Goal: Communication & Community: Answer question/provide support

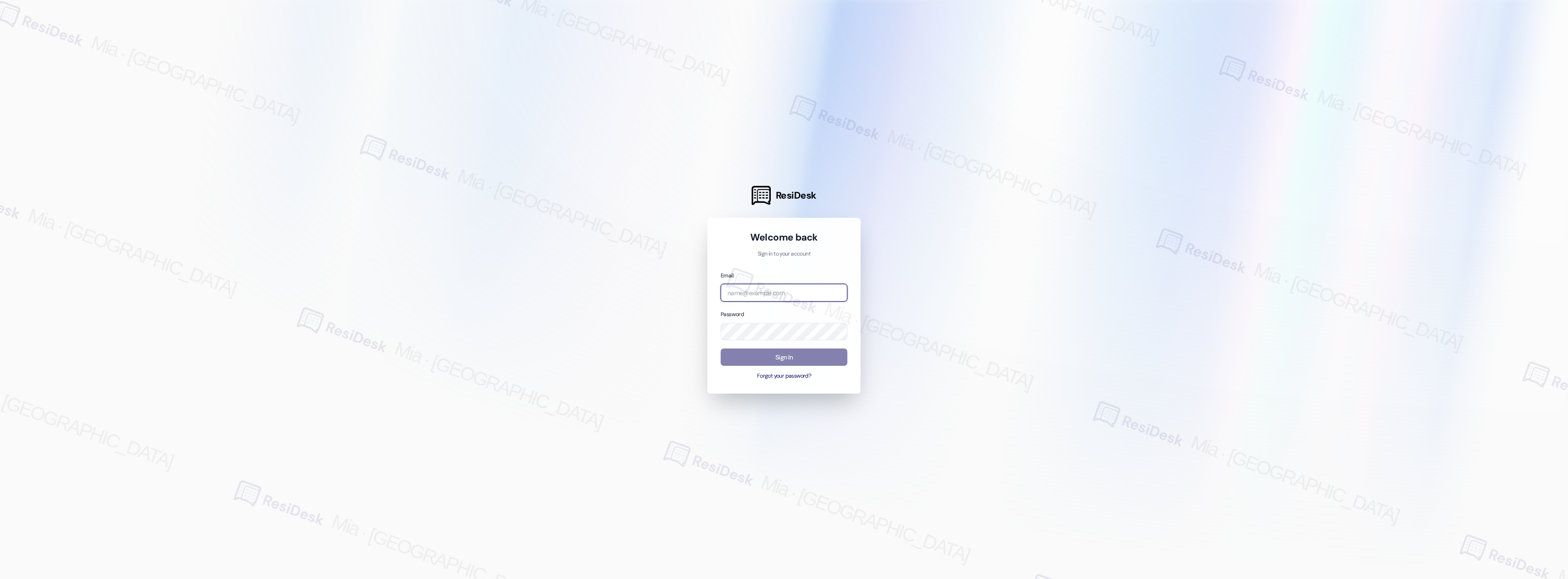
click at [811, 287] on input "email" at bounding box center [784, 293] width 127 height 18
click at [785, 293] on input "email" at bounding box center [784, 293] width 127 height 18
type input "automated-surveys-celle-mia.caampued@celle.com"
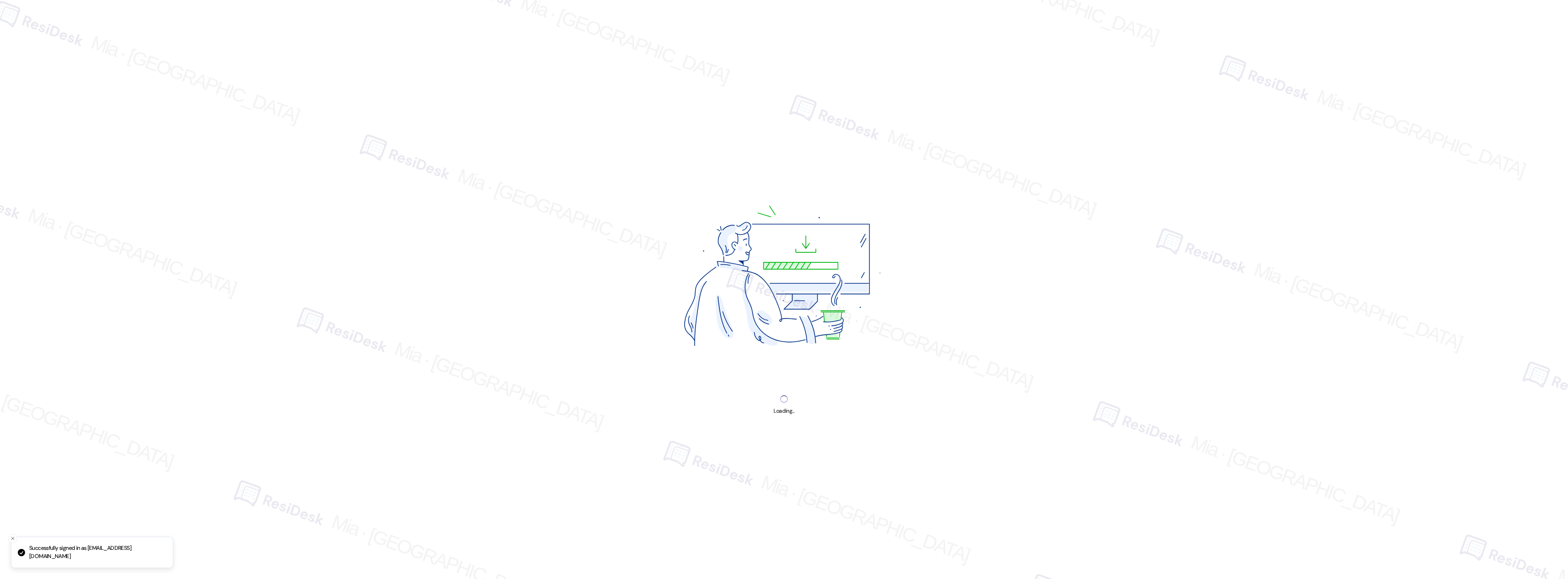
click at [789, 359] on img at bounding box center [784, 279] width 309 height 231
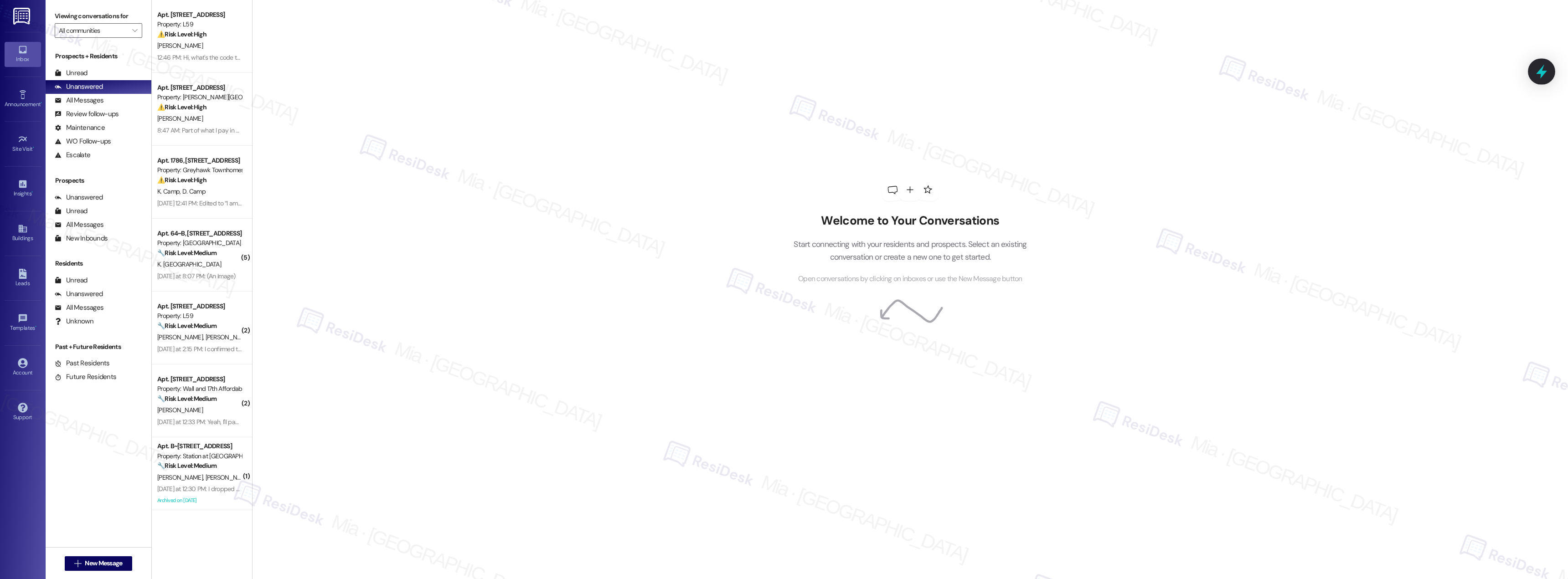
drag, startPoint x: 558, startPoint y: 218, endPoint x: 1548, endPoint y: 72, distance: 1000.7
click at [1548, 72] on div at bounding box center [1541, 71] width 27 height 26
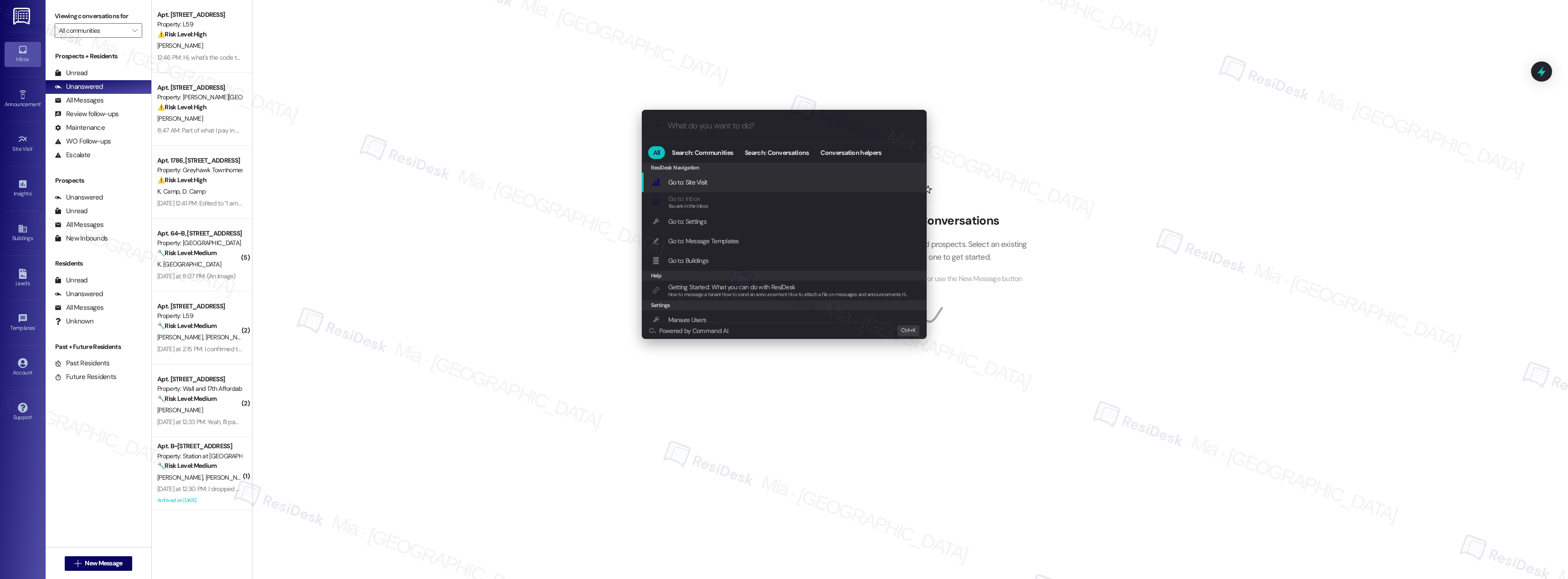
click at [802, 121] on input "What do you want to do?" at bounding box center [791, 126] width 248 height 10
click at [706, 185] on span "SLA" at bounding box center [709, 182] width 10 height 8
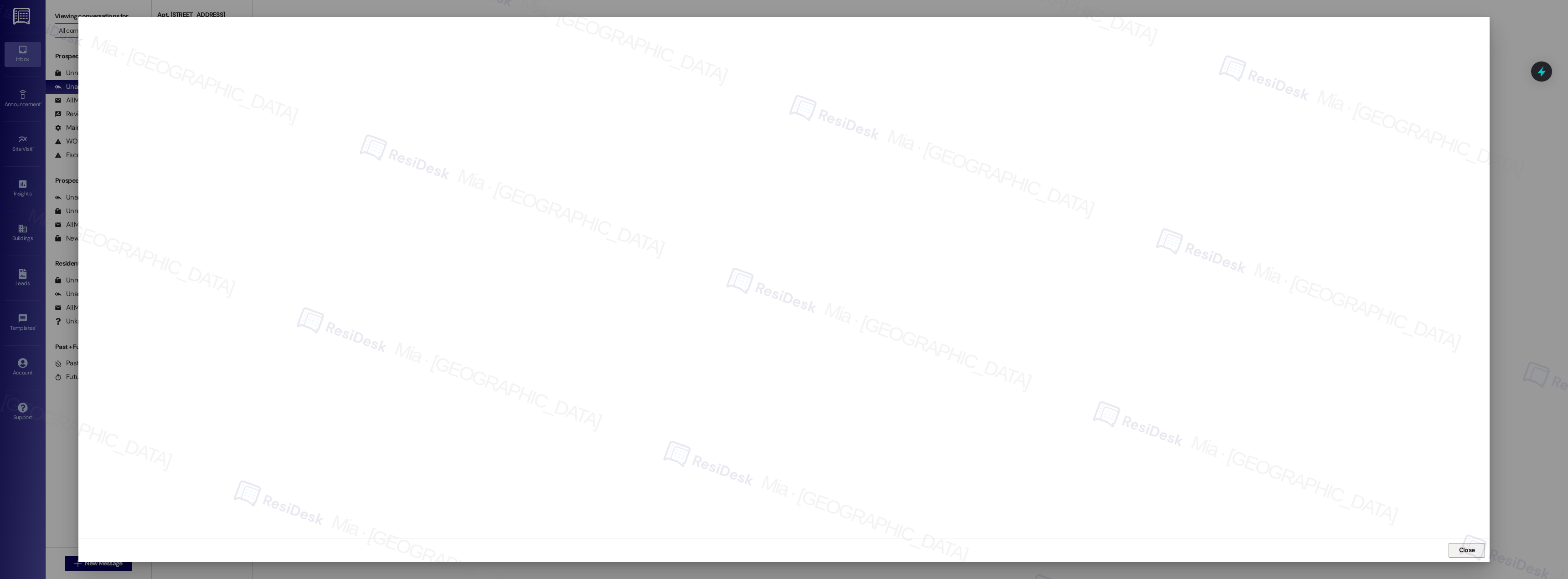
click at [1477, 549] on button "Close" at bounding box center [1467, 550] width 37 height 15
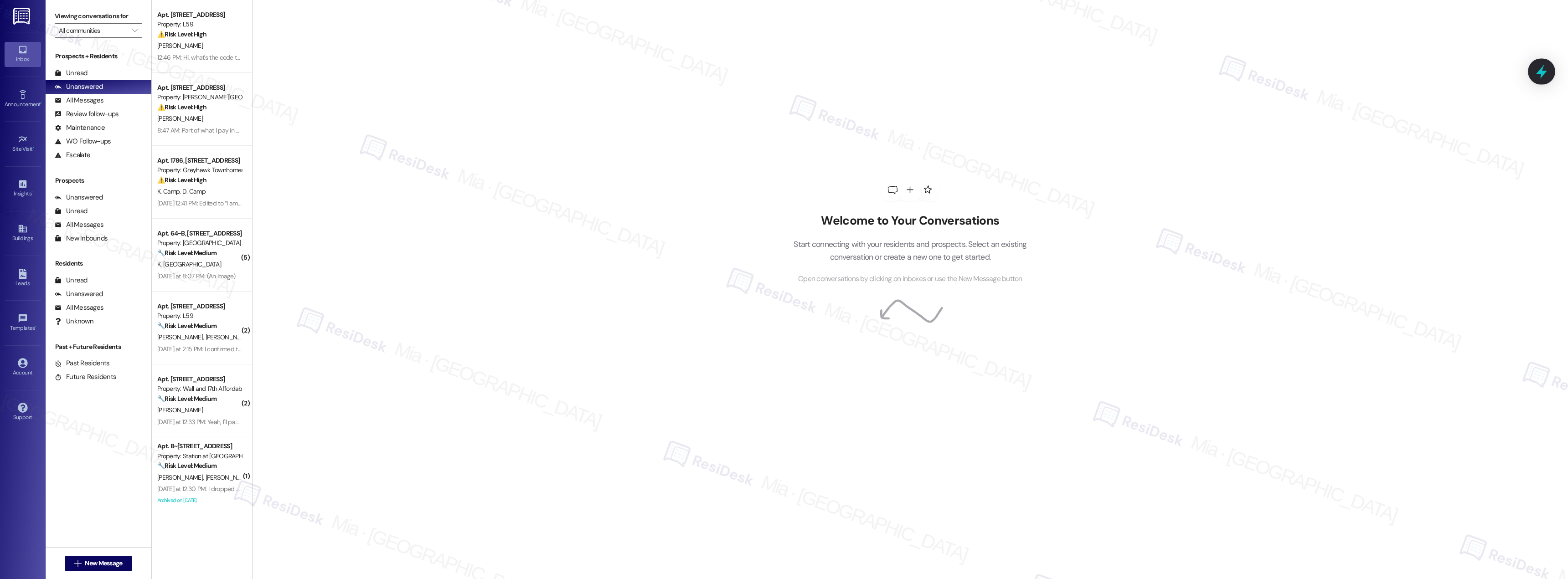
click at [1549, 68] on div at bounding box center [1541, 71] width 27 height 26
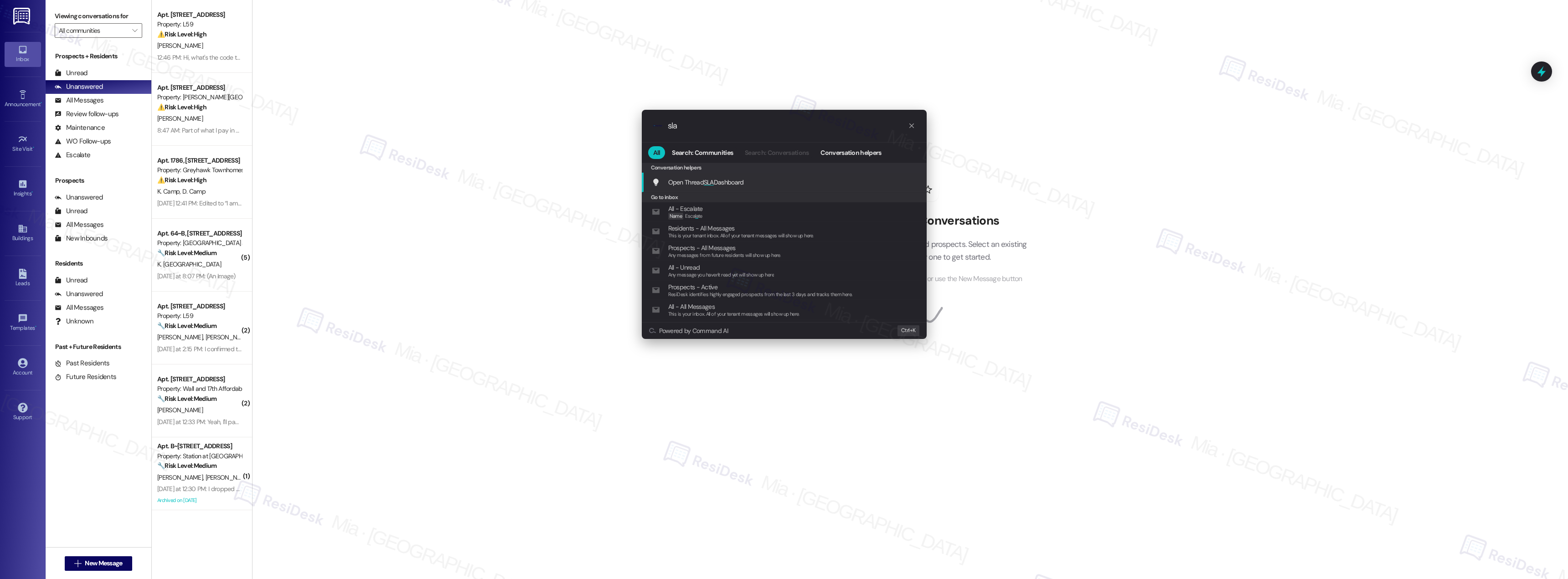
type input "sla"
click at [734, 184] on span "Open Thread SLA Dashboard" at bounding box center [706, 182] width 75 height 8
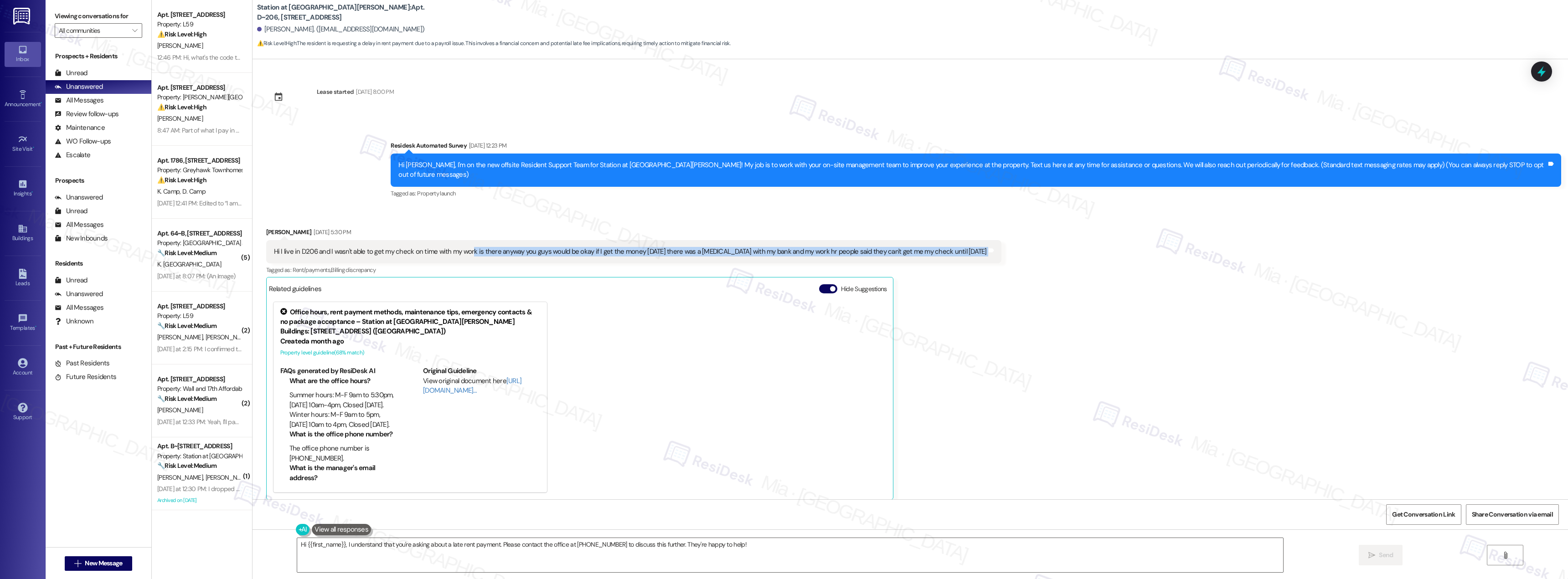
drag, startPoint x: 463, startPoint y: 243, endPoint x: 1001, endPoint y: 242, distance: 538.0
click at [1001, 242] on div "Received via SMS [PERSON_NAME] [DATE] 5:30 PM Hi I live in D206 and I wasn't ab…" at bounding box center [634, 363] width 749 height 286
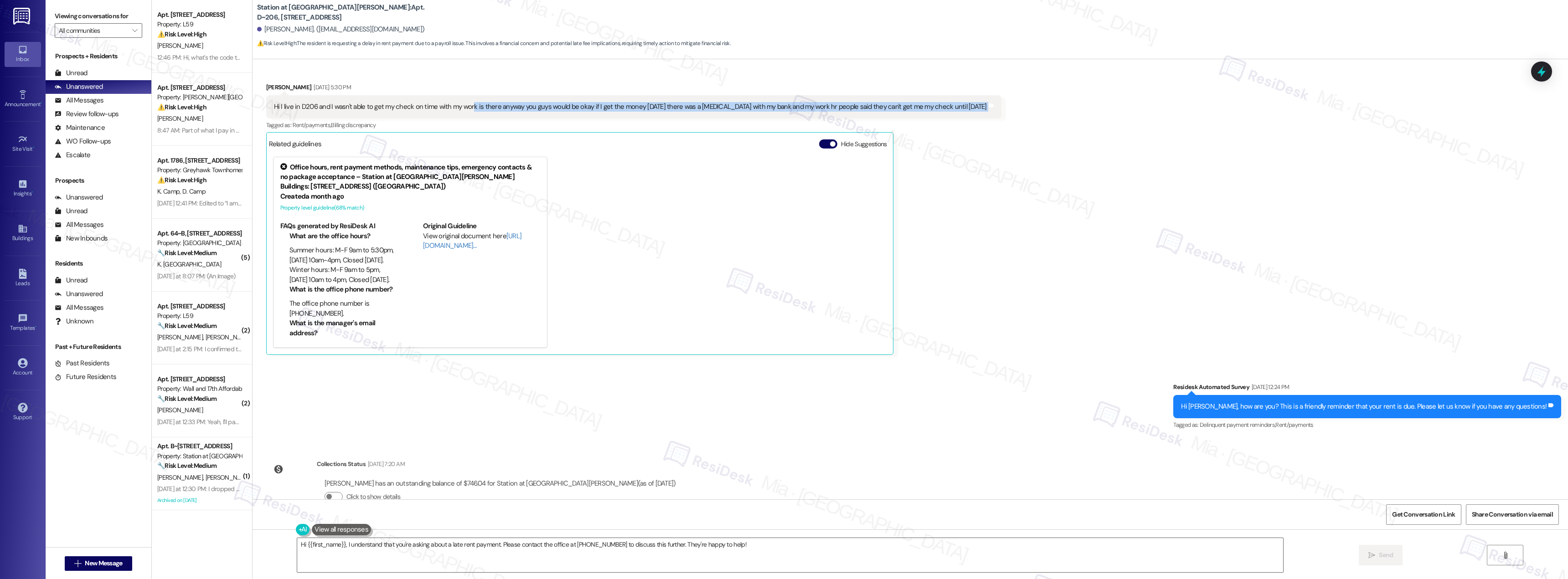
scroll to position [159, 0]
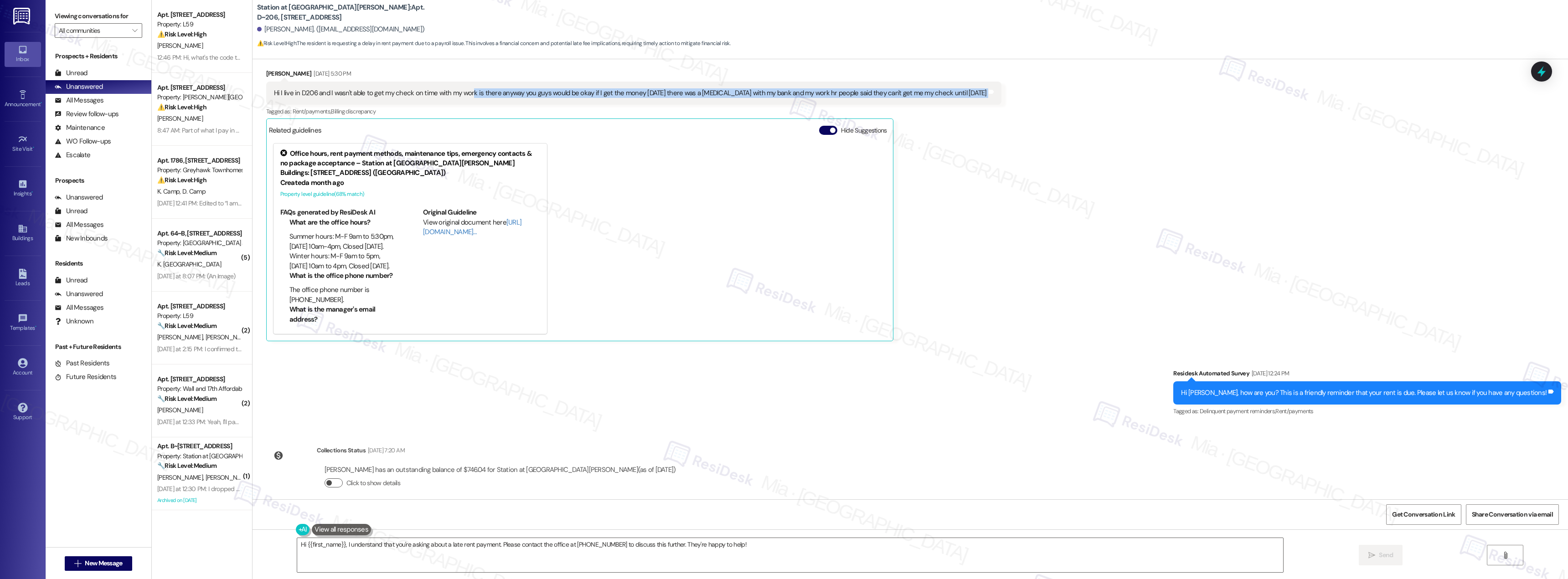
click at [327, 478] on button "Click to show details" at bounding box center [334, 482] width 18 height 9
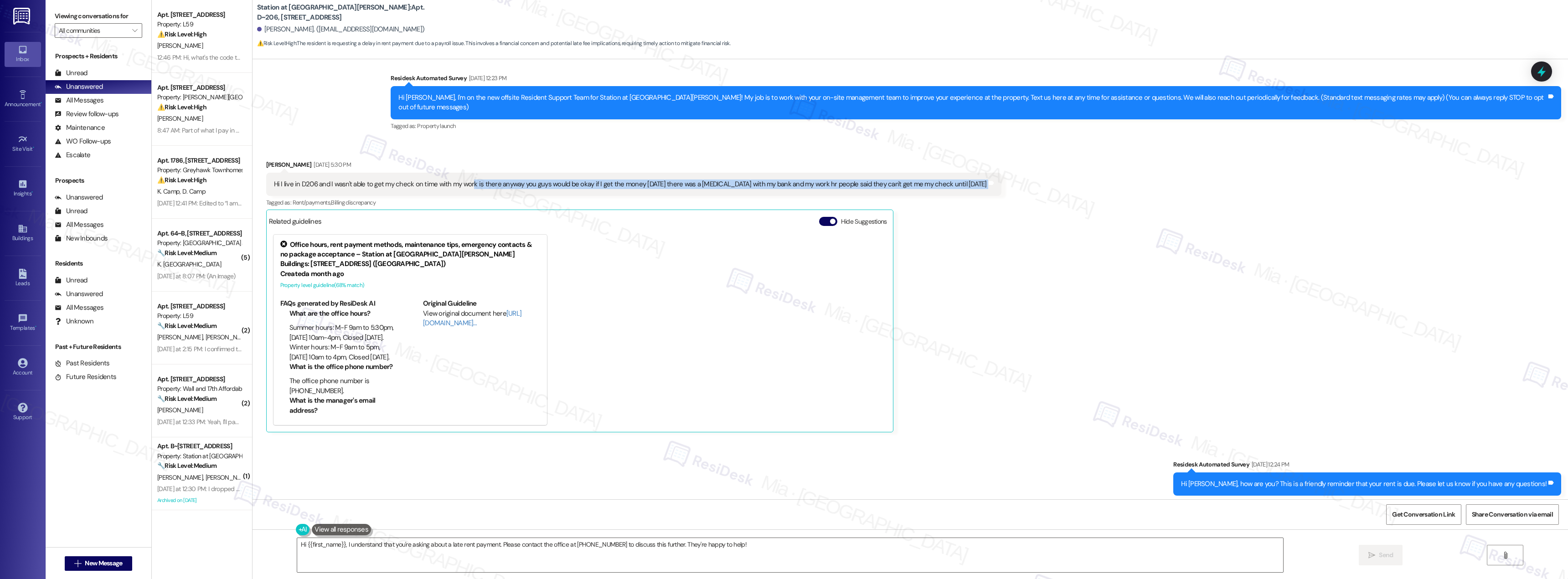
scroll to position [113, 0]
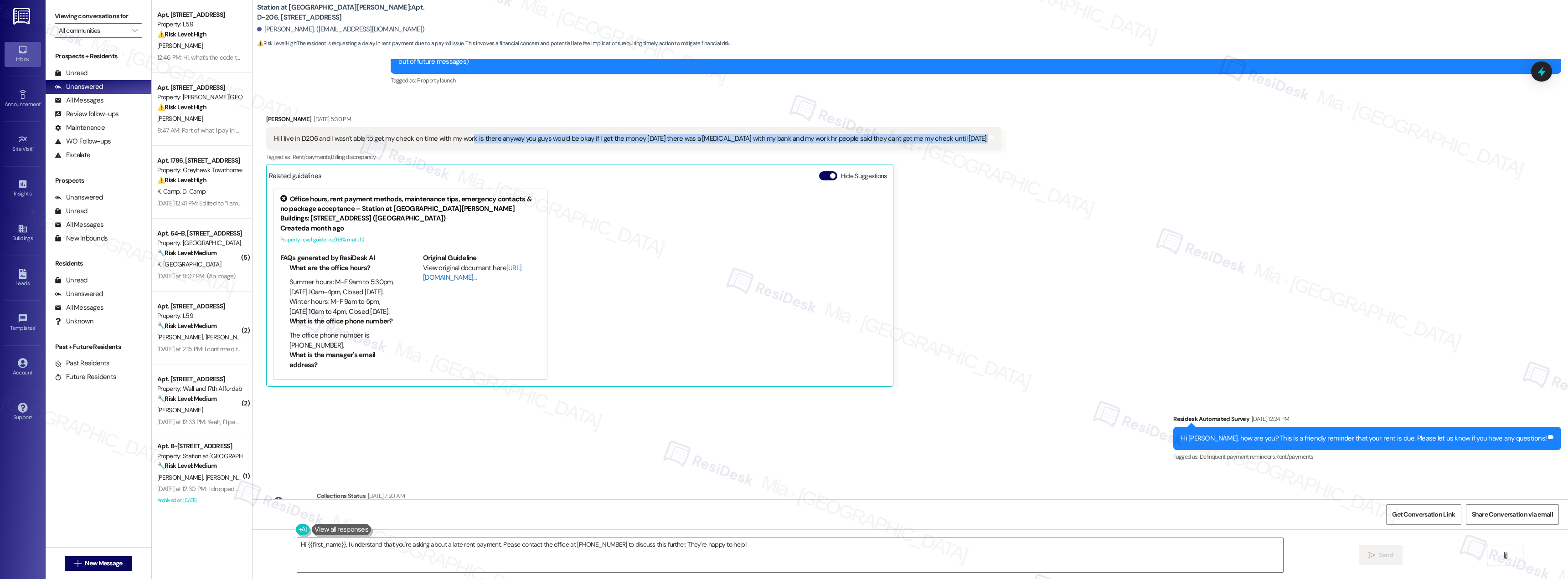
click at [427, 267] on link "[URL][DOMAIN_NAME]…" at bounding box center [472, 272] width 99 height 19
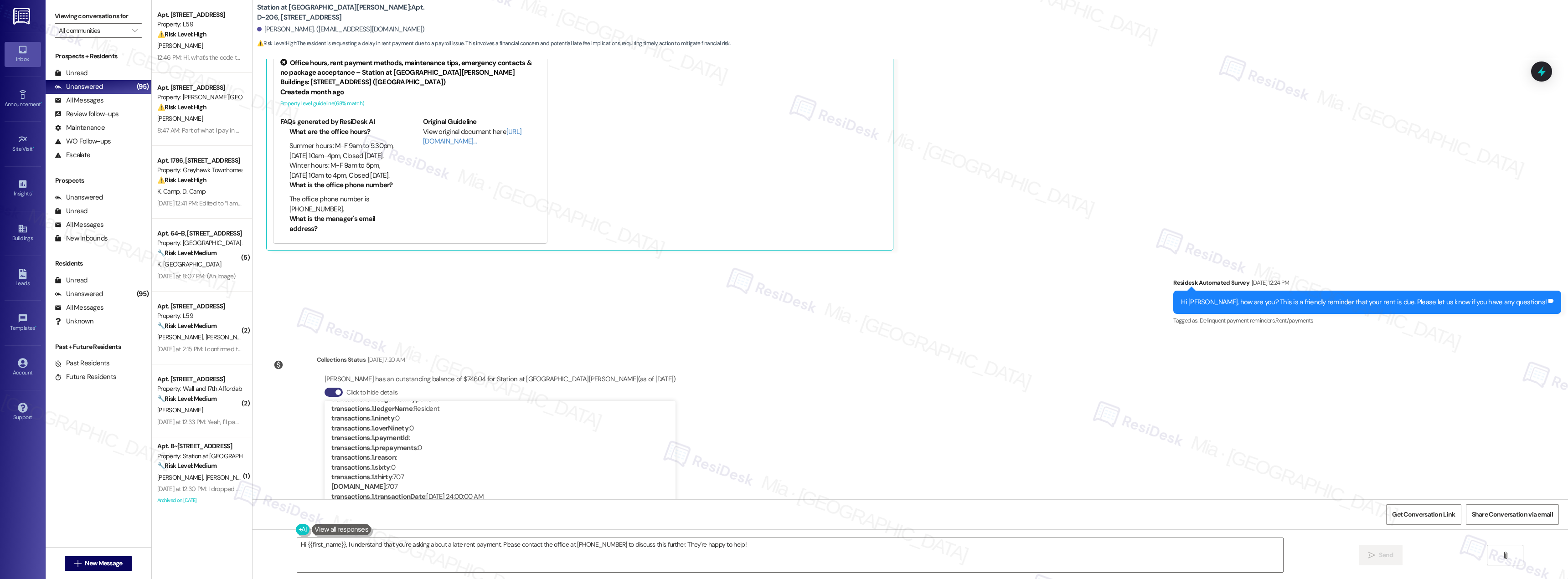
scroll to position [68, 0]
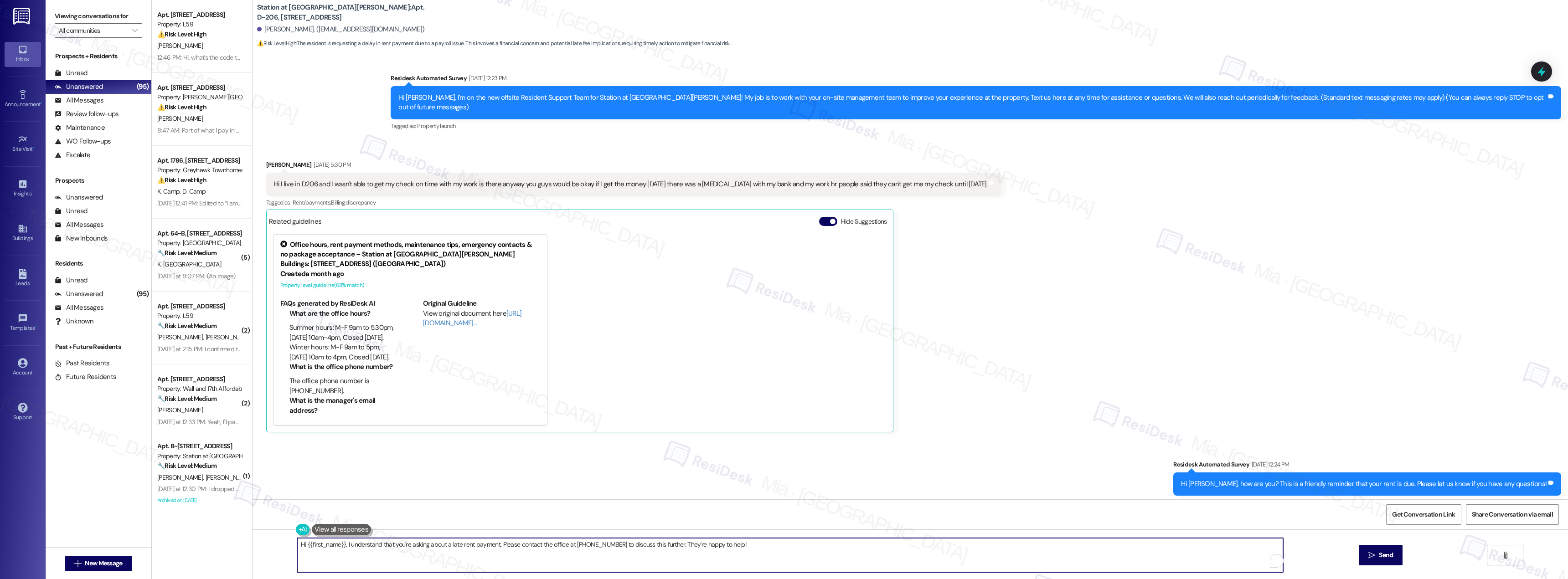
drag, startPoint x: 341, startPoint y: 544, endPoint x: 810, endPoint y: 546, distance: 469.0
click at [810, 546] on textarea "Hi {{first_name}}, I understand that you're asking about a late rent payment. P…" at bounding box center [790, 555] width 986 height 34
paste textarea "Apologies for the delayed response, and I’m sorry to hear about the difficultie…"
click at [345, 545] on textarea "Hi {{first_name}}, Apologies for the delayed response, and I’m sorry to hear ab…" at bounding box center [790, 555] width 986 height 34
click at [824, 543] on textarea "Hi {{first_name}}, apologies for the delayed response, and I’m sorry to hear ab…" at bounding box center [790, 555] width 986 height 34
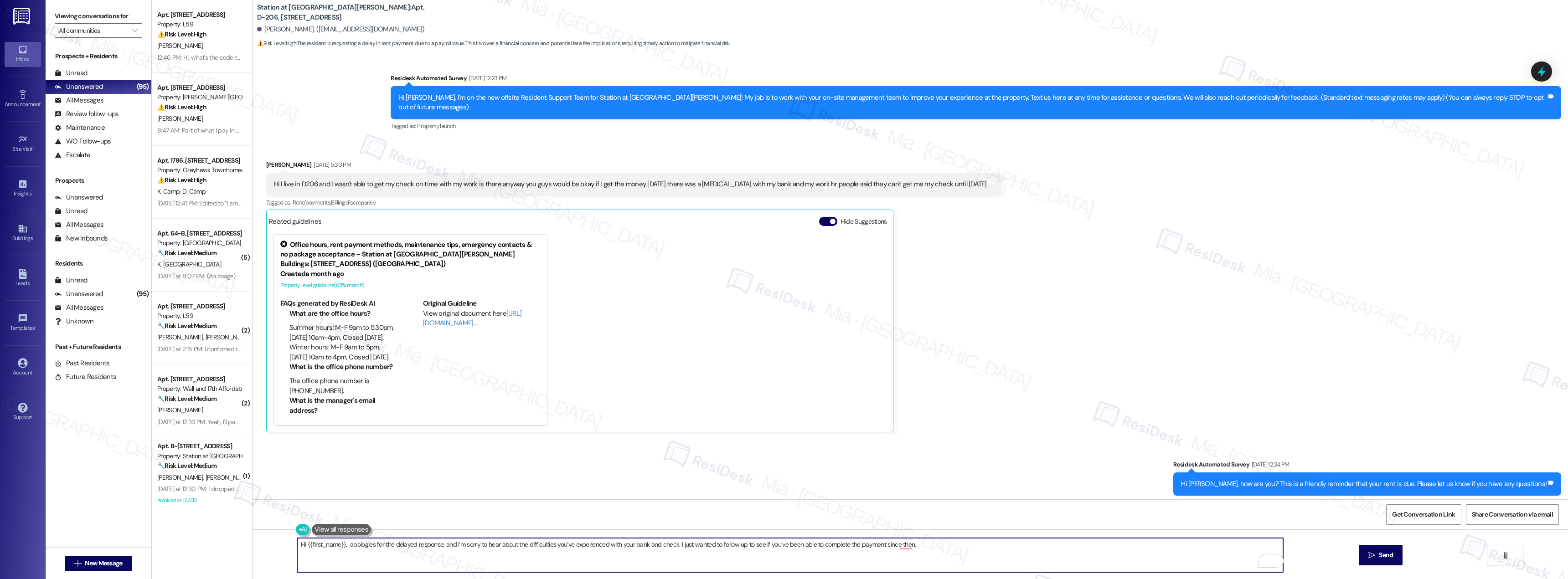
click at [824, 543] on textarea "Hi {{first_name}}, apologies for the delayed response, and I’m sorry to hear ab…" at bounding box center [790, 555] width 986 height 34
click at [909, 550] on textarea "Hi {{first_name}}, apologies for the delayed response, and I’m sorry to hear ab…" at bounding box center [790, 555] width 986 height 34
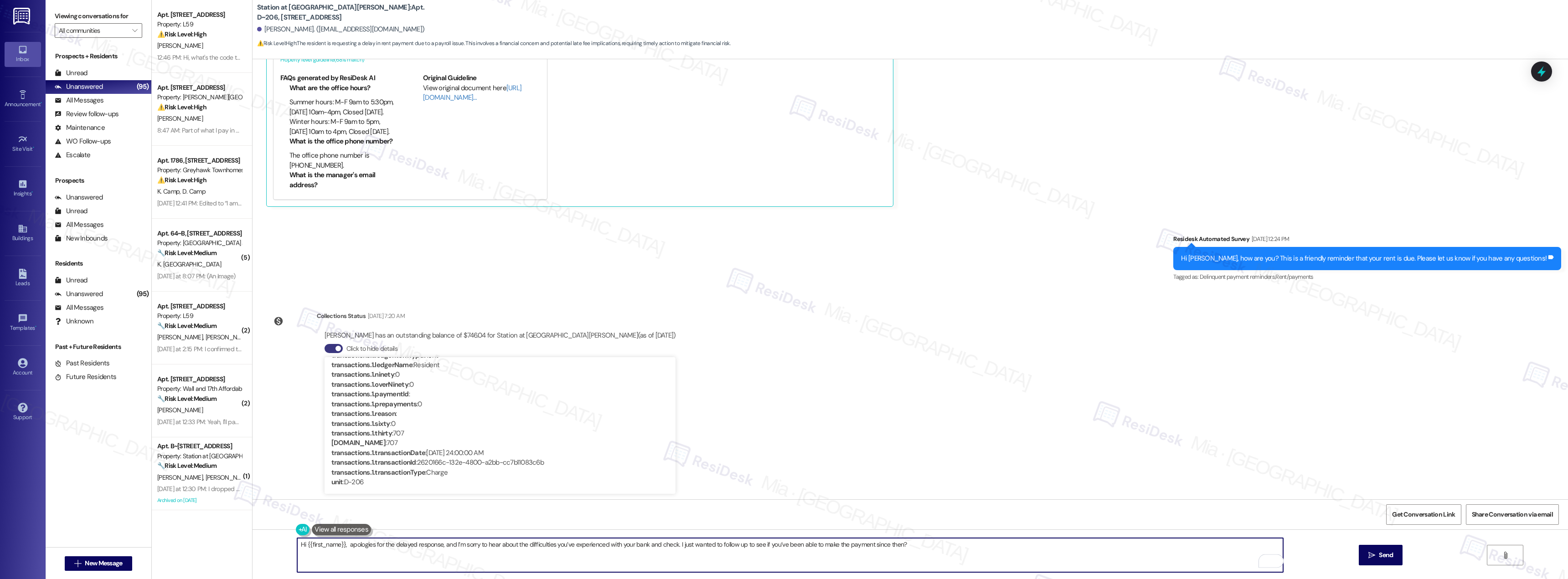
scroll to position [295, 0]
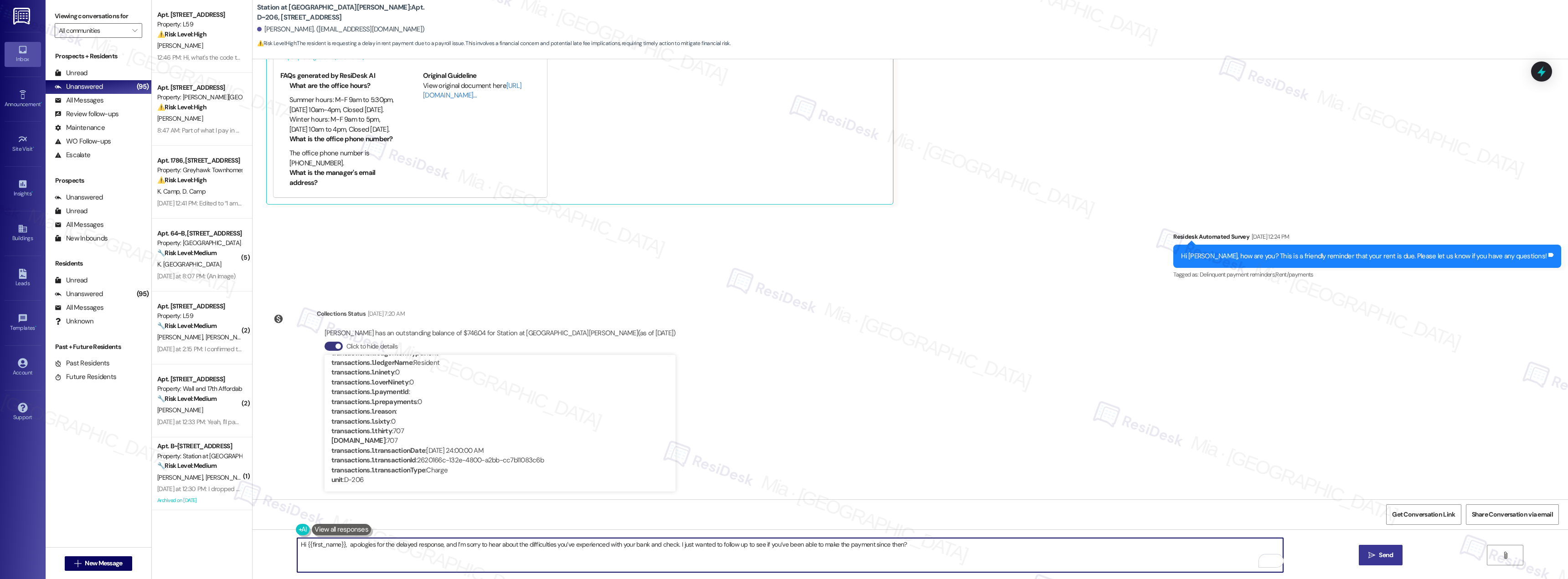
type textarea "Hi {{first_name}}, apologies for the delayed response, and I’m sorry to hear ab…"
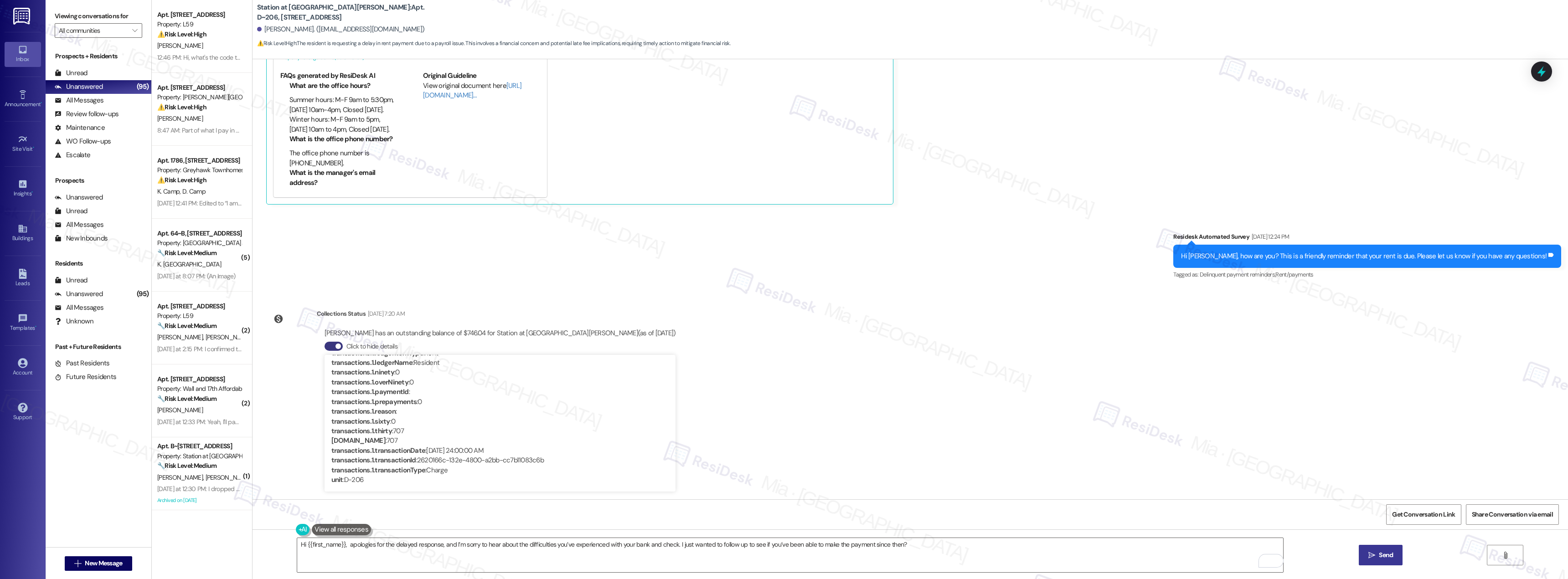
click at [1381, 554] on span "Send" at bounding box center [1385, 555] width 14 height 10
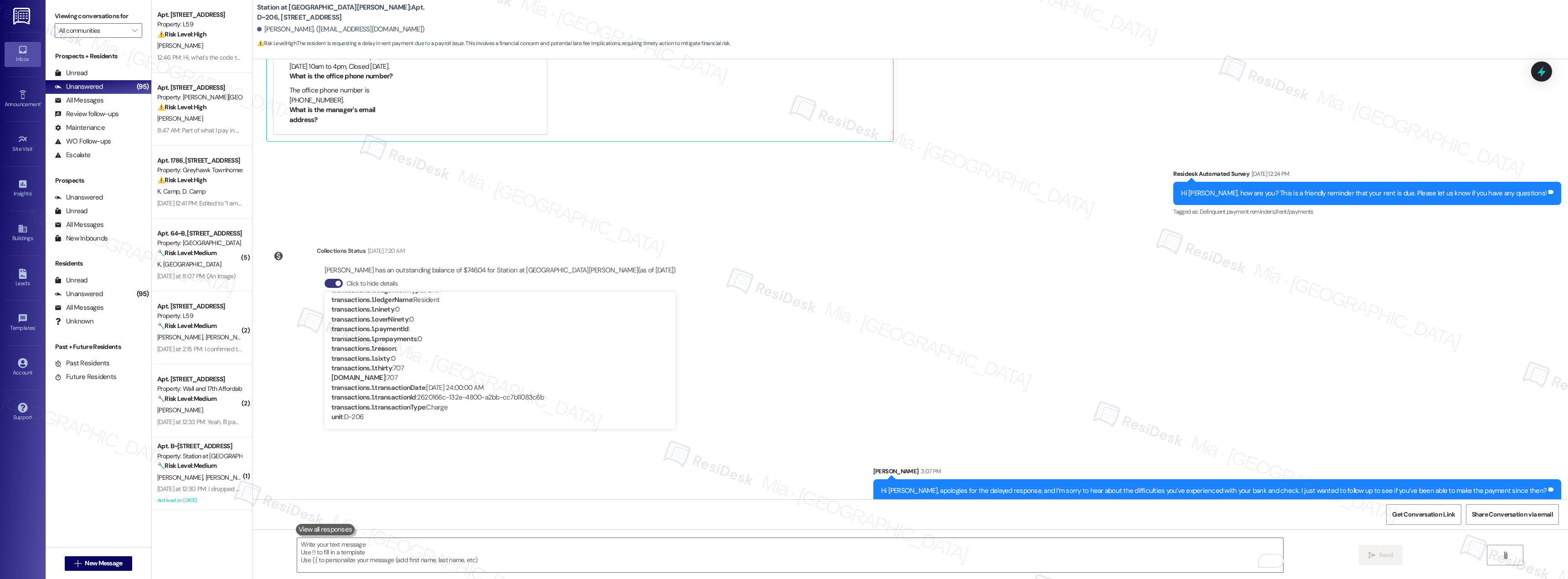
scroll to position [359, 0]
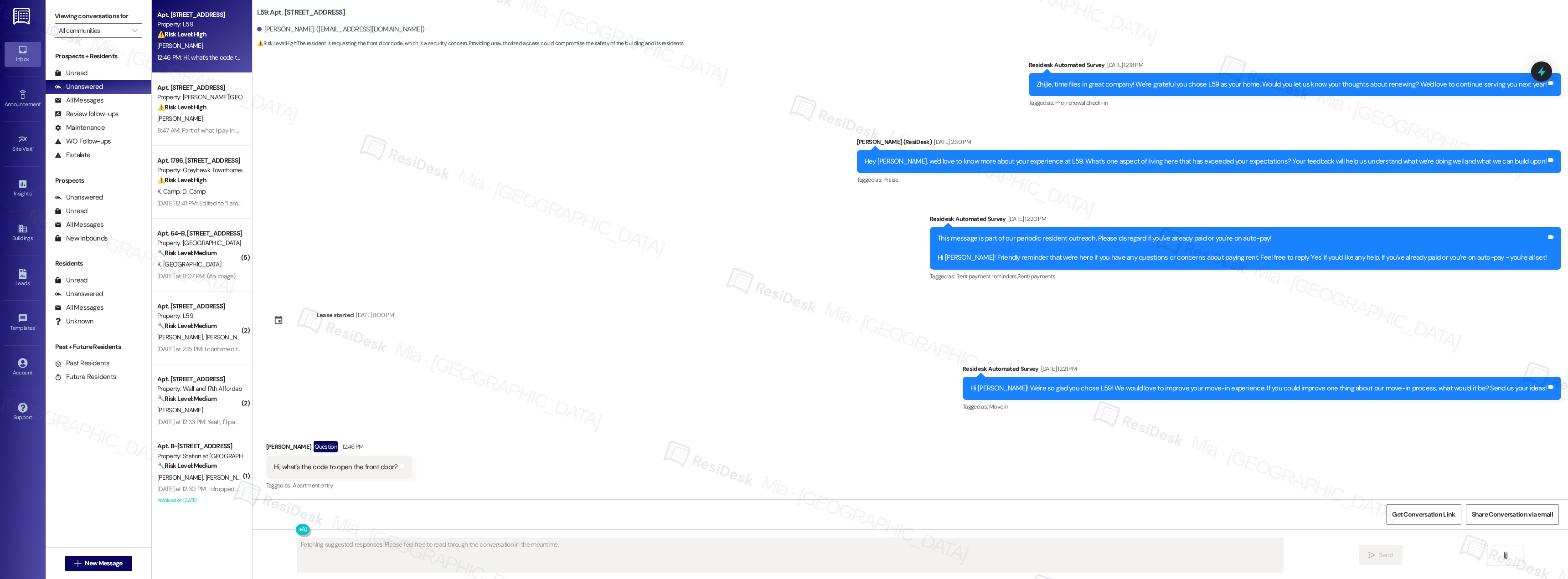
scroll to position [335, 0]
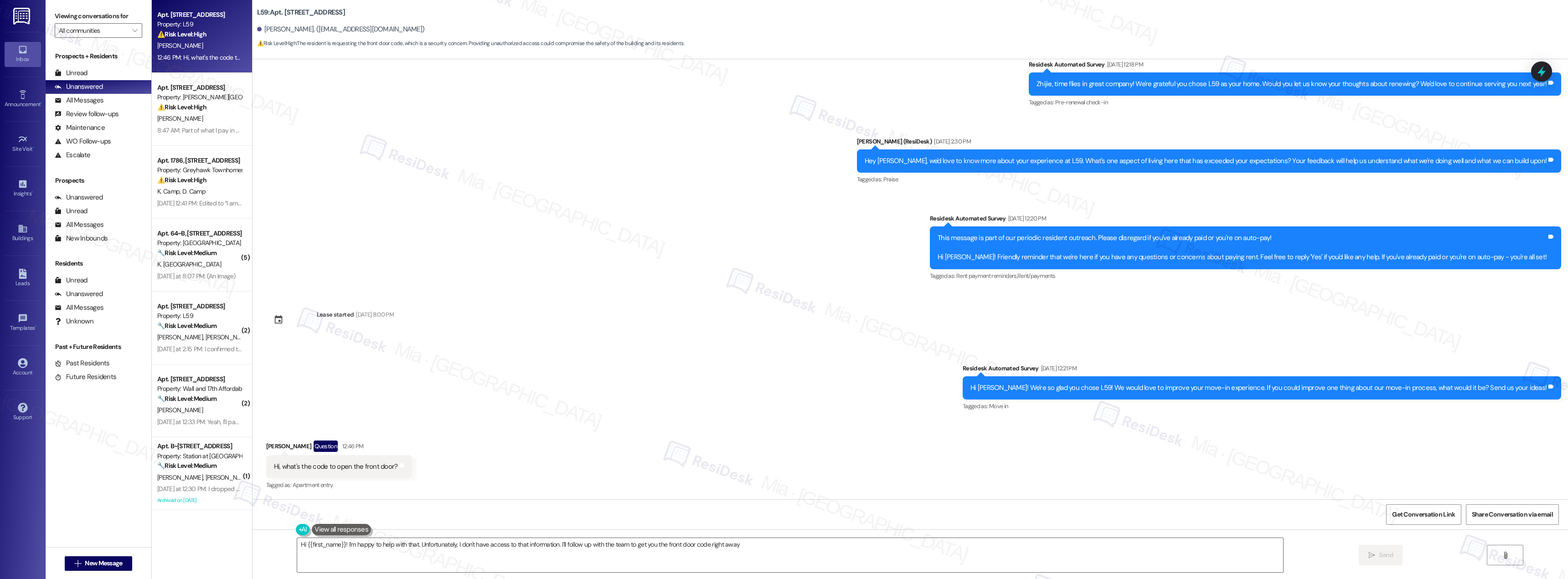
type textarea "Hi {{first_name}}! I'm happy to help with that. Unfortunately, I don't have acc…"
click at [131, 31] on span "" at bounding box center [135, 30] width 9 height 15
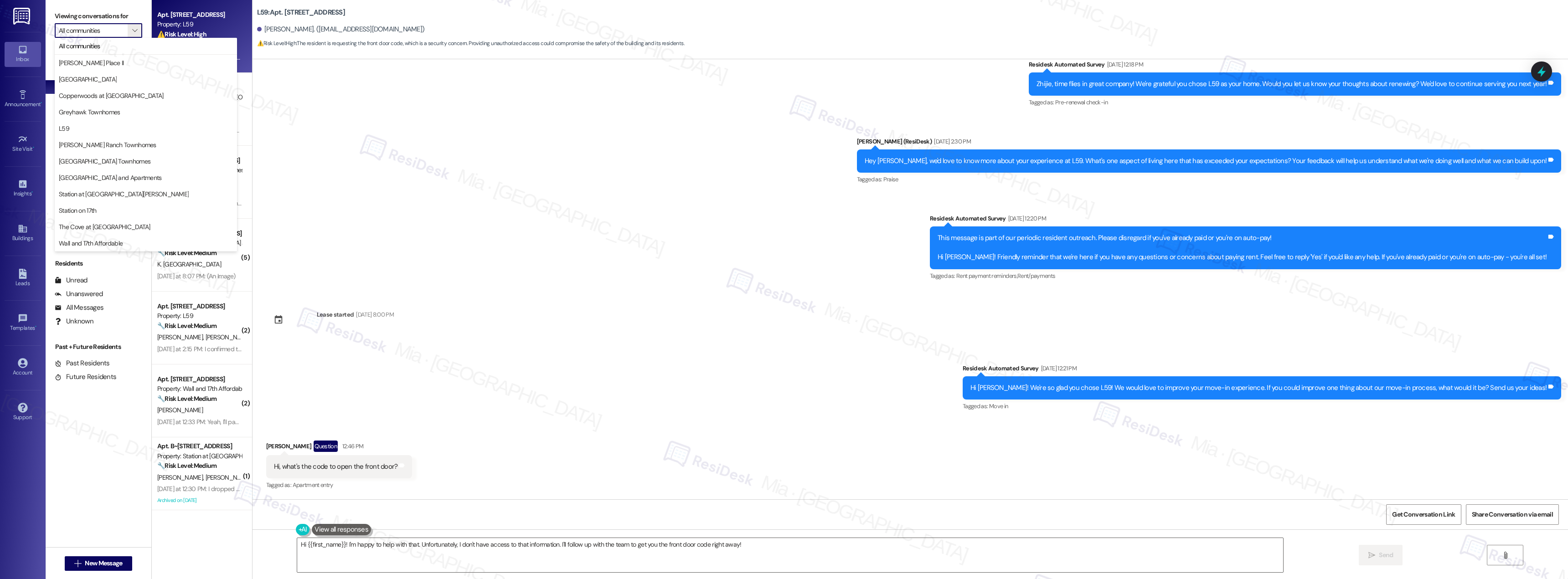
click at [714, 253] on div "Survey, sent via SMS Residesk Automated Survey Apr 28, 2025 at 12:19 PM Hi Zhij…" at bounding box center [910, 10] width 1315 height 558
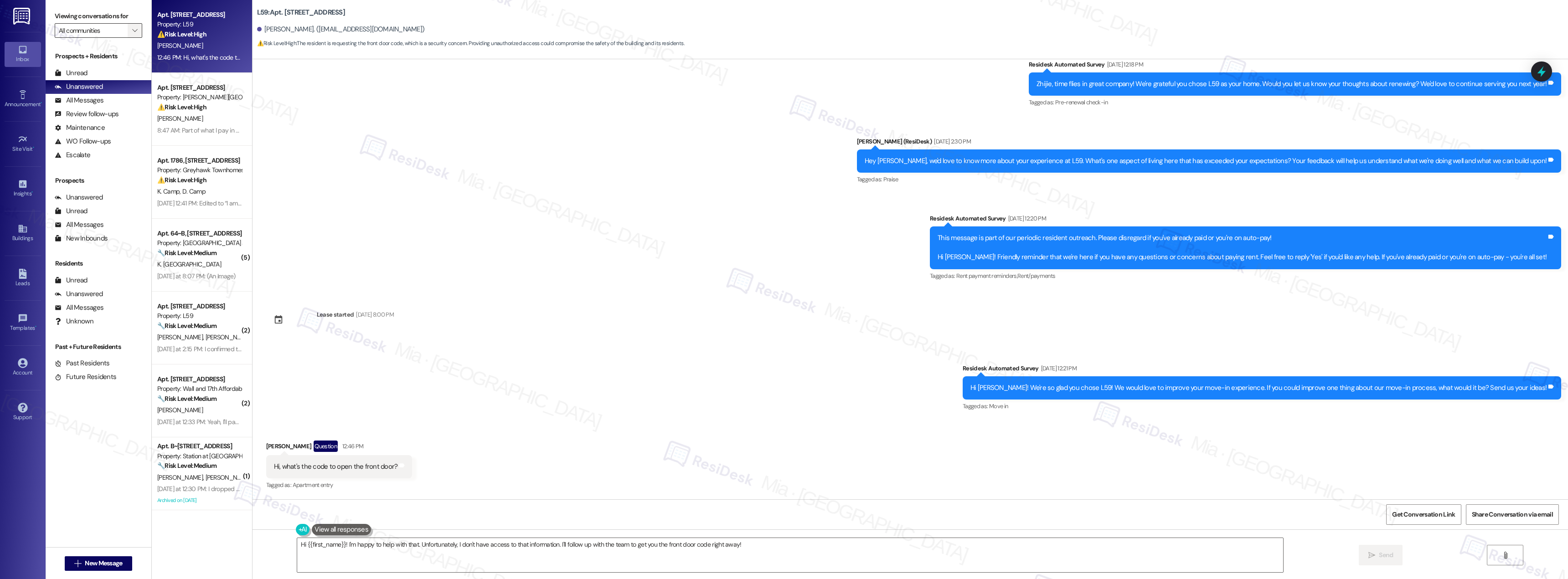
click at [132, 32] on icon "" at bounding box center [135, 30] width 5 height 7
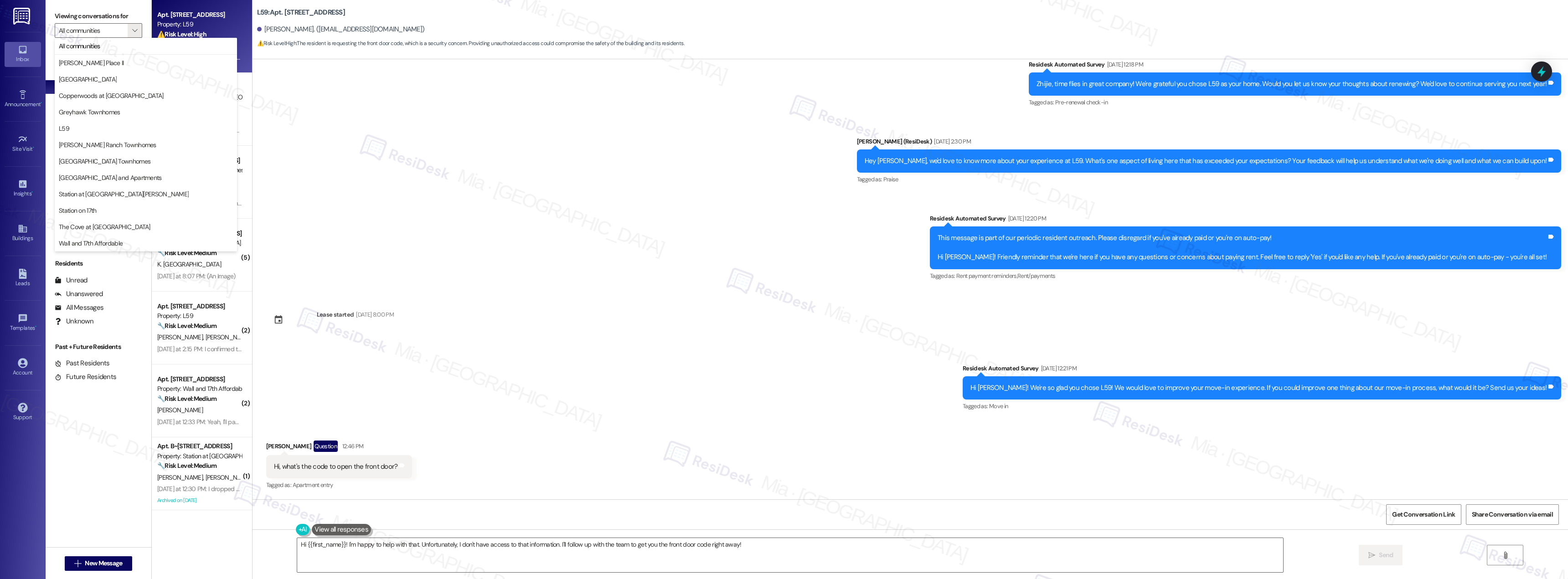
drag, startPoint x: 238, startPoint y: 79, endPoint x: 676, endPoint y: 155, distance: 444.5
click at [676, 155] on div "Apt. 410, 156 Main St Property: L59 ⚠️ Risk Level: High The resident is request…" at bounding box center [859, 290] width 1416 height 579
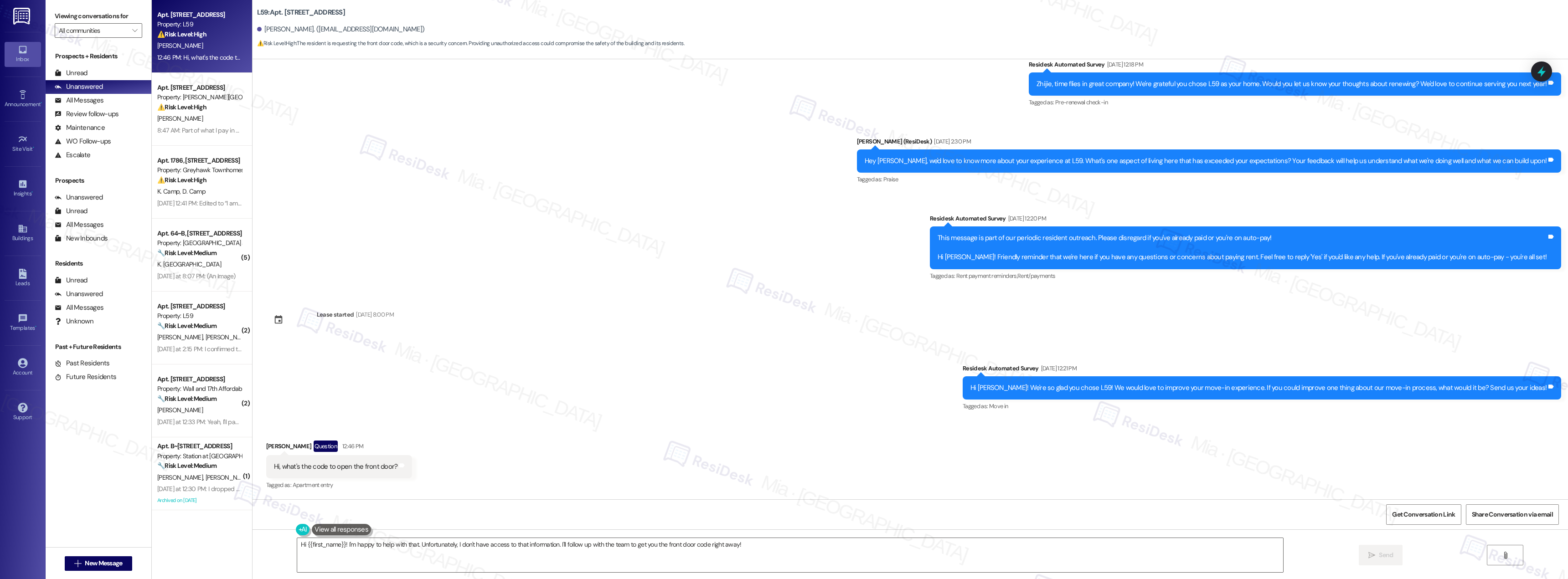
click at [583, 219] on div "Survey, sent via SMS Residesk Automated Survey Apr 28, 2025 at 12:19 PM Hi Zhij…" at bounding box center [910, 10] width 1315 height 558
click at [1405, 515] on span "Get Conversation Link" at bounding box center [1423, 515] width 63 height 10
click at [623, 543] on textarea "Hi {{first_name}}! I'm happy to help with that. Unfortunately, I don't have acc…" at bounding box center [790, 555] width 986 height 34
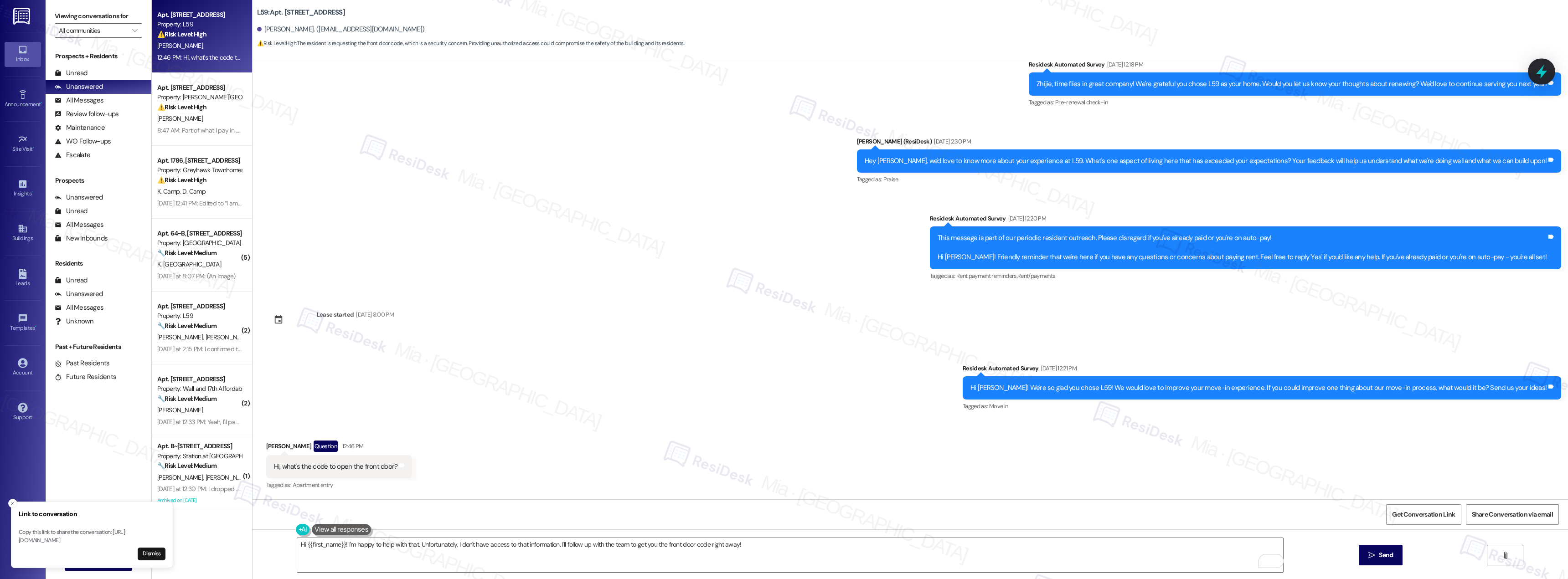
click at [1544, 75] on icon at bounding box center [1541, 71] width 15 height 15
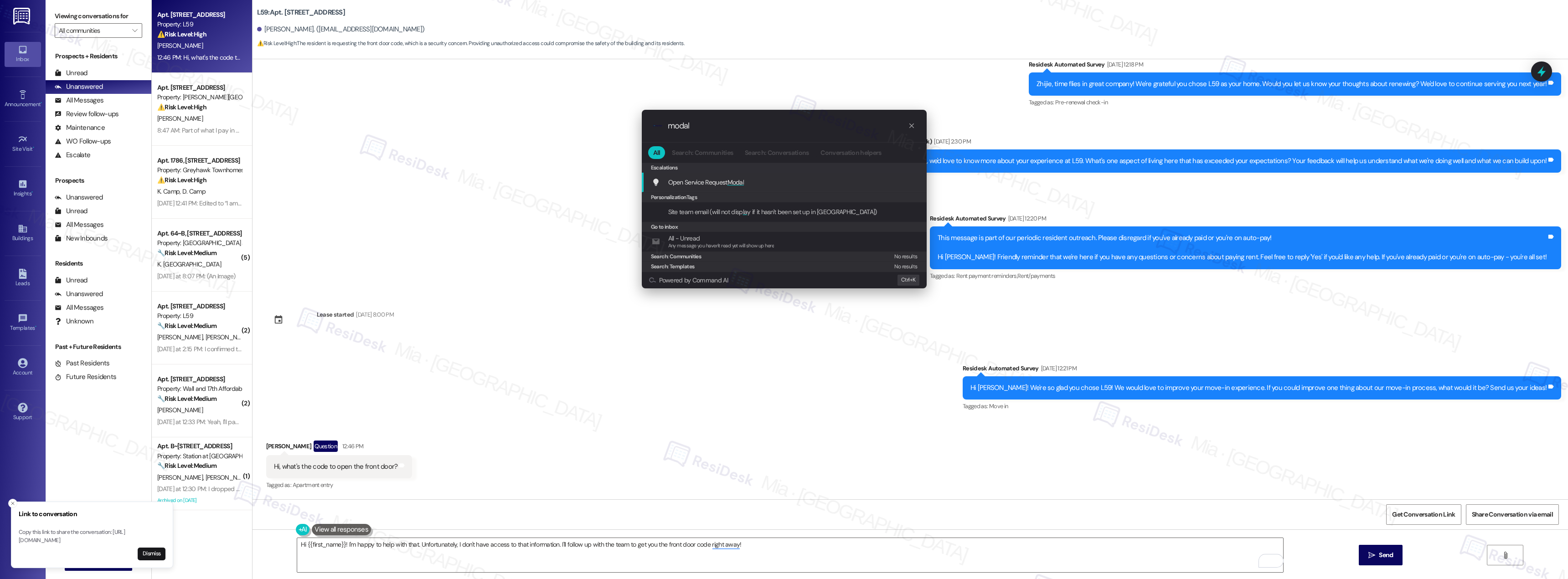
type input "modal"
click at [741, 183] on span "Modal" at bounding box center [736, 182] width 17 height 8
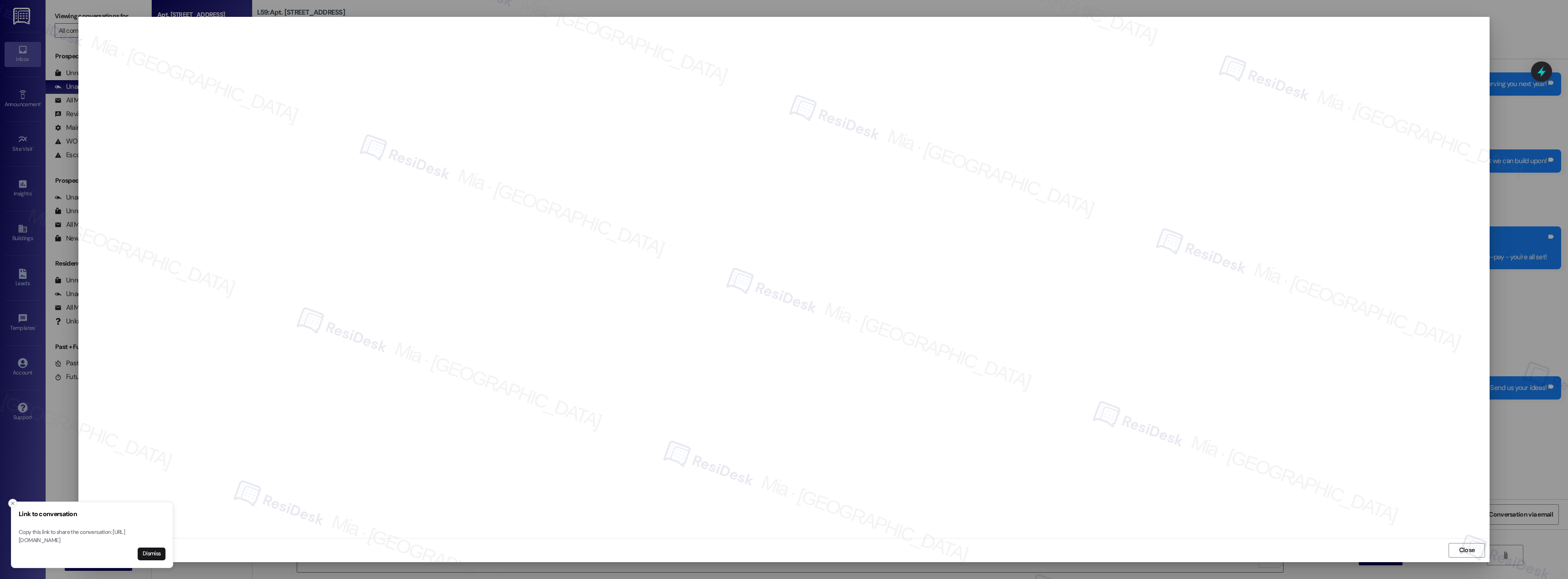
click at [12, 501] on icon "Close toast" at bounding box center [12, 503] width 5 height 5
click at [1471, 550] on span "Close" at bounding box center [1467, 550] width 16 height 10
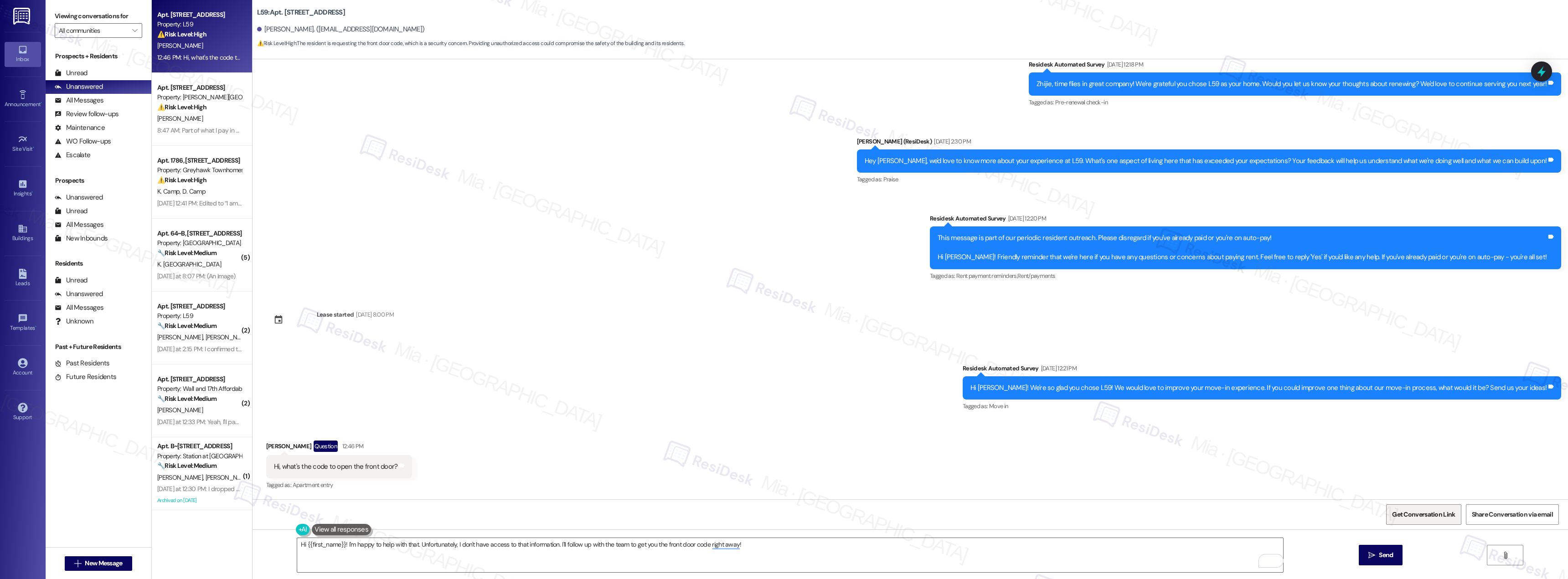
click at [1414, 511] on span "Get Conversation Link" at bounding box center [1423, 515] width 63 height 10
click at [200, 92] on div "Apt. [STREET_ADDRESS]" at bounding box center [199, 88] width 85 height 10
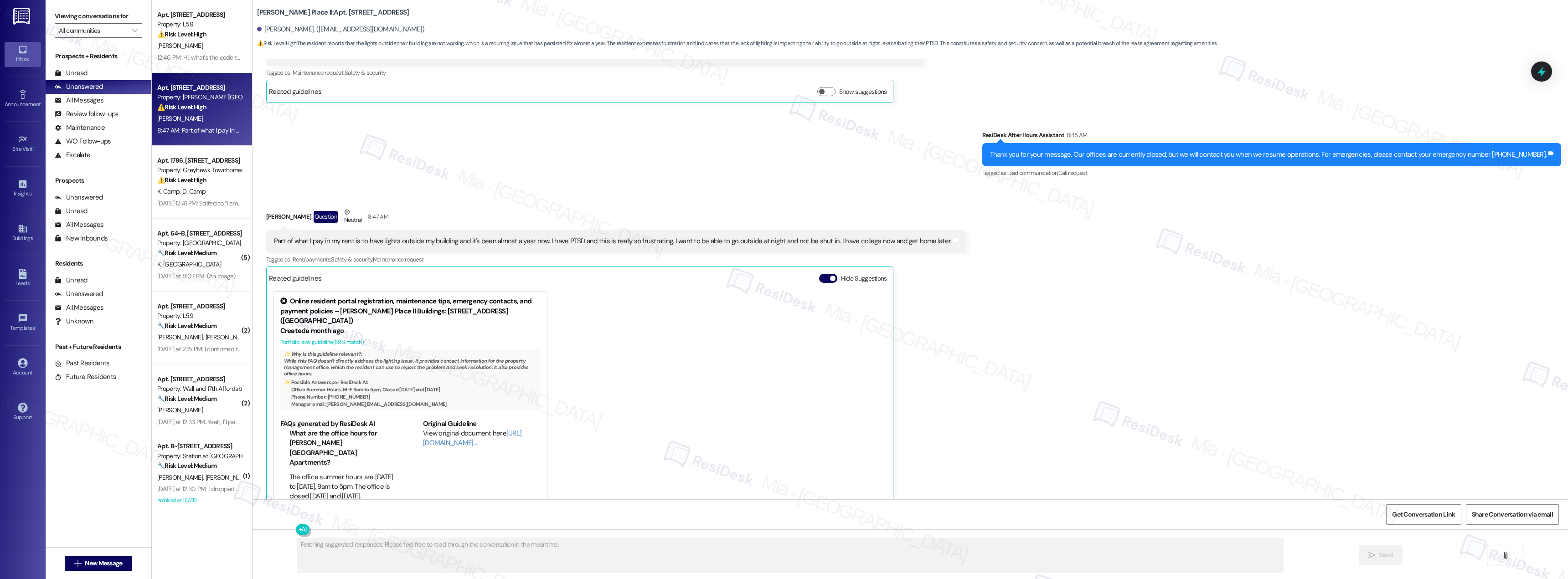
scroll to position [1913, 0]
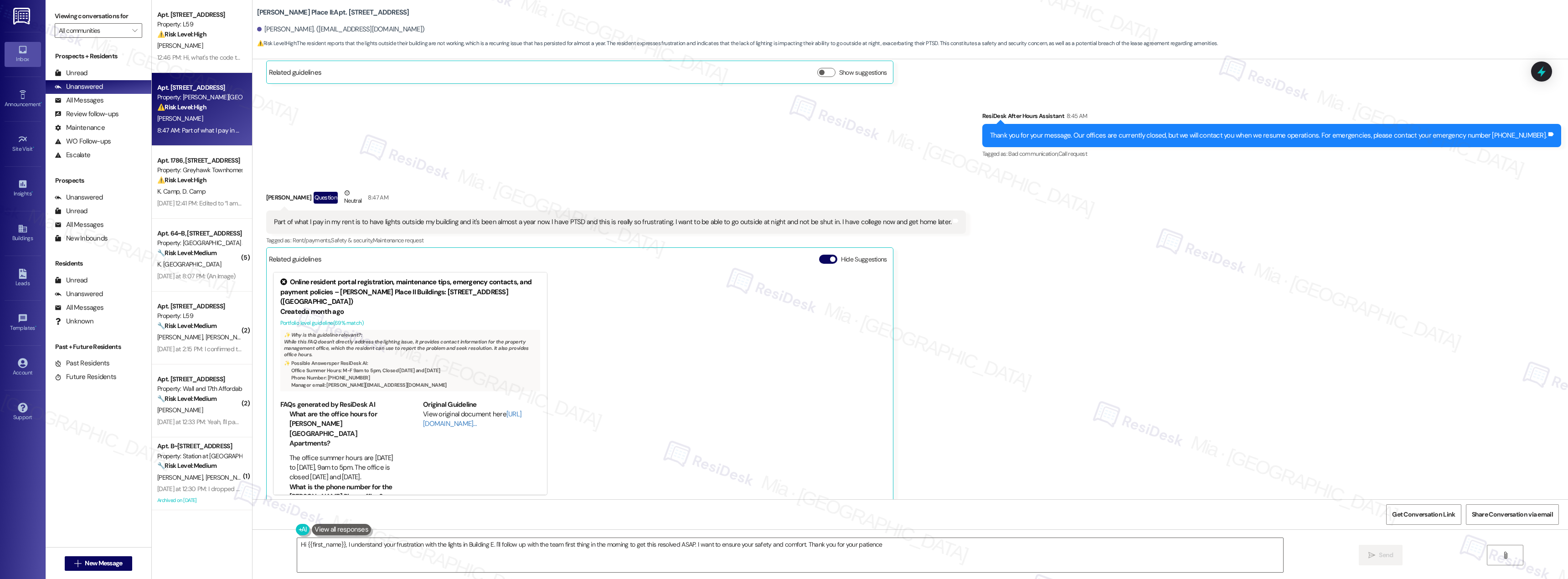
type textarea "Hi {{first_name}}, I understand your frustration with the lights in Building E.…"
click at [438, 413] on link "[URL][DOMAIN_NAME]…" at bounding box center [472, 418] width 99 height 19
drag, startPoint x: 270, startPoint y: 212, endPoint x: 981, endPoint y: 206, distance: 711.0
click at [964, 202] on div "Received via SMS Sarah Cannon Question Neutral 8:47 AM Part of what I pay in my…" at bounding box center [910, 339] width 1315 height 342
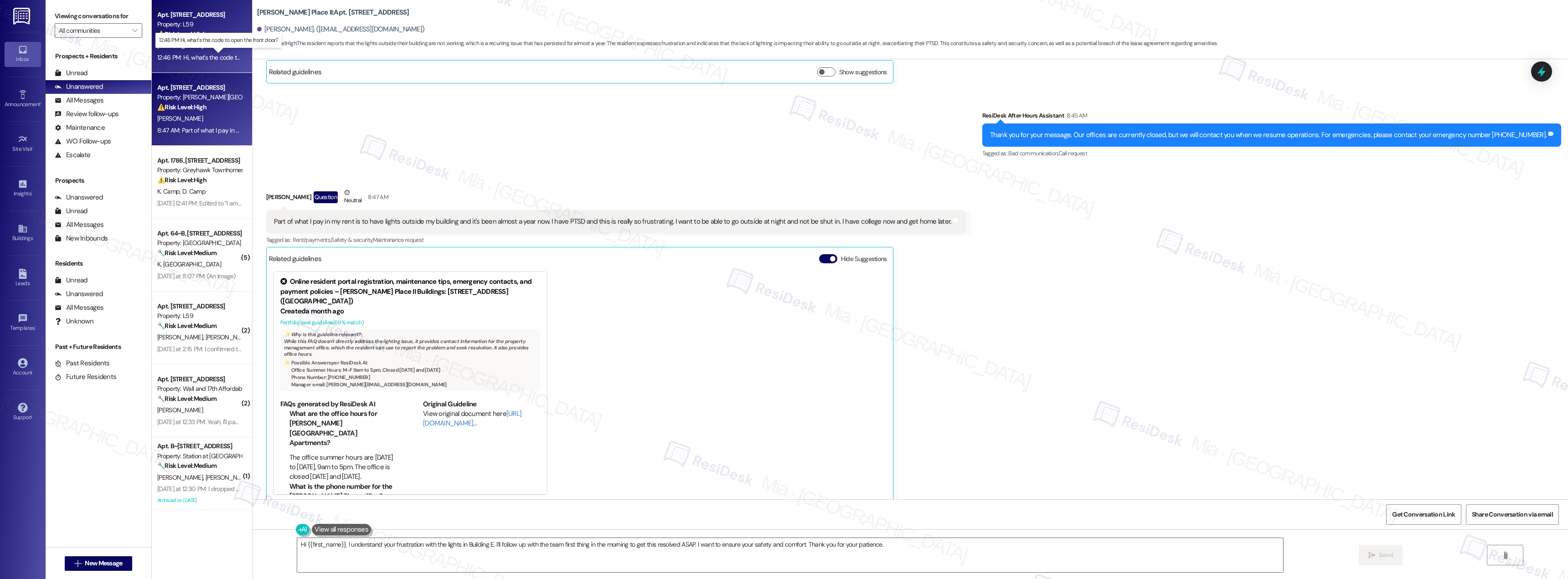
click at [184, 55] on div "12:46 PM: Hi, what's the code to open the front door? 12:46 PM: Hi, what's the …" at bounding box center [226, 57] width 139 height 8
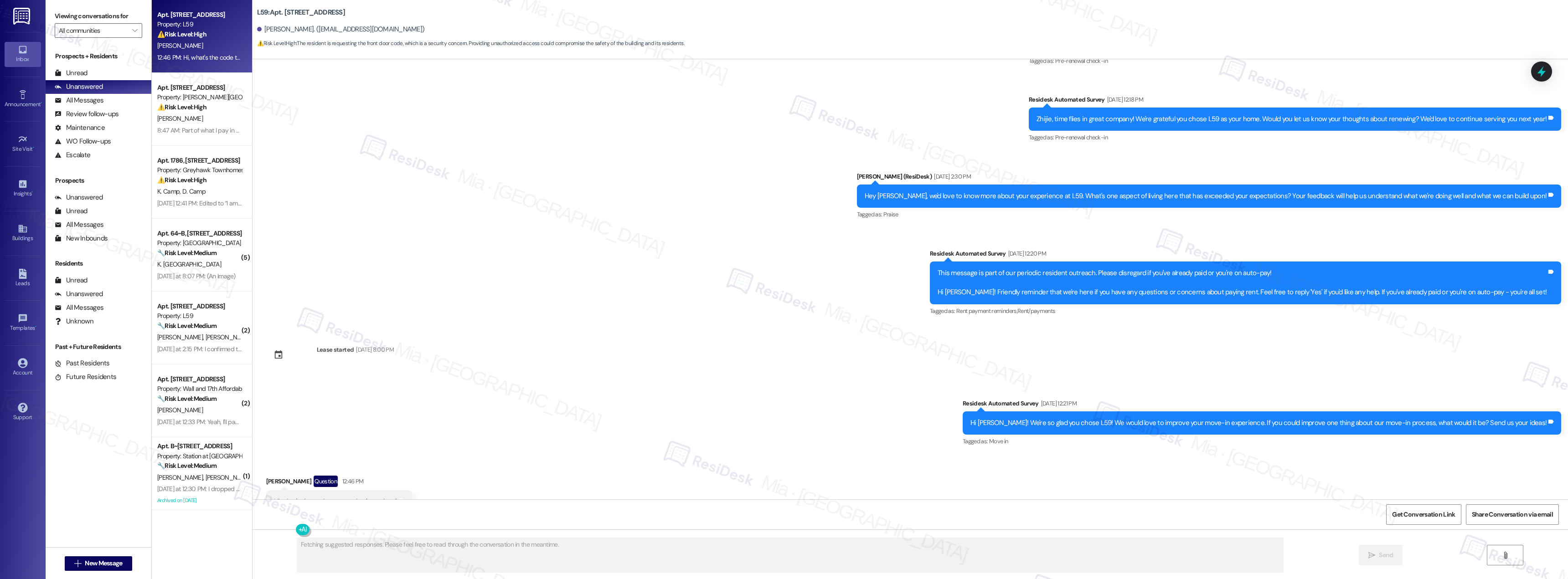
scroll to position [335, 0]
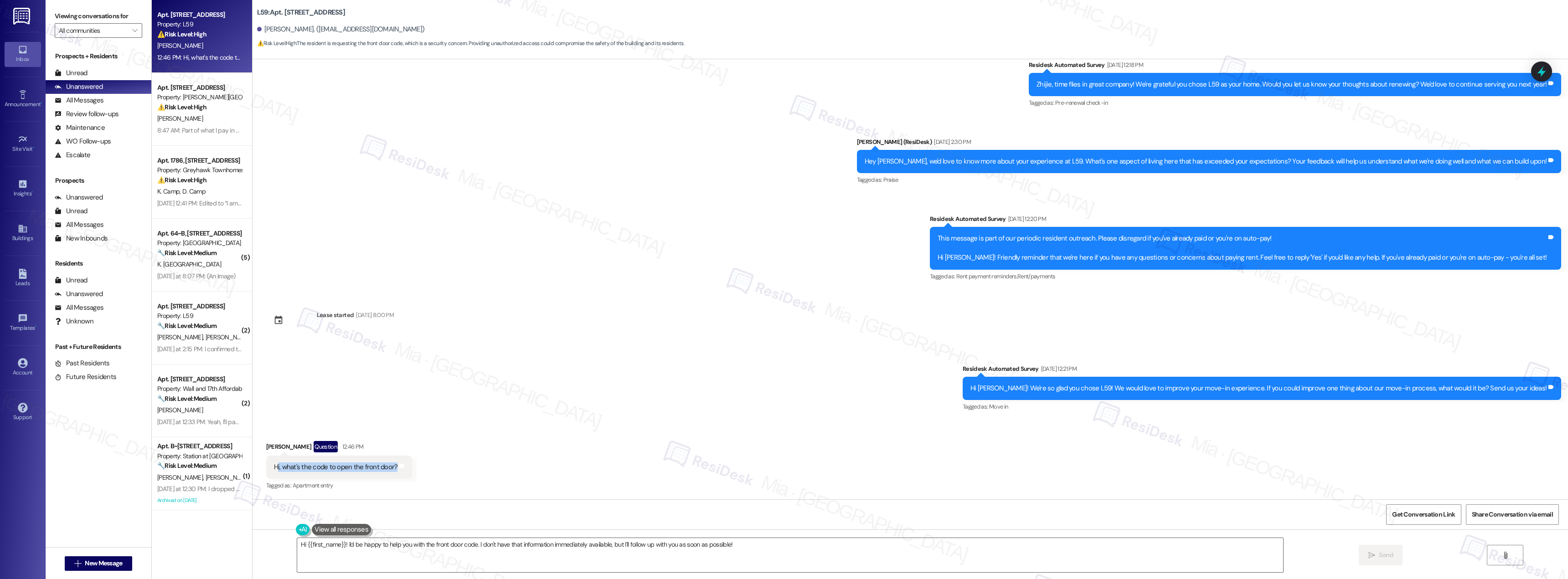
drag, startPoint x: 268, startPoint y: 466, endPoint x: 387, endPoint y: 466, distance: 119.0
click at [387, 466] on div "Hi, what's the code to open the front door?" at bounding box center [336, 467] width 124 height 10
drag, startPoint x: 266, startPoint y: 468, endPoint x: 388, endPoint y: 468, distance: 122.0
click at [388, 468] on div "Hi, what's the code to open the front door? Tags and notes" at bounding box center [339, 467] width 146 height 23
copy div "Hi, what's the code to open the front door? Tags and notes"
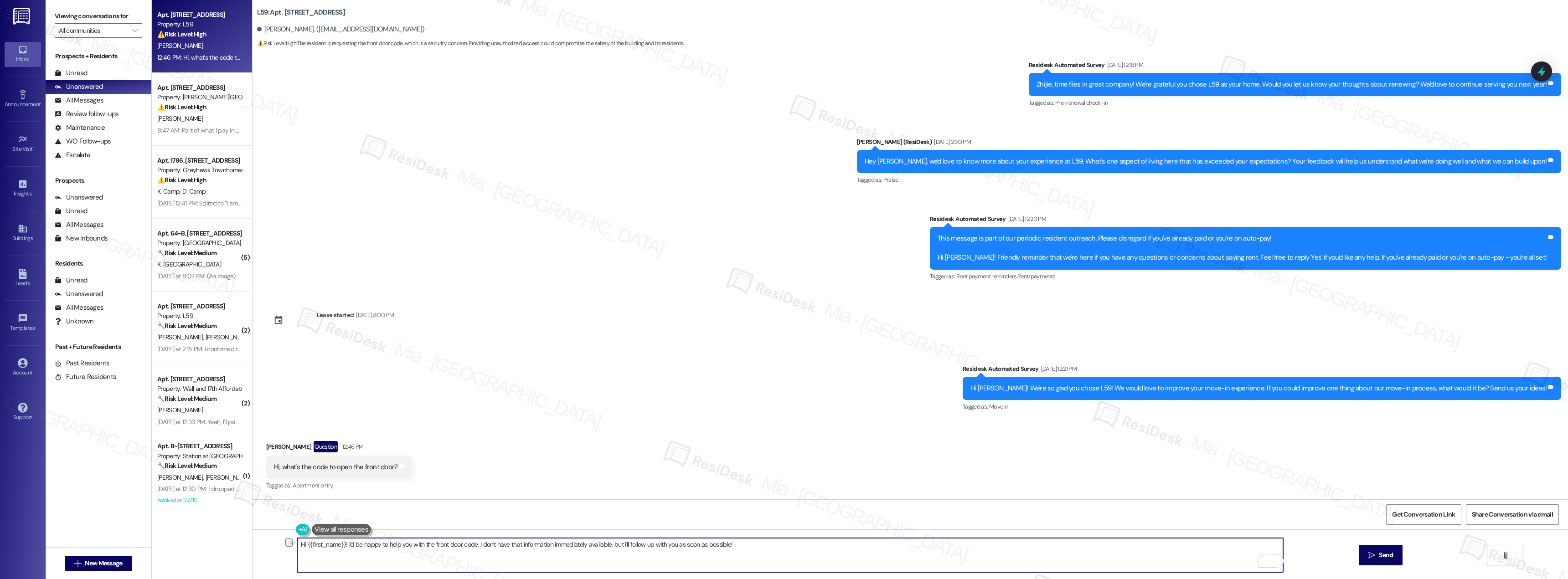
drag, startPoint x: 706, startPoint y: 542, endPoint x: 341, endPoint y: 547, distance: 365.0
click at [341, 547] on textarea "Hi {{first_name}}! I'd be happy to help you with the front door code. I don't h…" at bounding box center [790, 555] width 986 height 34
paste textarea "Thank you for reaching out. I’ll check with our team regarding the front door c…"
click at [297, 545] on textarea "Hi {{first_name}}! Thank you for reaching out. I’ll check with our team regardi…" at bounding box center [790, 555] width 986 height 34
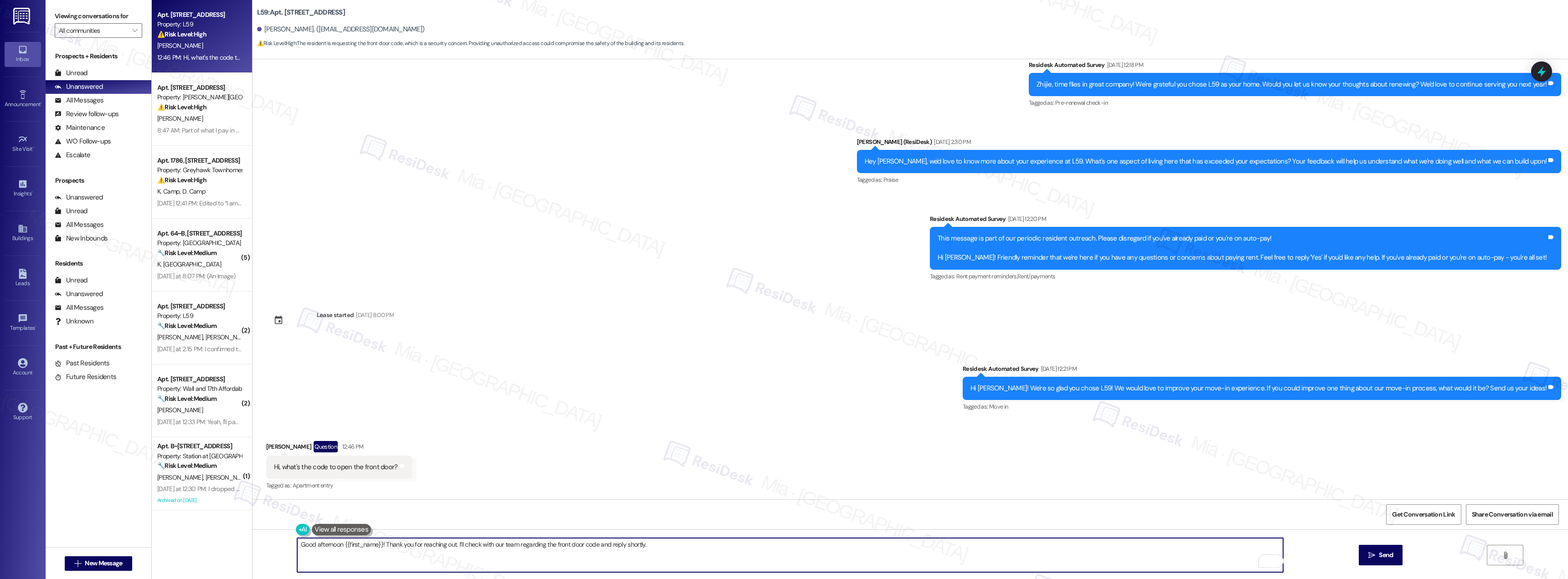
click at [631, 543] on textarea "Good afternoon {{first_name}}! Thank you for reaching out. I’ll check with our …" at bounding box center [790, 555] width 986 height 34
click at [604, 544] on textarea "Good afternoon {{first_name}}! Thank you for reaching out. I’ll check with our …" at bounding box center [790, 555] width 986 height 34
click at [605, 544] on textarea "Good afternoon {{first_name}}! Thank you for reaching out. I’ll check with our …" at bounding box center [790, 555] width 986 height 34
drag, startPoint x: 605, startPoint y: 545, endPoint x: 637, endPoint y: 545, distance: 32.0
click at [637, 545] on textarea "Good afternoon {{first_name}}! Thank you for reaching out. I’ll check with our …" at bounding box center [790, 555] width 986 height 34
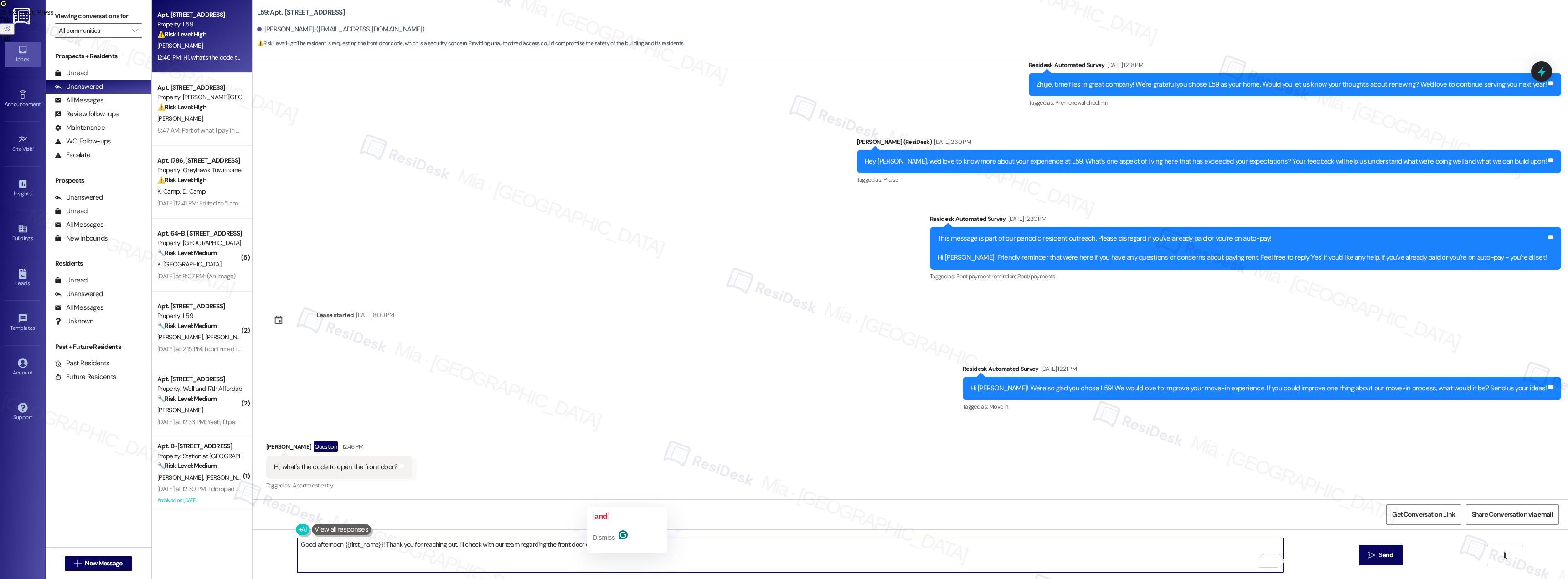
click at [596, 545] on textarea "Good afternoon {{first_name}}! Thank you for reaching out. I’ll check with our …" at bounding box center [790, 555] width 986 height 34
paste textarea "provide you with an update"
click at [718, 548] on textarea "Good afternoon {{first_name}}! Thank you for reaching out. I’ll check with our …" at bounding box center [790, 555] width 986 height 34
type textarea "Good afternoon {{first_name}}! Thank you for reaching out. I’ll check with our …"
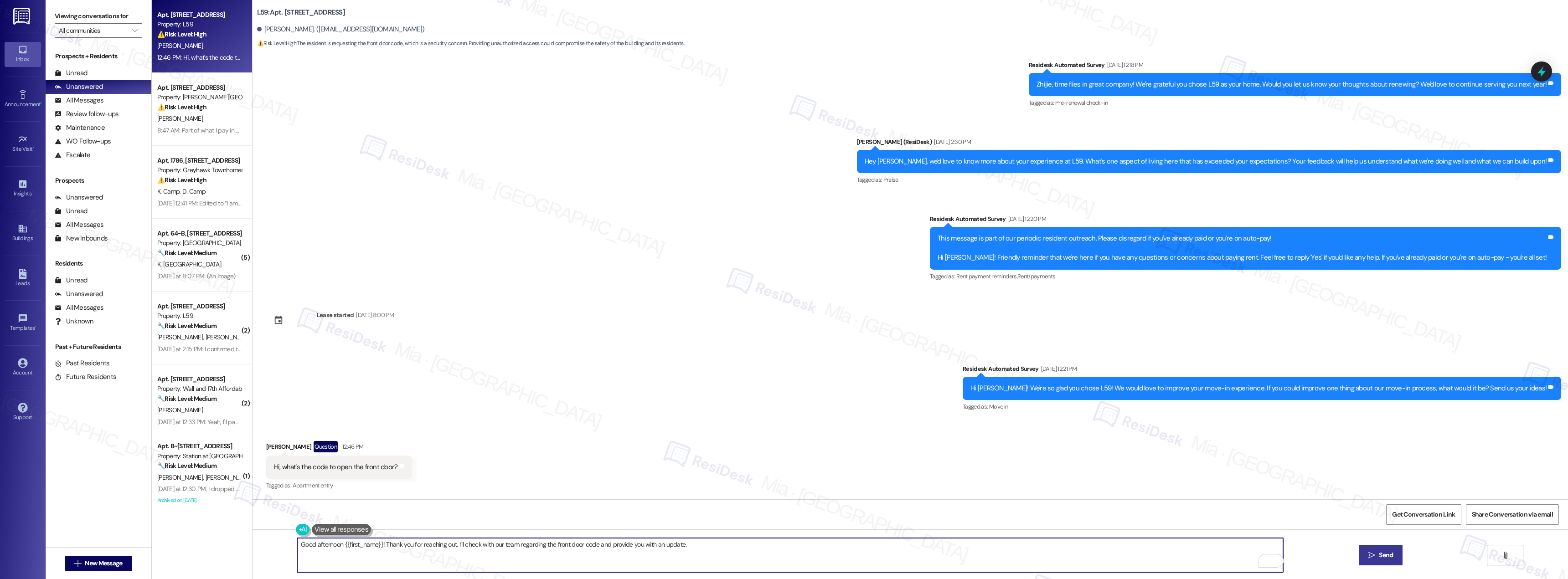
click at [1383, 561] on button " Send" at bounding box center [1381, 555] width 44 height 21
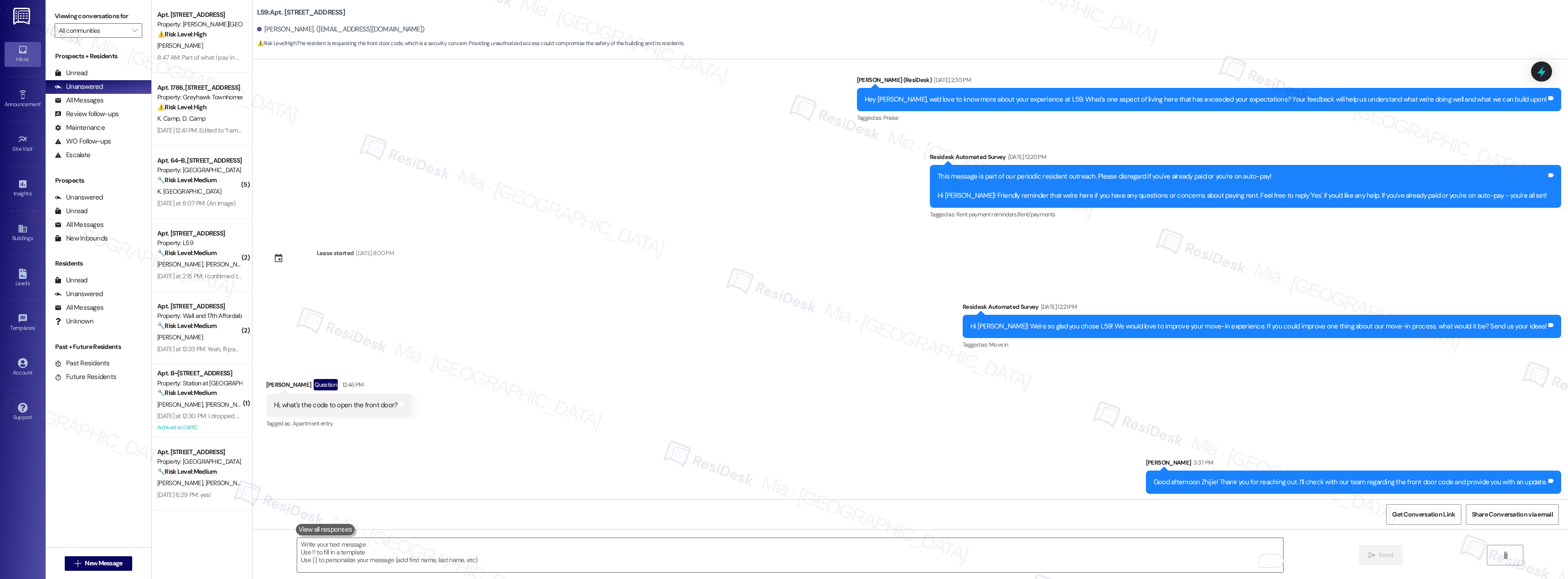
scroll to position [398, 0]
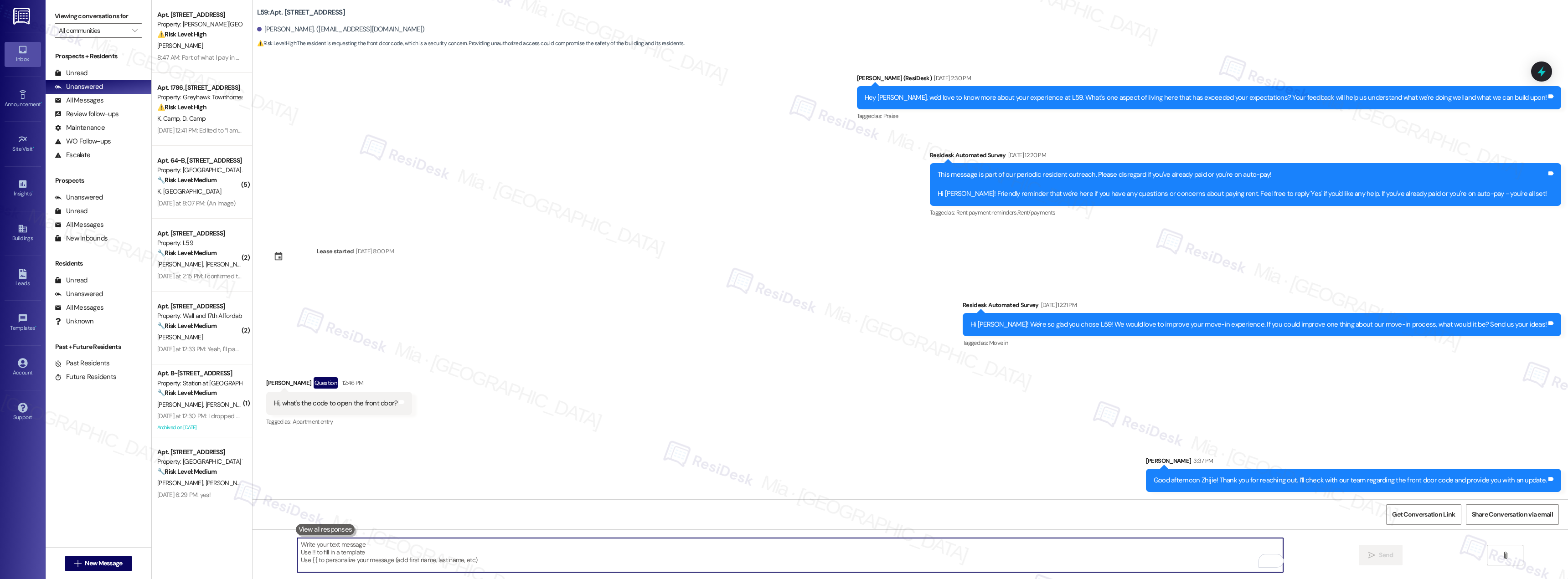
click at [805, 544] on textarea "To enrich screen reader interactions, please activate Accessibility in Grammarl…" at bounding box center [790, 555] width 986 height 34
click at [1542, 69] on icon at bounding box center [1542, 71] width 11 height 14
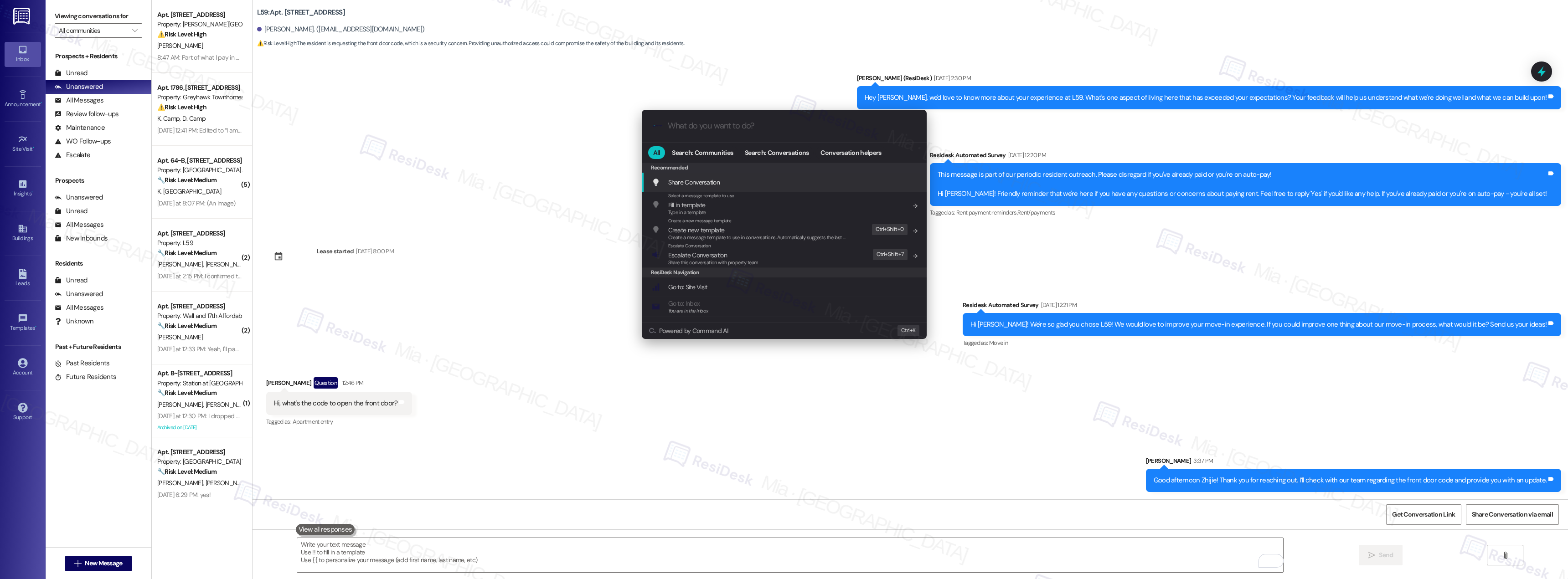
click at [723, 128] on input "What do you want to do?" at bounding box center [791, 126] width 248 height 10
type input "esc"
click at [914, 184] on icon "List of options" at bounding box center [915, 186] width 6 height 6
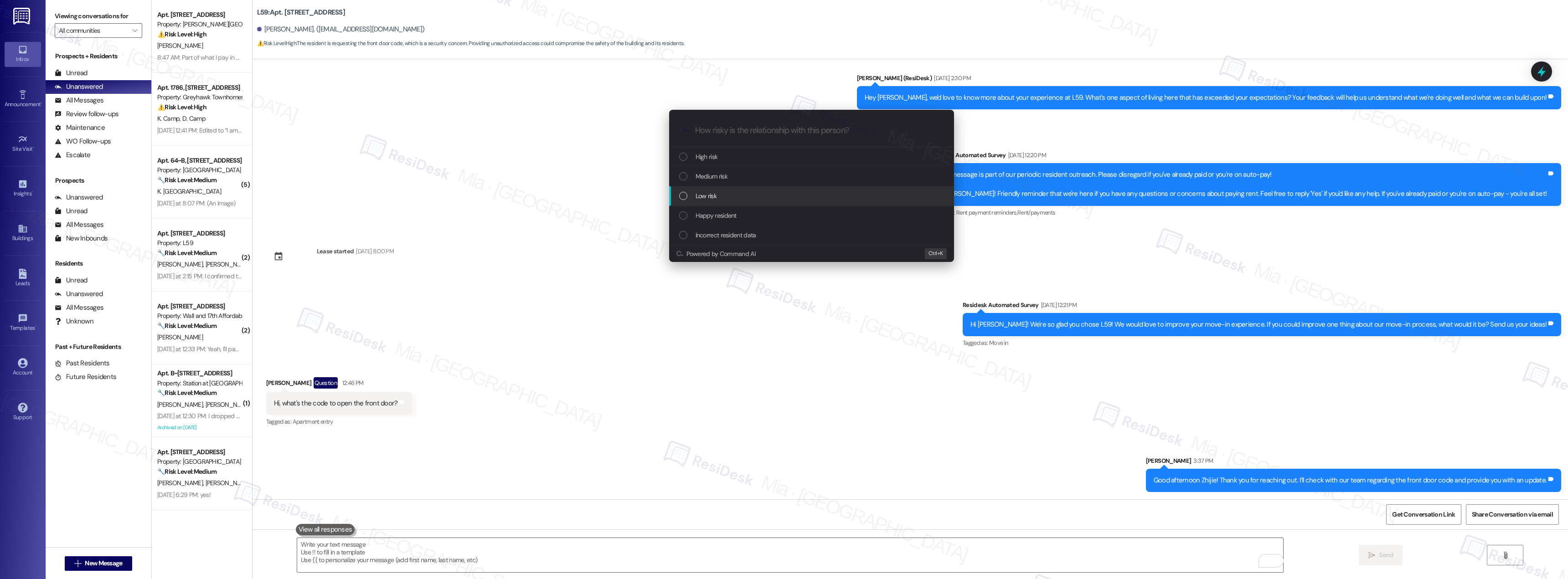
click at [707, 195] on span "Low risk" at bounding box center [706, 196] width 21 height 10
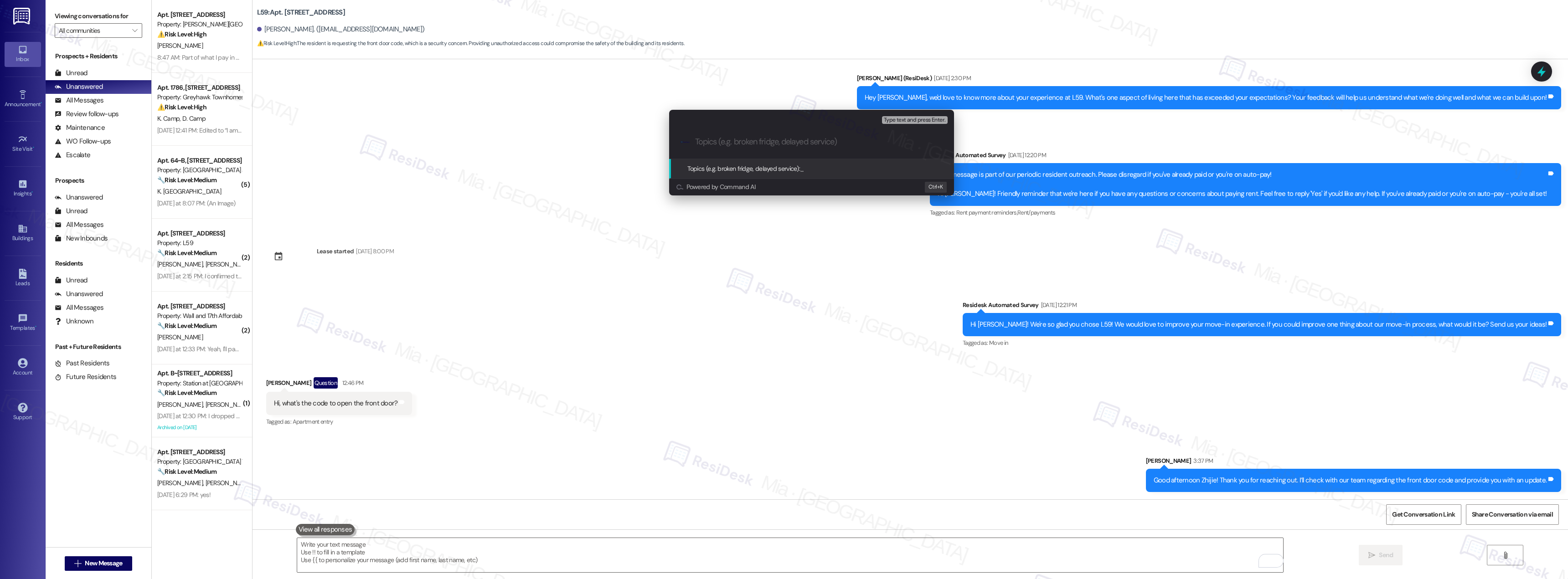
click at [715, 145] on input "Topics (e.g. broken fridge, delayed service)" at bounding box center [819, 142] width 248 height 10
type input "Resident is asking the code to open the front door"
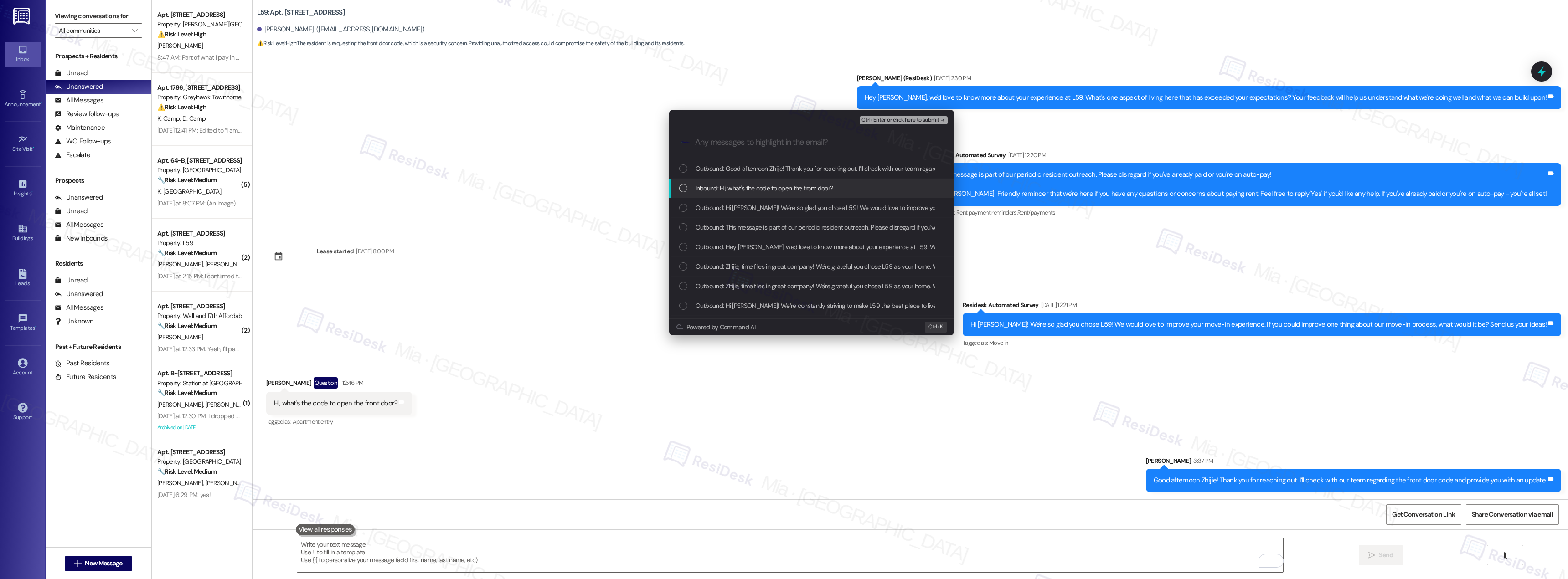
click at [687, 185] on div "List of options" at bounding box center [683, 188] width 8 height 8
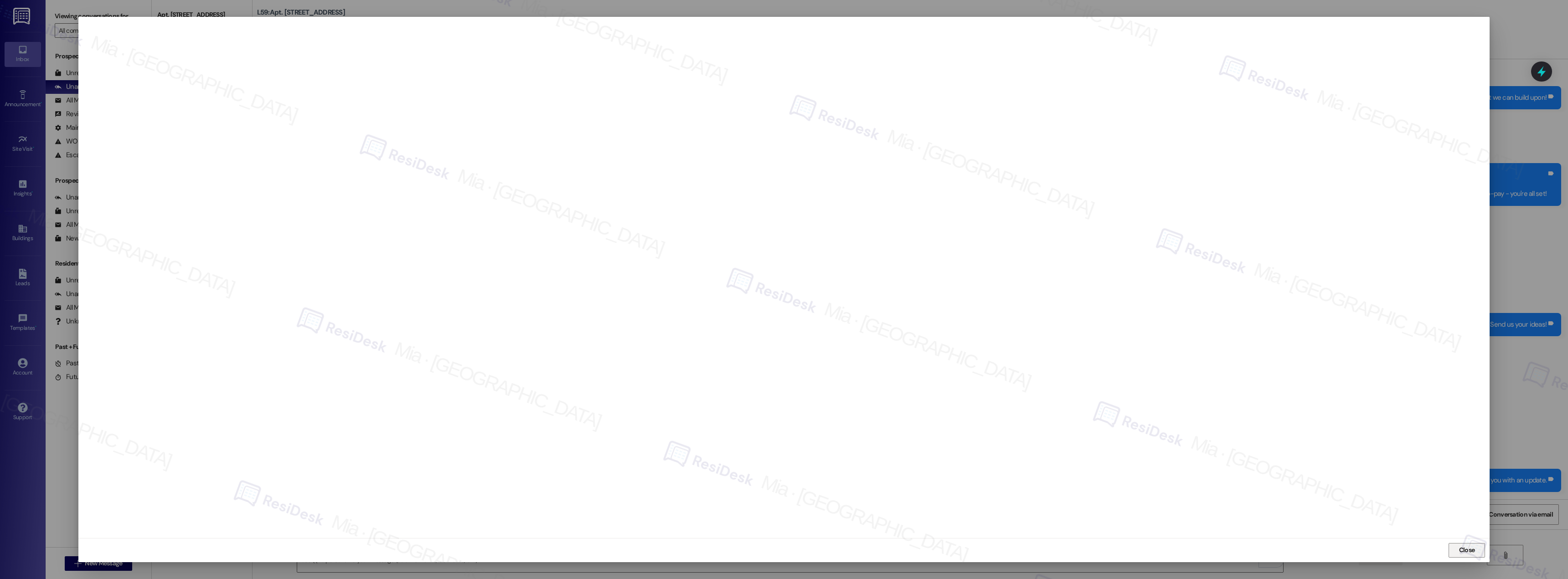
click at [1471, 548] on span "Close" at bounding box center [1467, 550] width 16 height 10
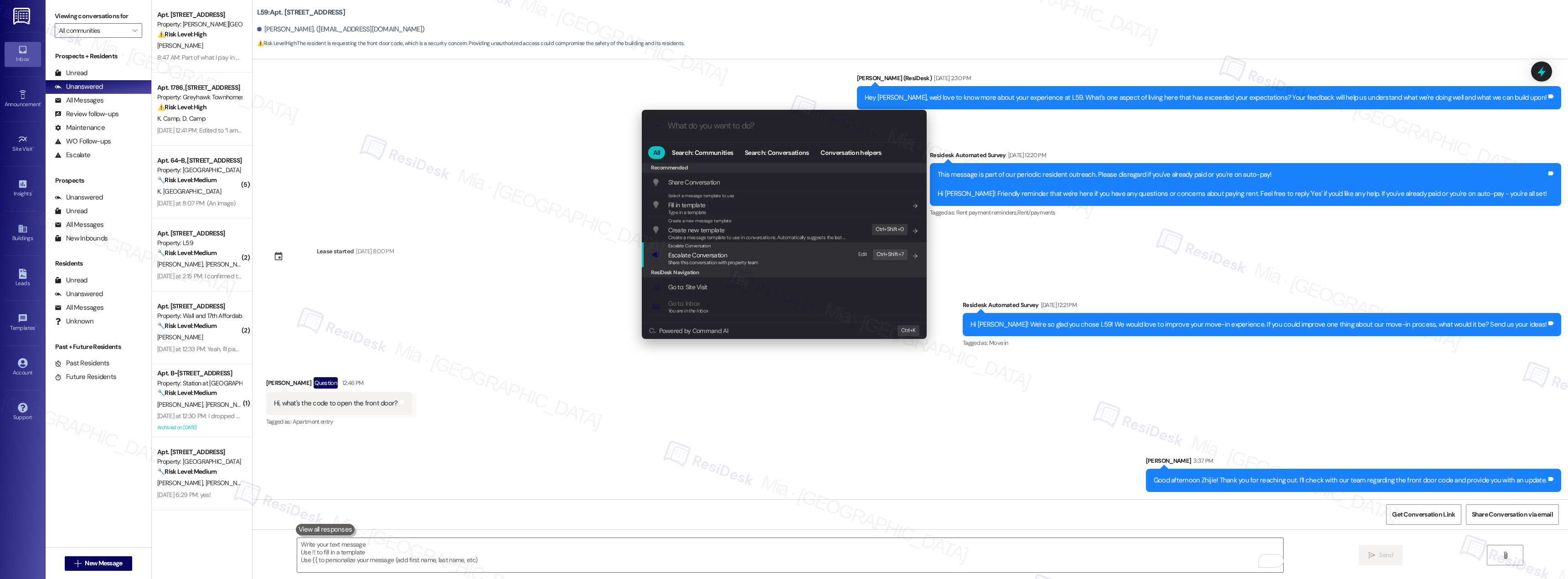
click at [687, 255] on span "Escalate Conversation" at bounding box center [698, 255] width 59 height 8
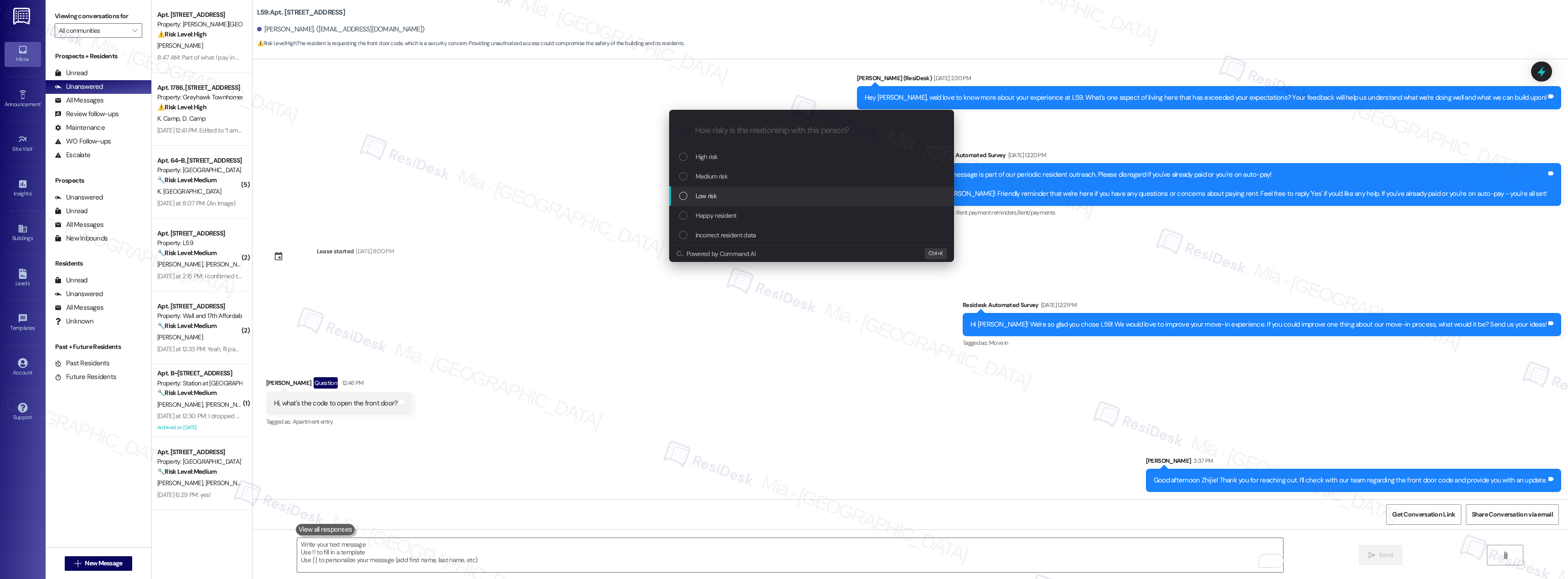
click at [707, 189] on div "Low risk" at bounding box center [811, 196] width 285 height 19
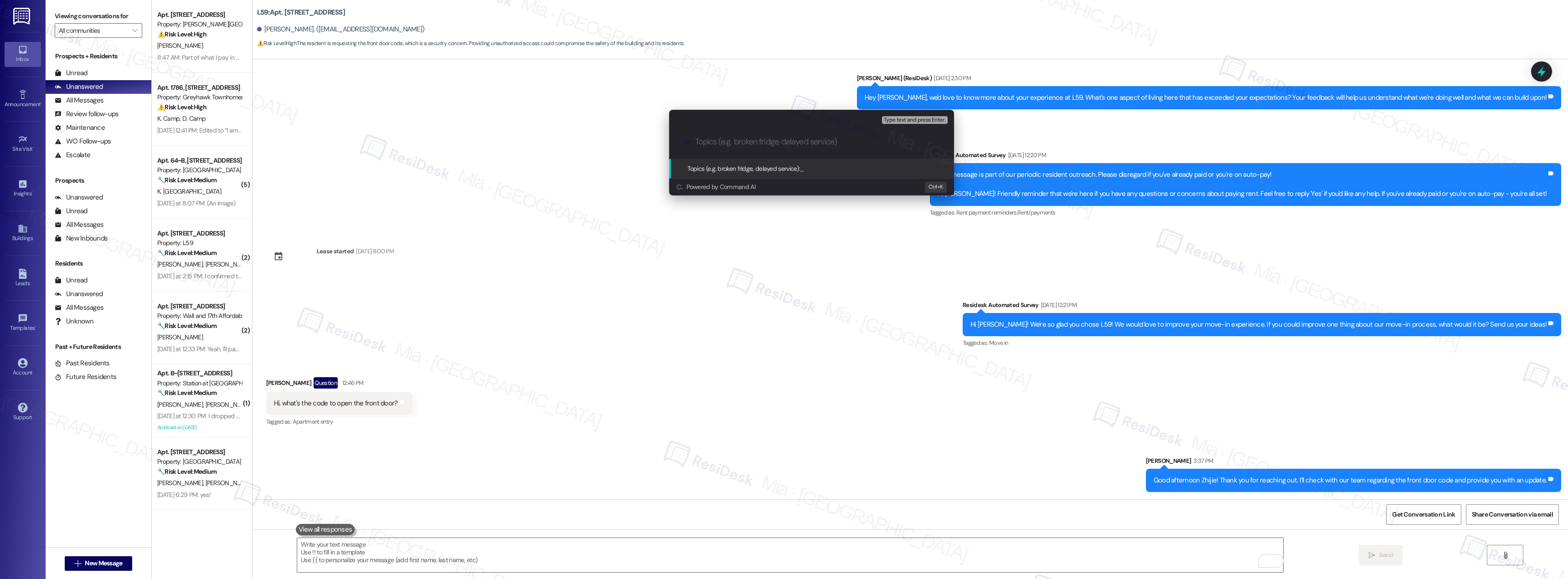
paste input "Resident is asking the code to open the front door"
type input "Resident is asking the code to open the front door"
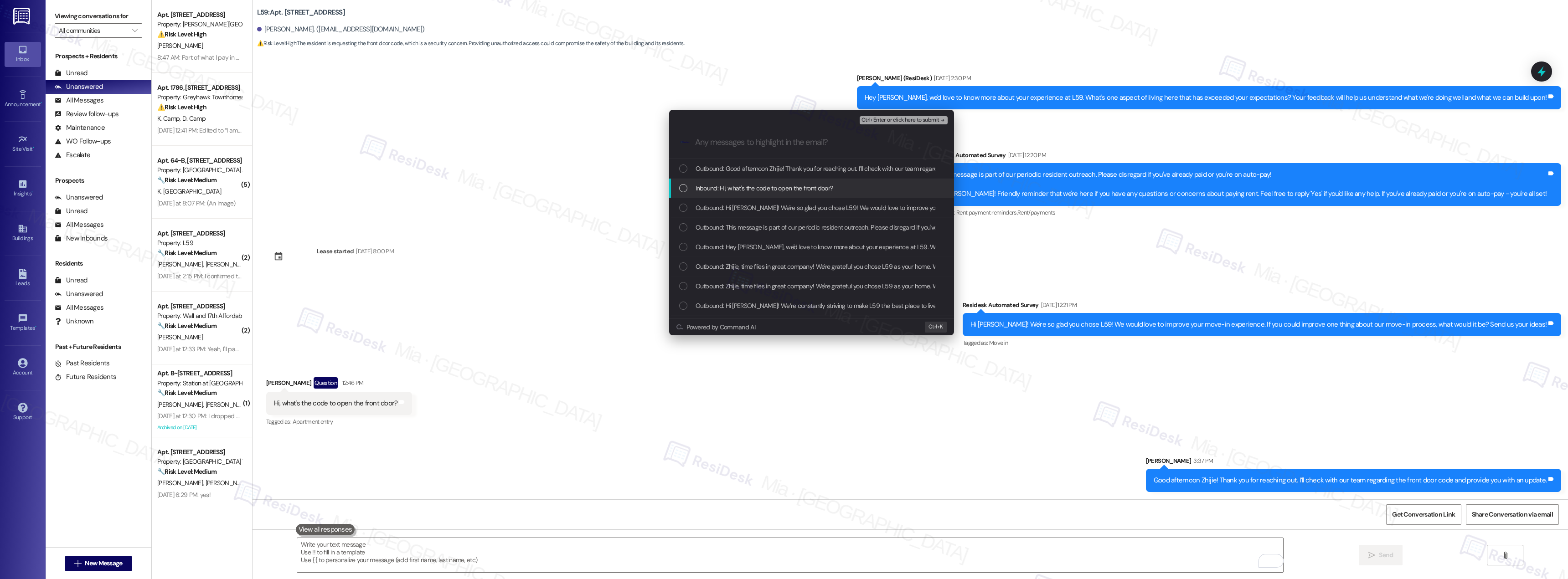
click at [687, 188] on div "Inbound: Hi, what's the code to open the front door?" at bounding box center [813, 188] width 267 height 10
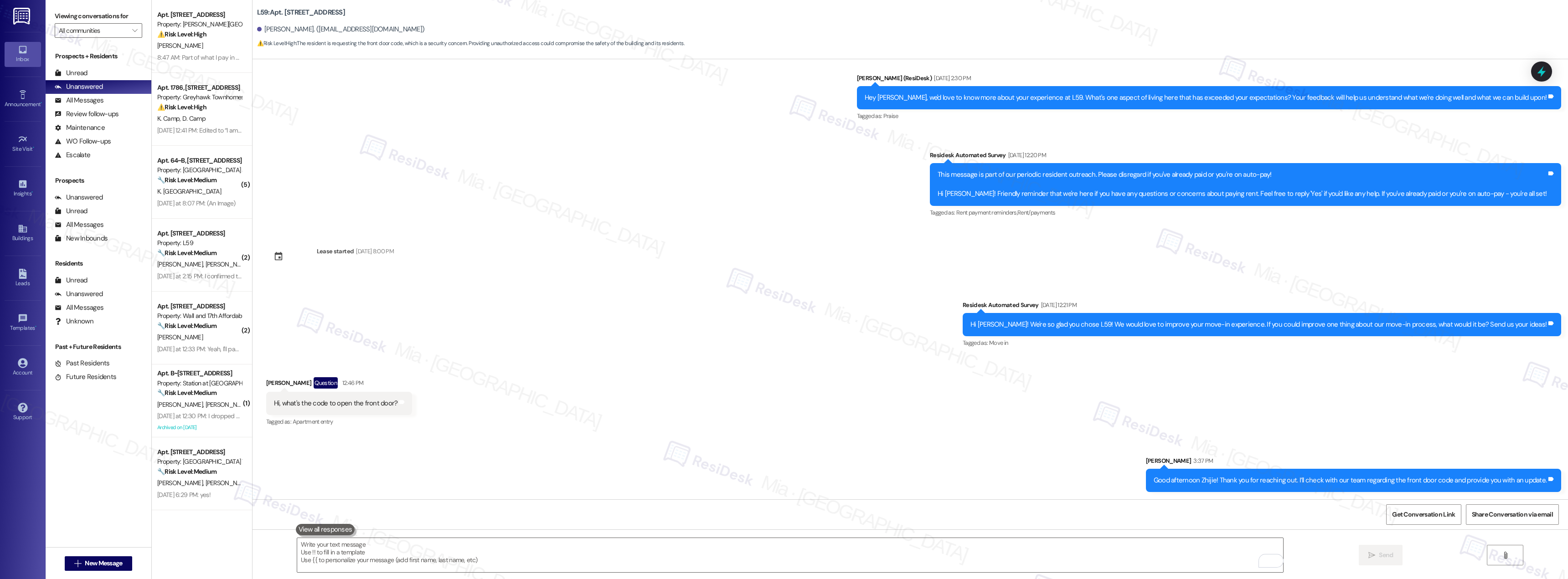
scroll to position [335, 0]
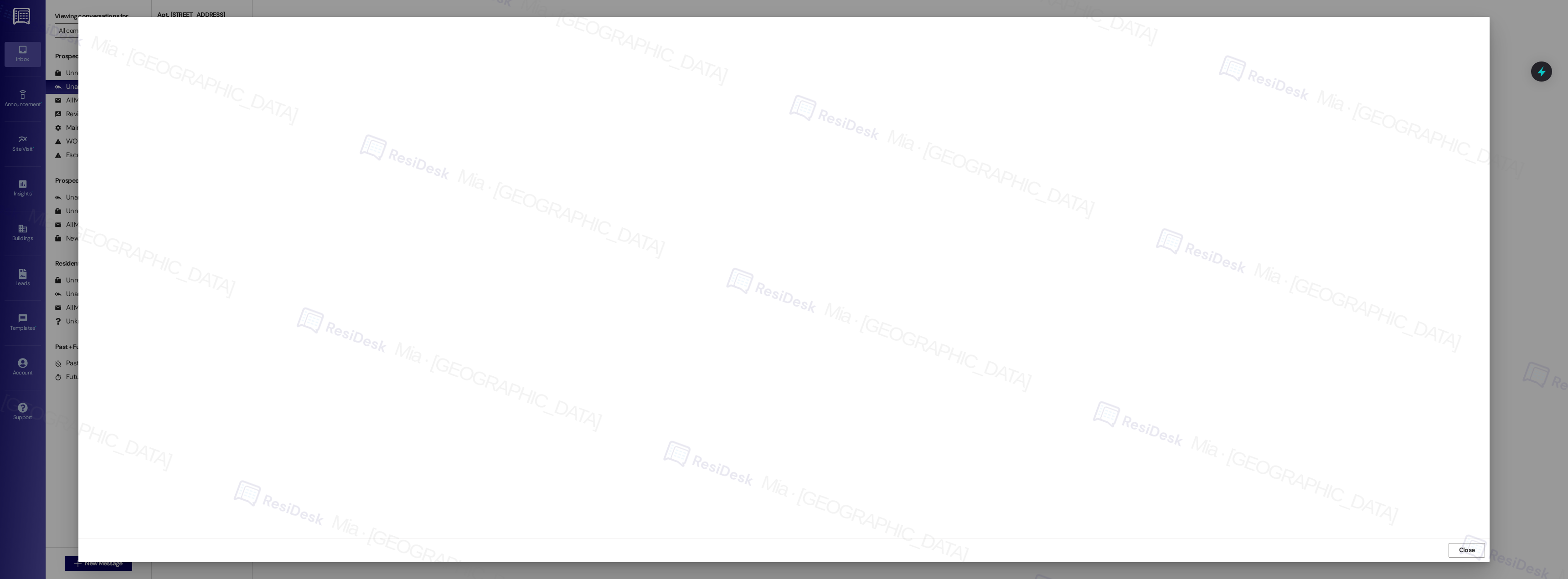
click at [1517, 173] on div at bounding box center [784, 290] width 1568 height 579
click at [1459, 552] on span "Close" at bounding box center [1467, 550] width 16 height 10
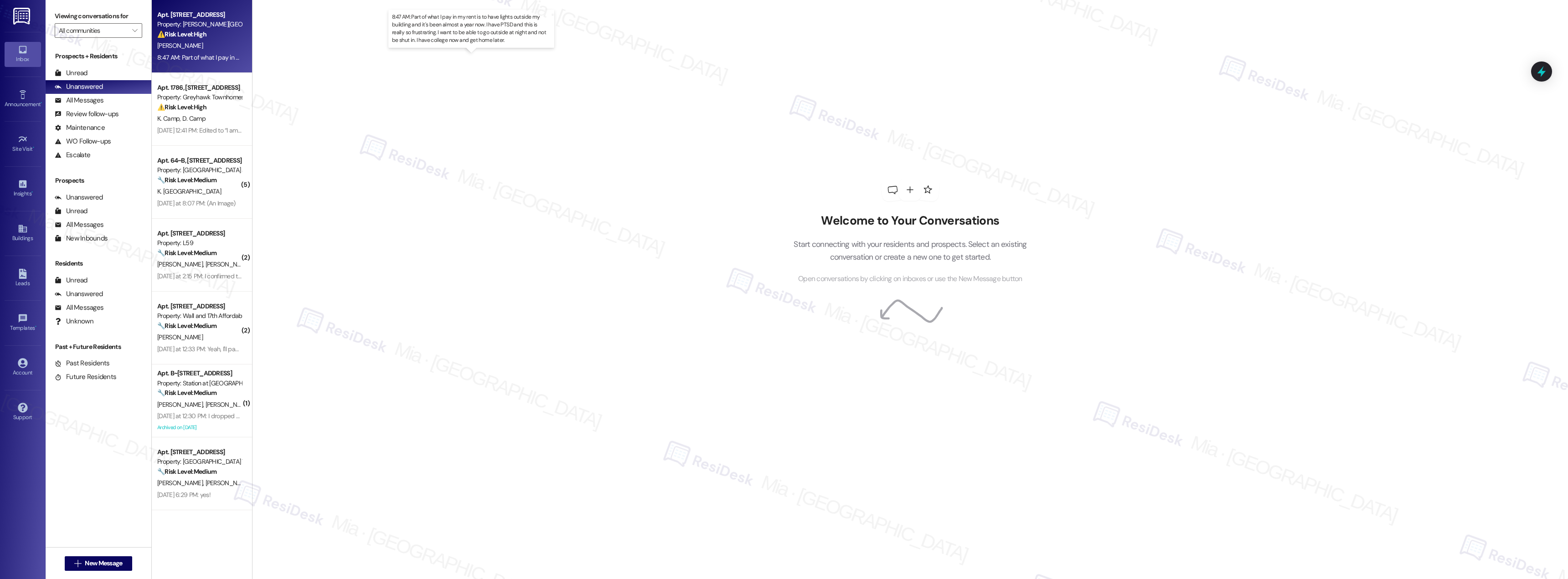
click at [184, 54] on div "8:47 AM: Part of what I pay in my rent is to have lights outside my building an…" at bounding box center [482, 57] width 650 height 8
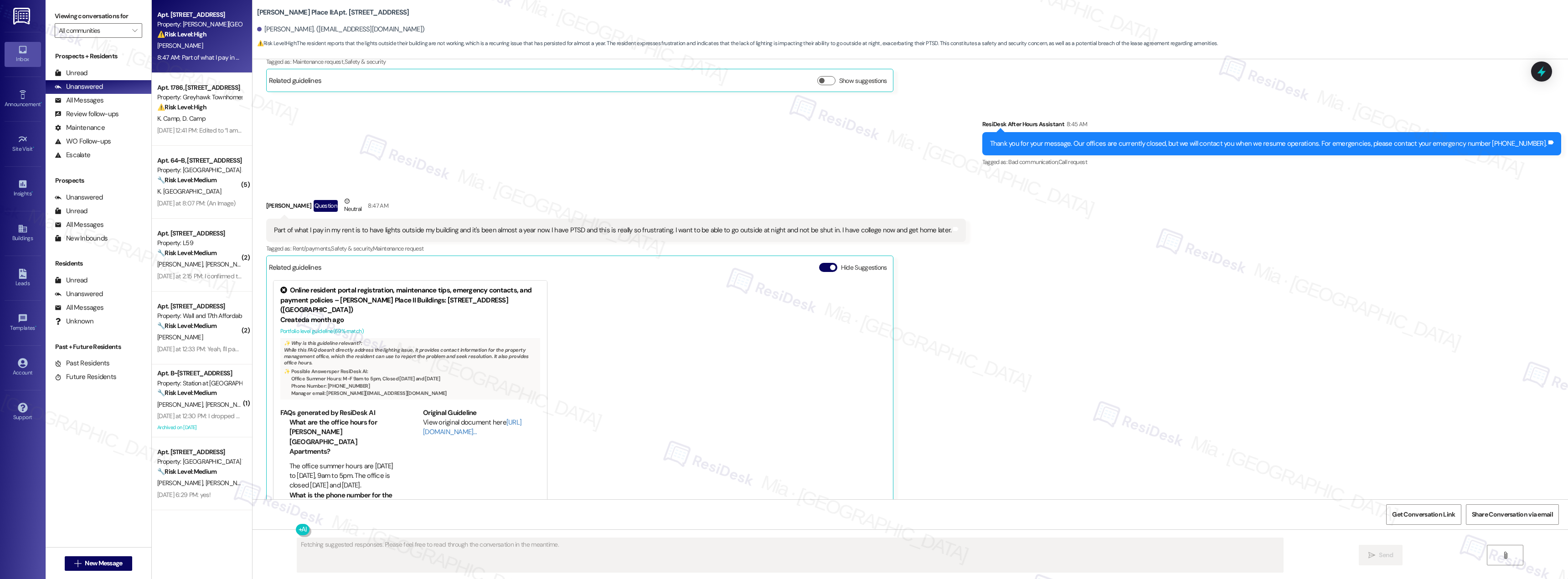
scroll to position [1913, 0]
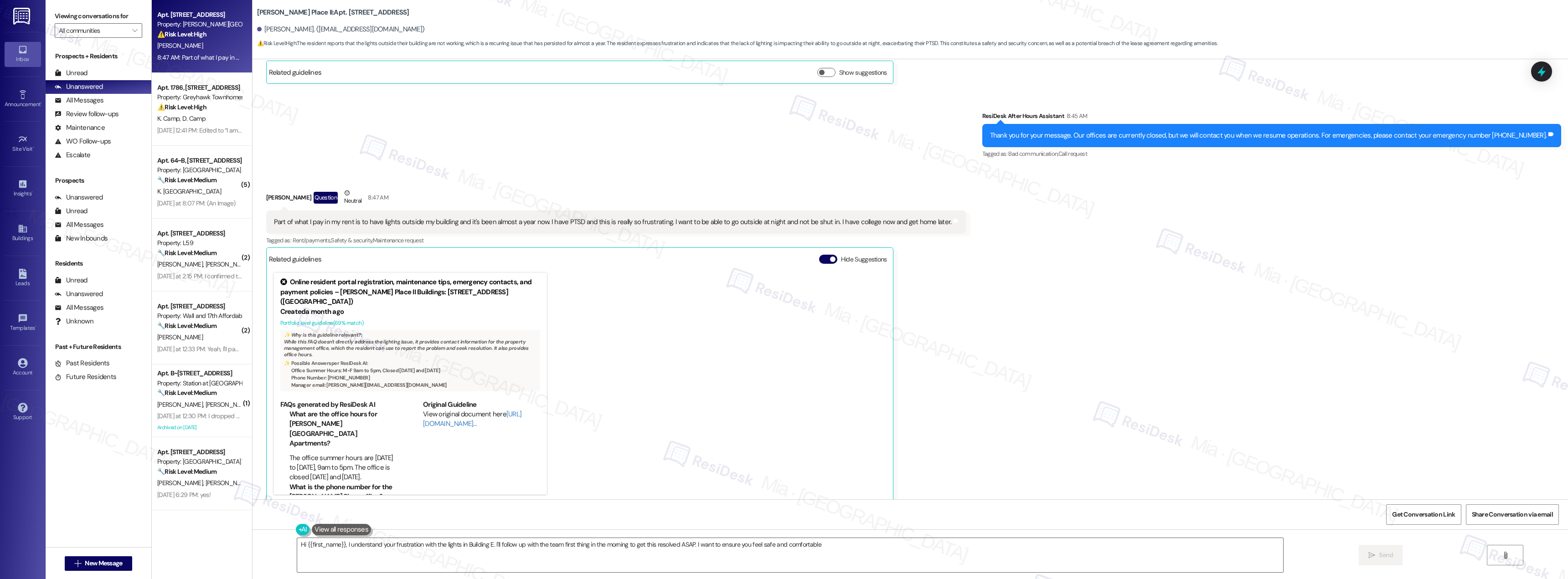
type textarea "Hi {{first_name}}, I understand your frustration with the lights in Building E.…"
click at [318, 12] on b "Brigham Place II: Apt. E126, 160 II East 800 South" at bounding box center [333, 13] width 152 height 10
copy b "E126"
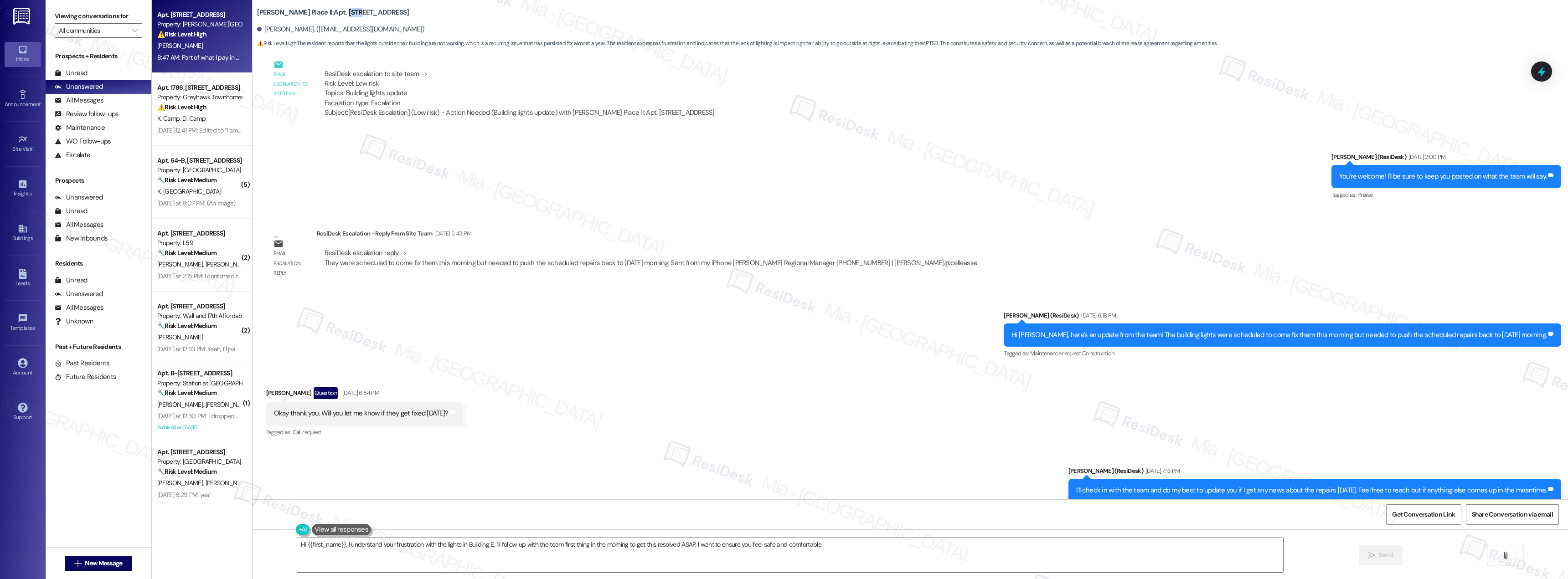
scroll to position [1139, 0]
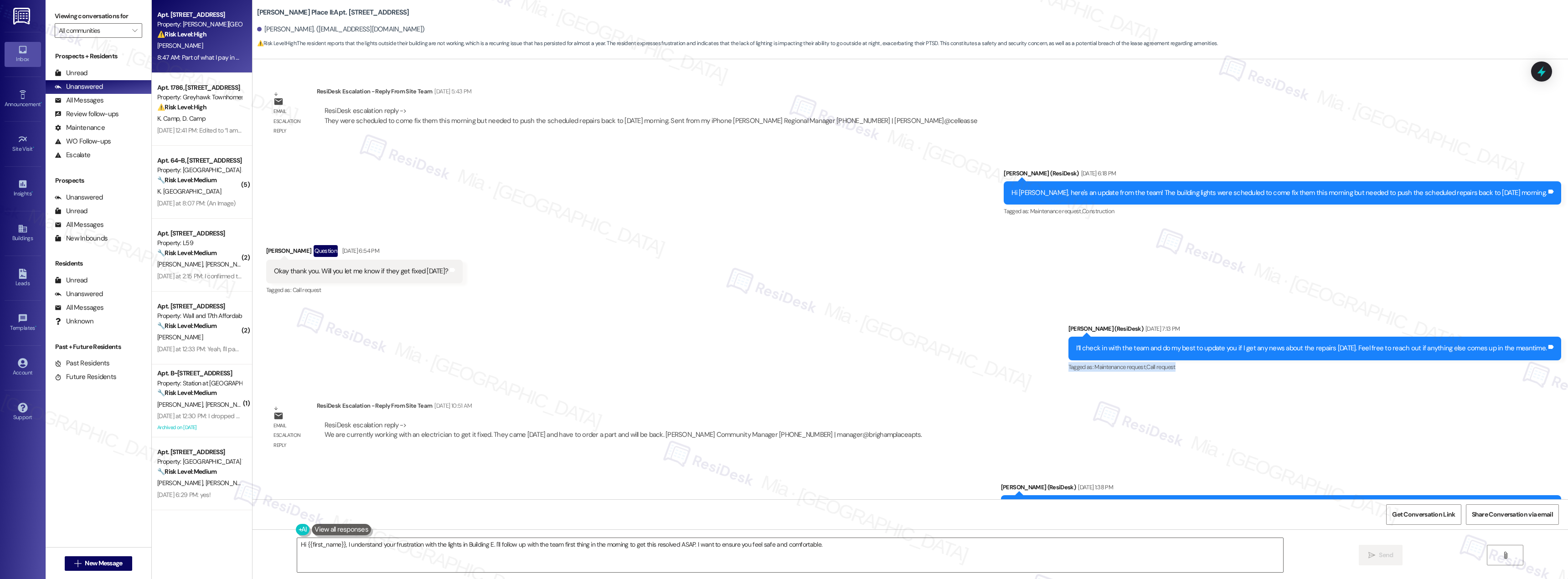
drag, startPoint x: 1564, startPoint y: 341, endPoint x: 1564, endPoint y: 370, distance: 29.0
click at [1564, 370] on div "Sent via SMS Sarah (ResiDesk) Aug 19, 2025 at 7:13 PM I’ll check in with the te…" at bounding box center [1315, 348] width 507 height 63
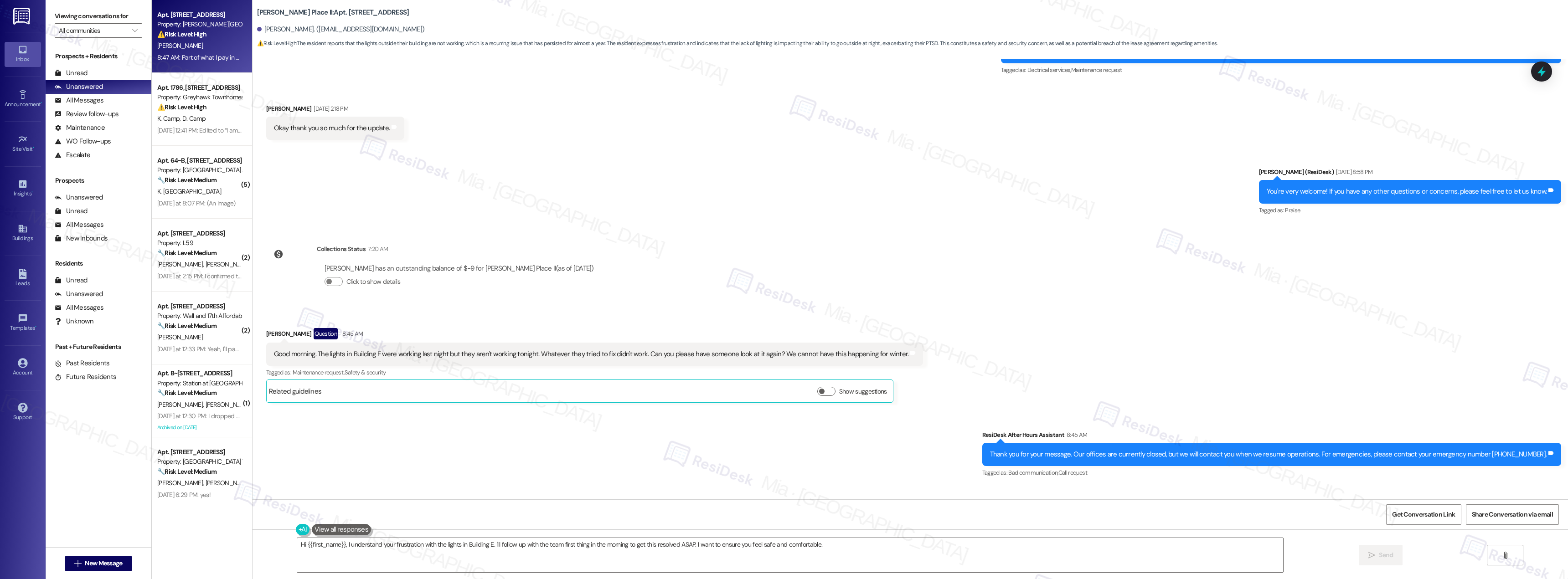
scroll to position [1640, 0]
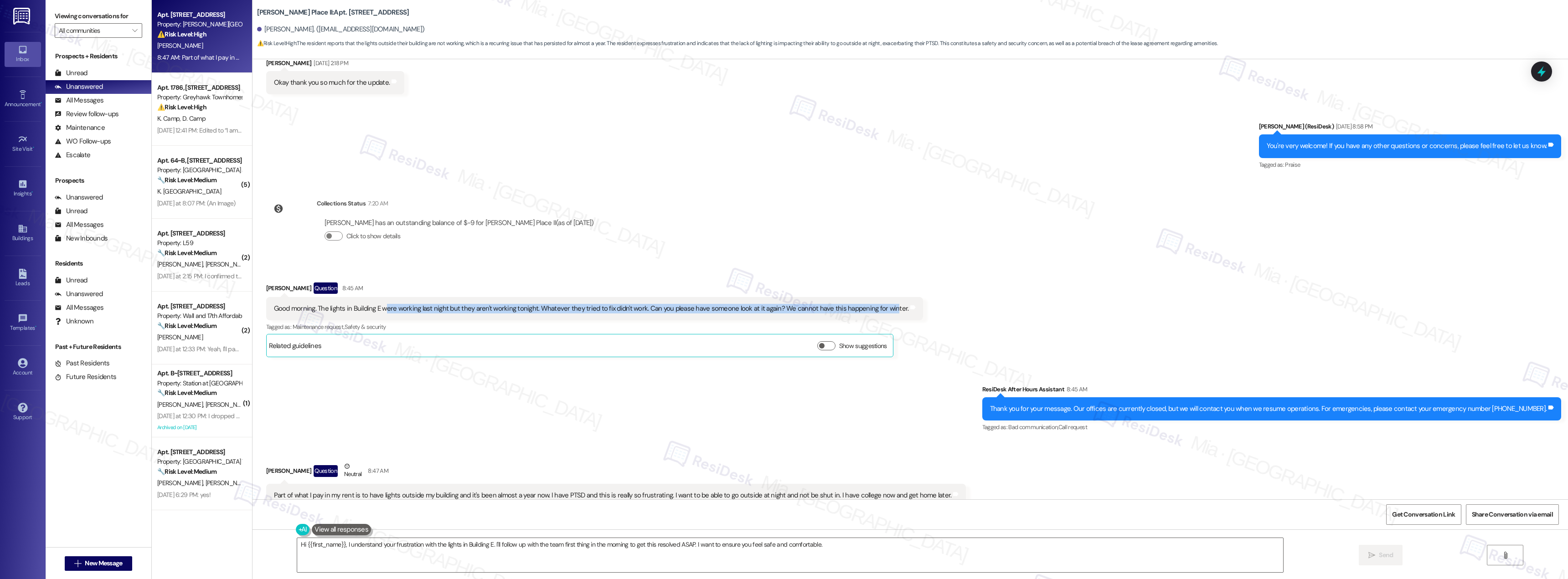
drag, startPoint x: 378, startPoint y: 298, endPoint x: 878, endPoint y: 297, distance: 500.0
click at [878, 303] on div "Good morning. The lights in Building E were working last night but they aren't …" at bounding box center [591, 308] width 635 height 10
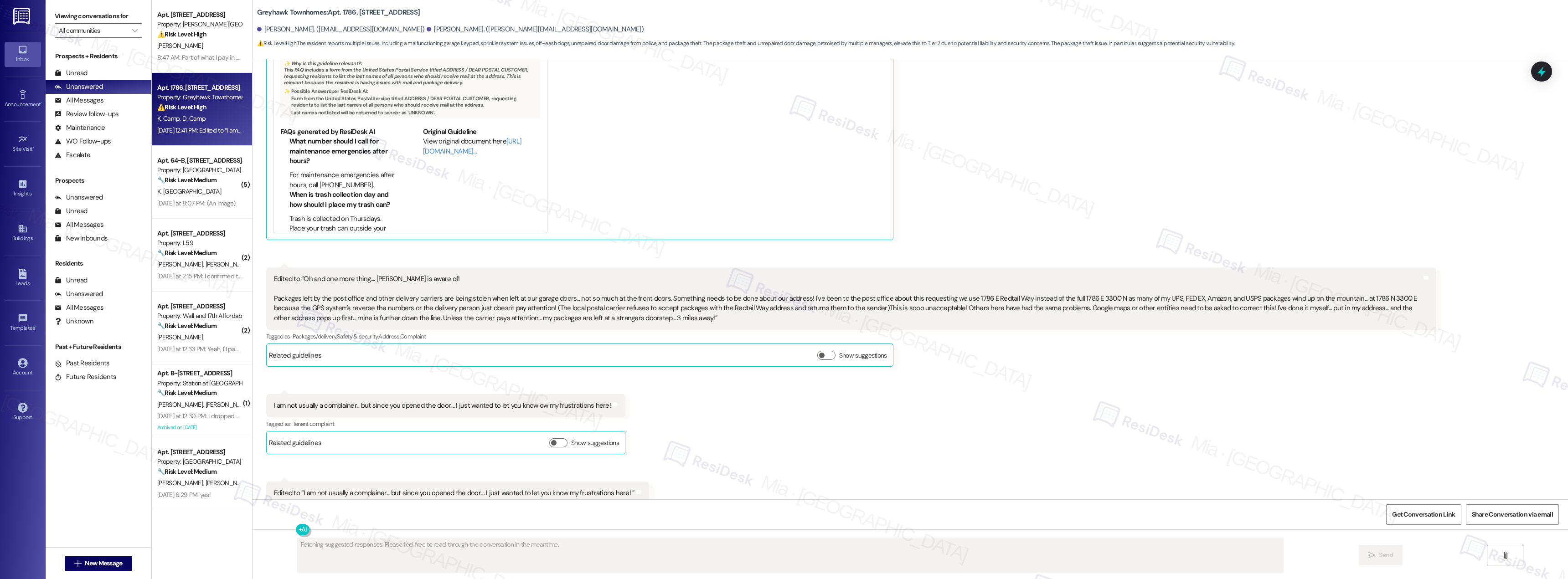
scroll to position [567, 0]
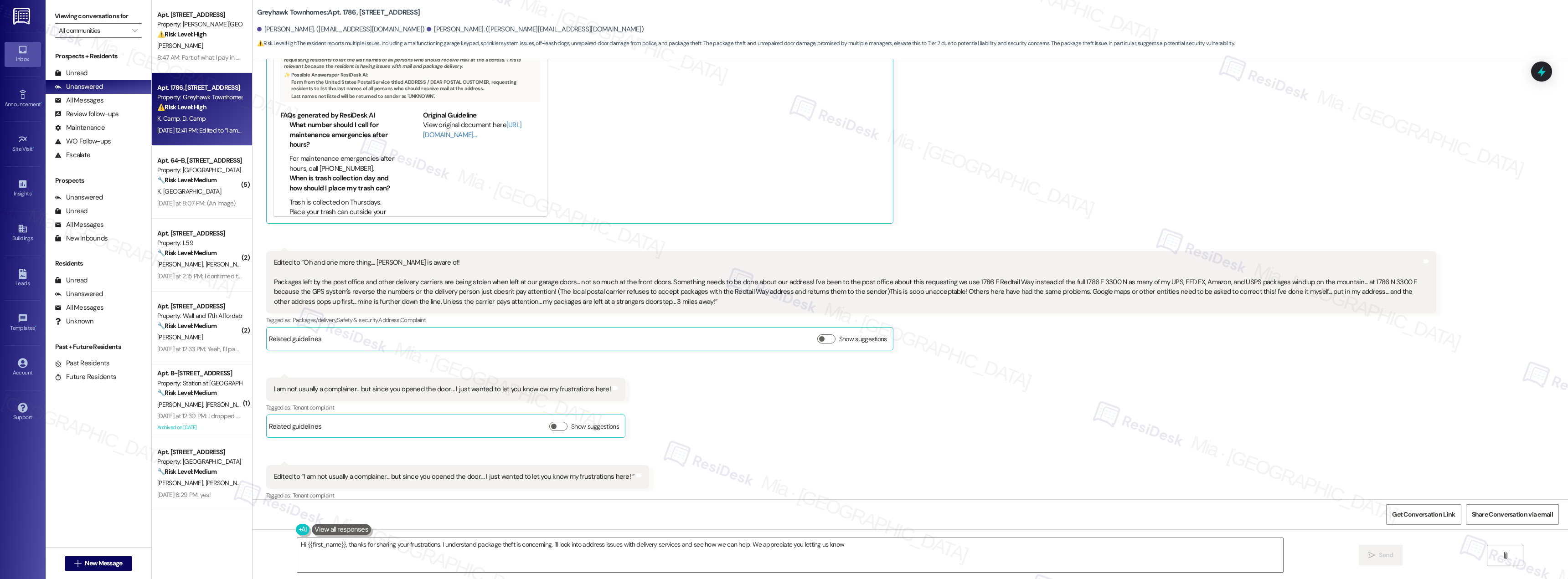
type textarea "Hi {{first_name}}, thanks for sharing your frustrations. I understand package t…"
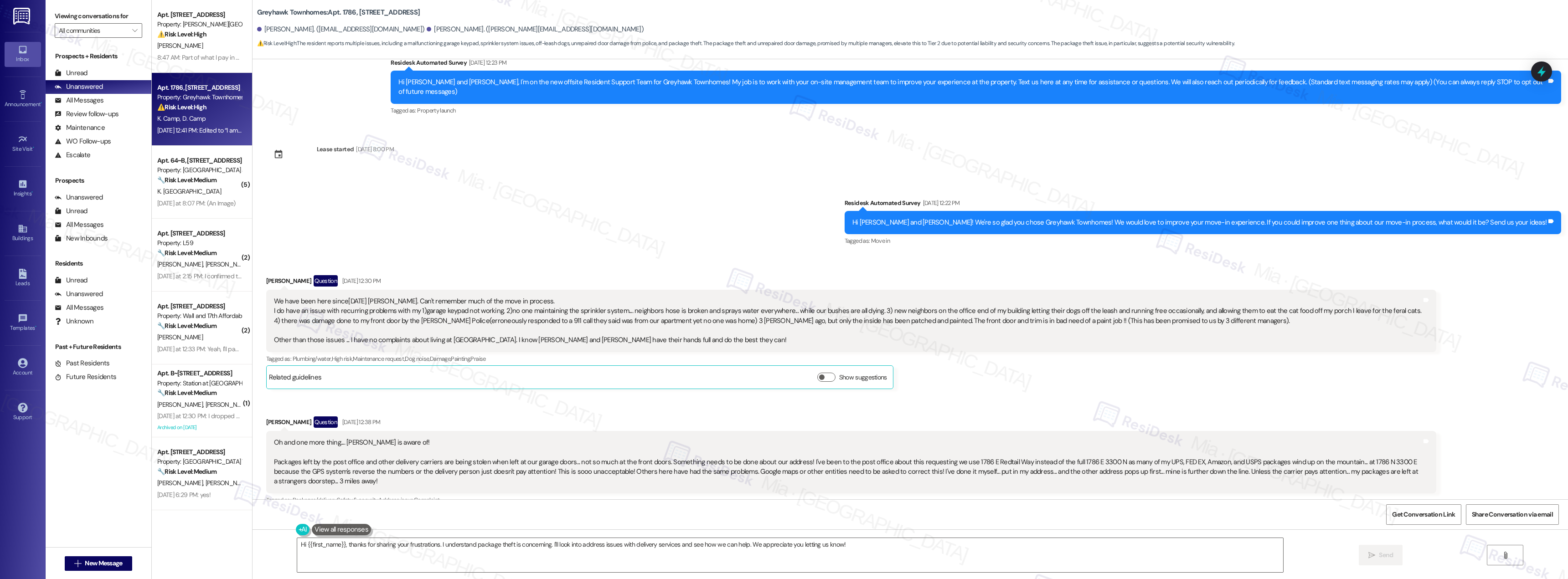
scroll to position [21, 0]
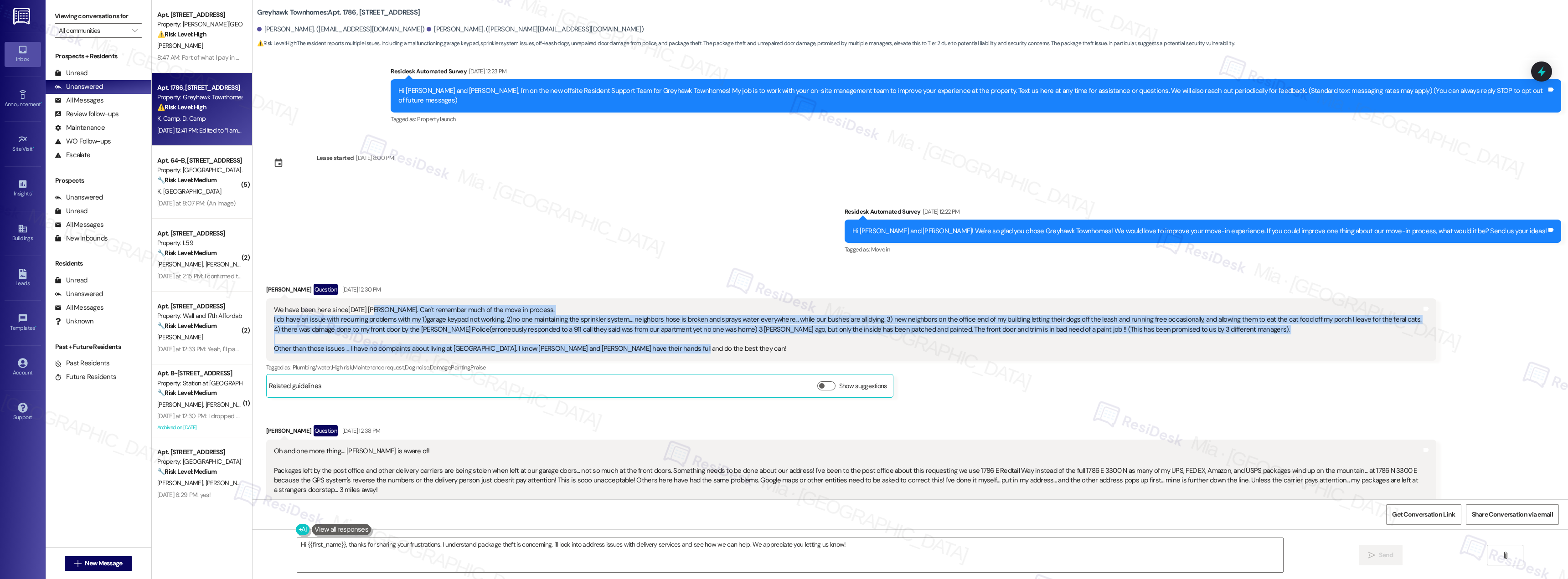
drag, startPoint x: 363, startPoint y: 302, endPoint x: 959, endPoint y: 340, distance: 597.2
click at [959, 340] on div "We have been here since2019 Sarah. Can't remember much of the move in process. …" at bounding box center [848, 330] width 1148 height 49
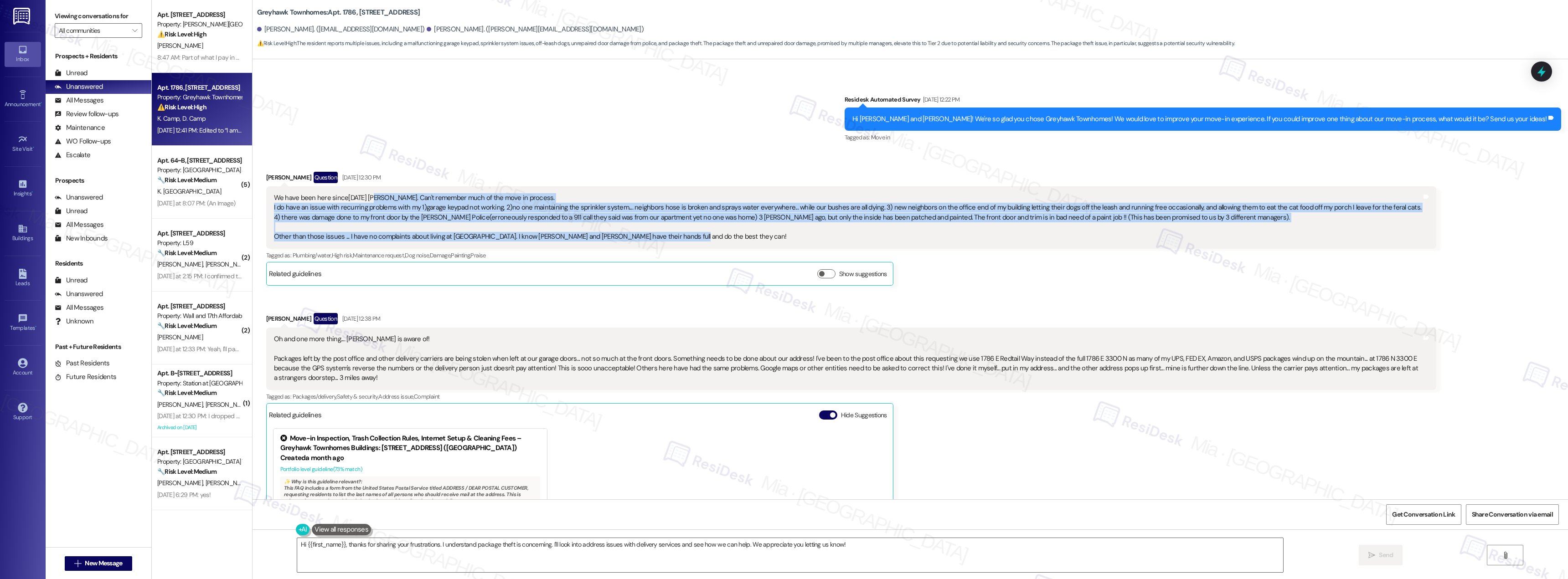
scroll to position [157, 0]
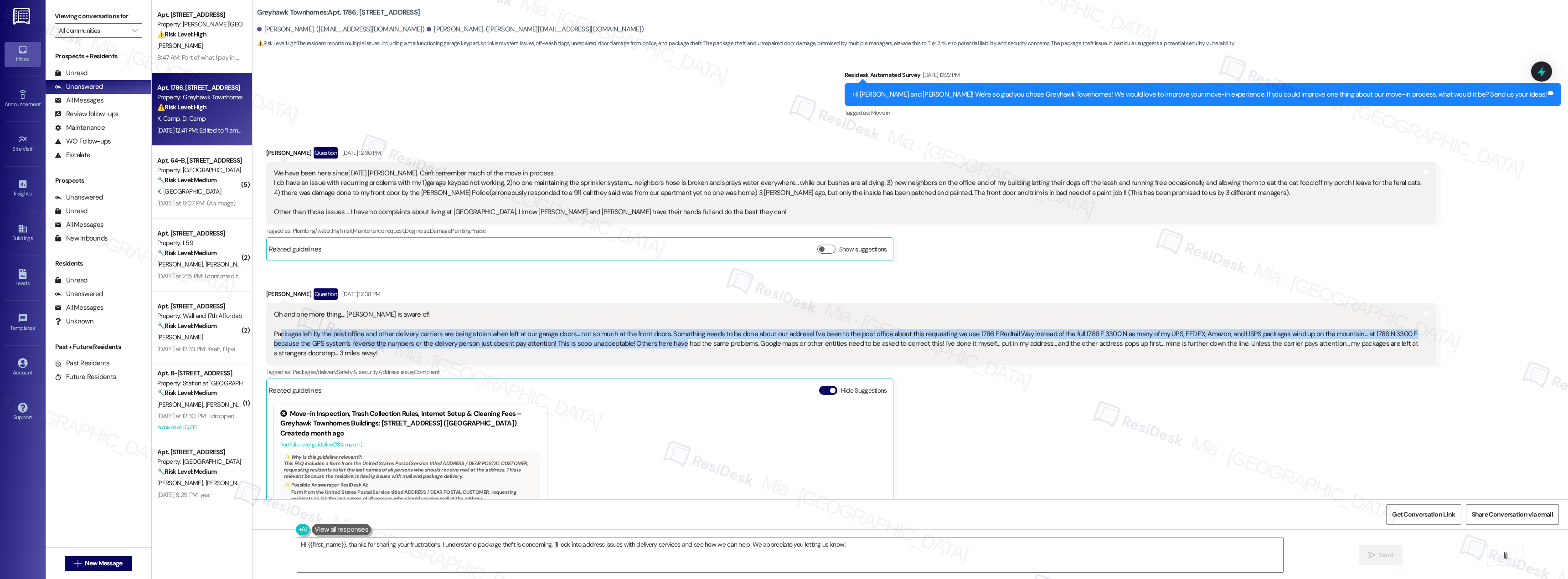
drag, startPoint x: 271, startPoint y: 322, endPoint x: 640, endPoint y: 335, distance: 369.2
click at [640, 335] on div "Oh and one more thing.... Alex is aware of! Packages left by the post office an…" at bounding box center [848, 334] width 1148 height 49
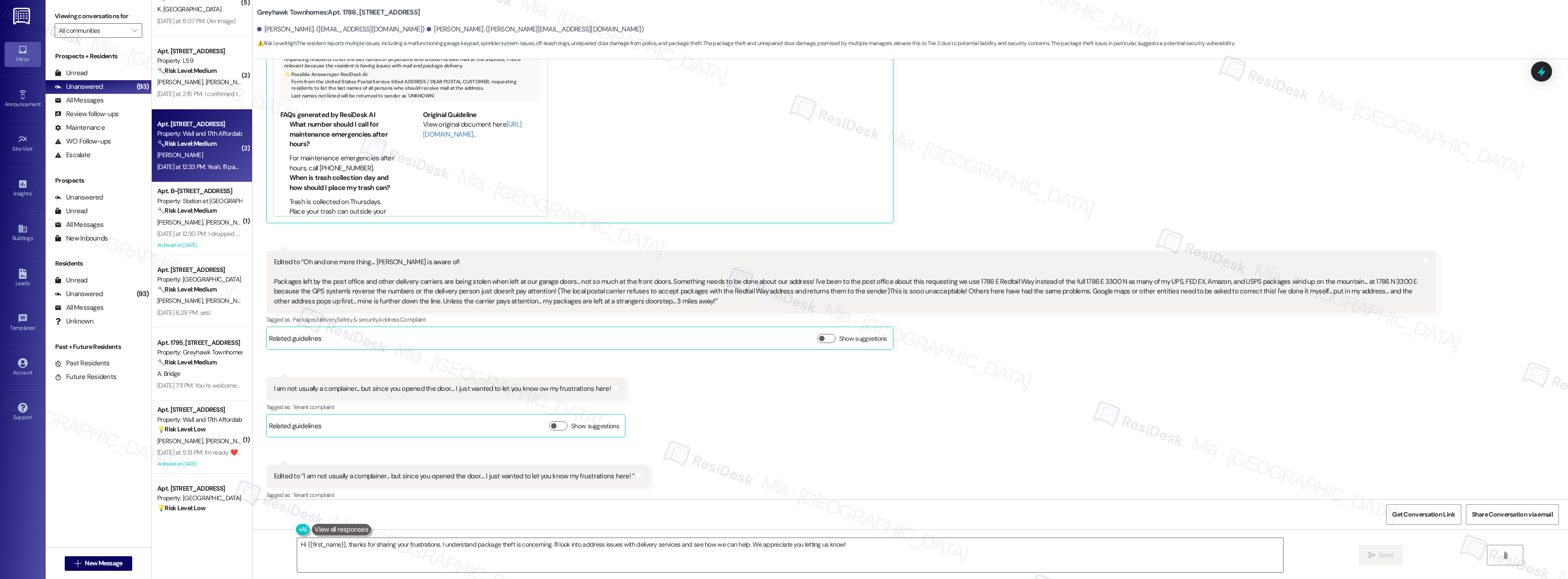
scroll to position [0, 0]
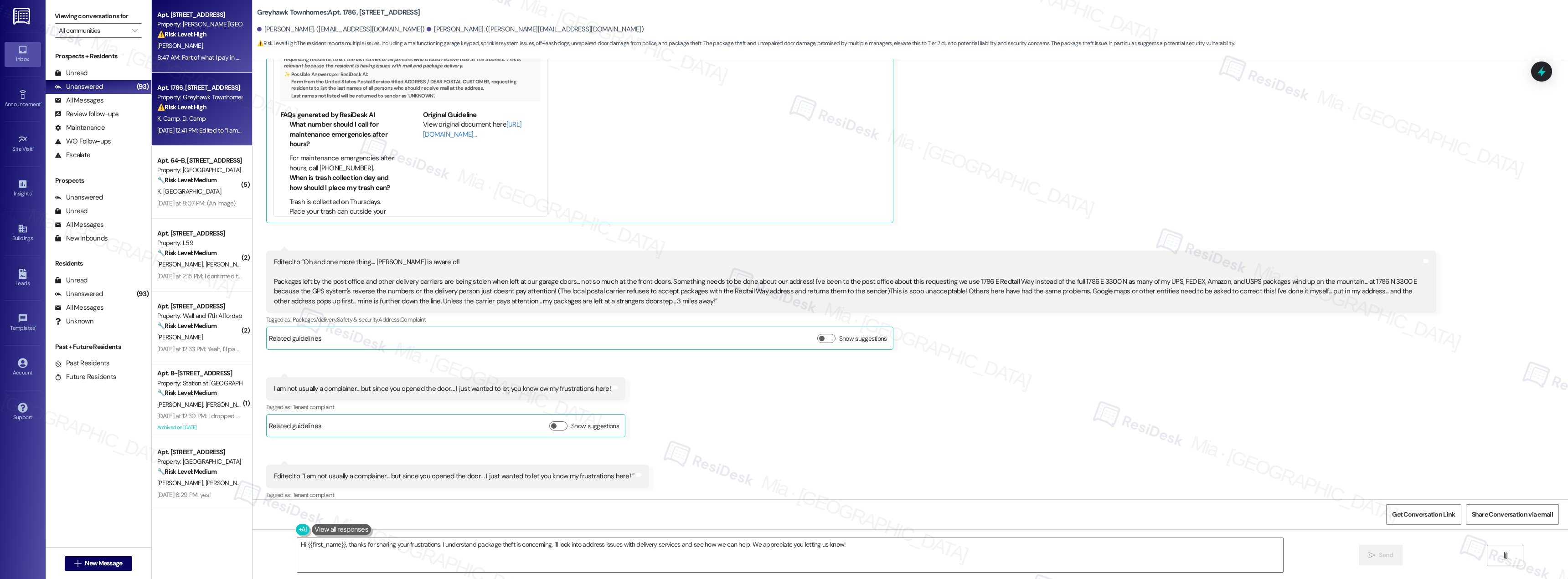
click at [207, 39] on div "⚠️ Risk Level: High The resident reports that the lights outside their building…" at bounding box center [199, 35] width 85 height 10
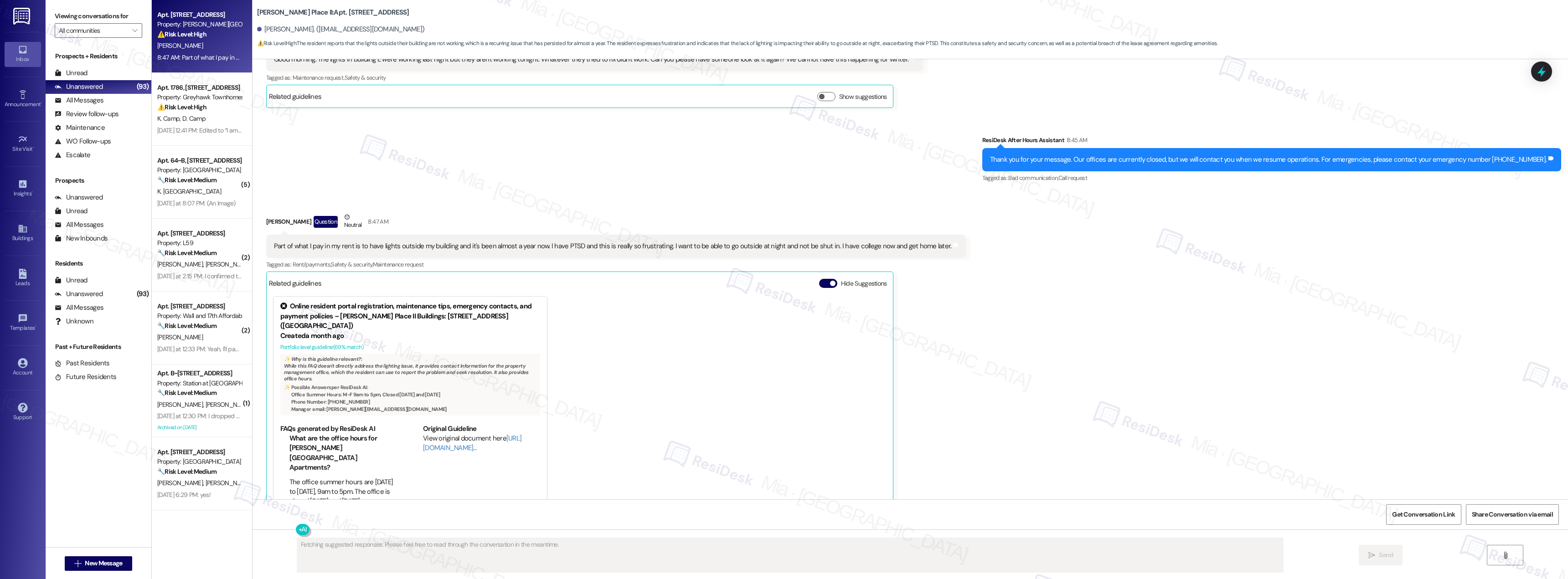
scroll to position [1913, 0]
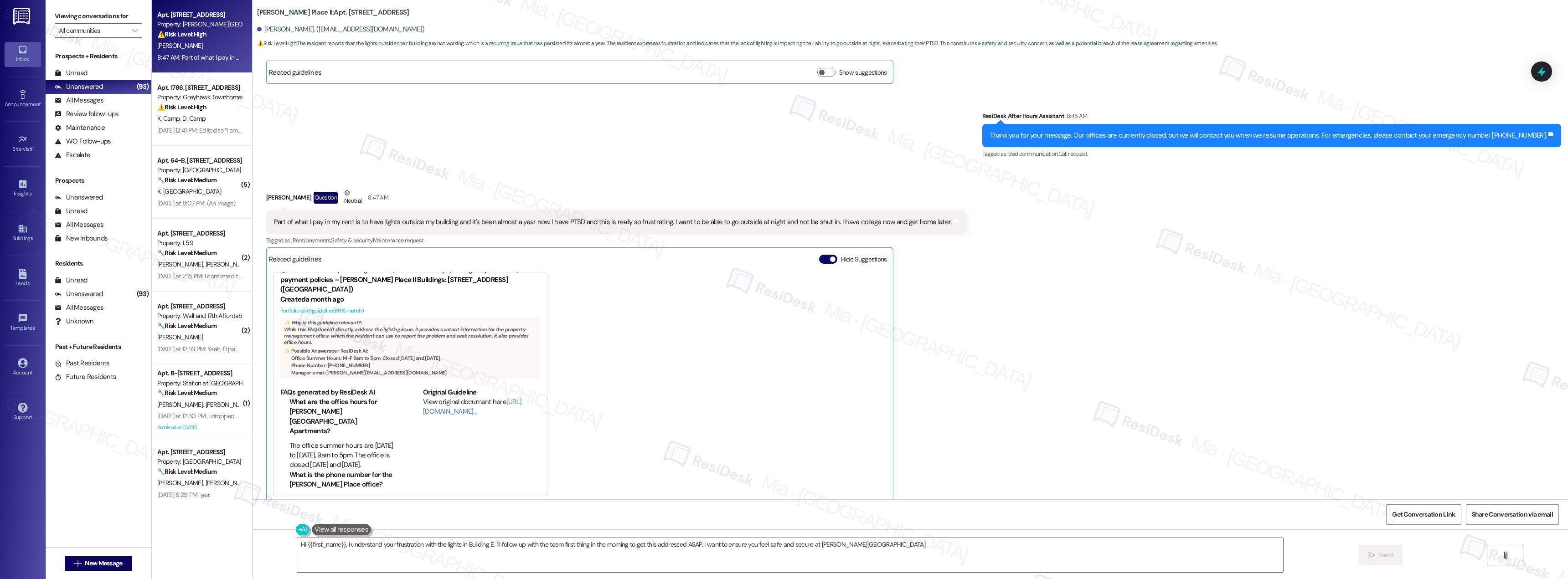
type textarea "Hi {{first_name}}, I understand your frustration with the lights in Building E.…"
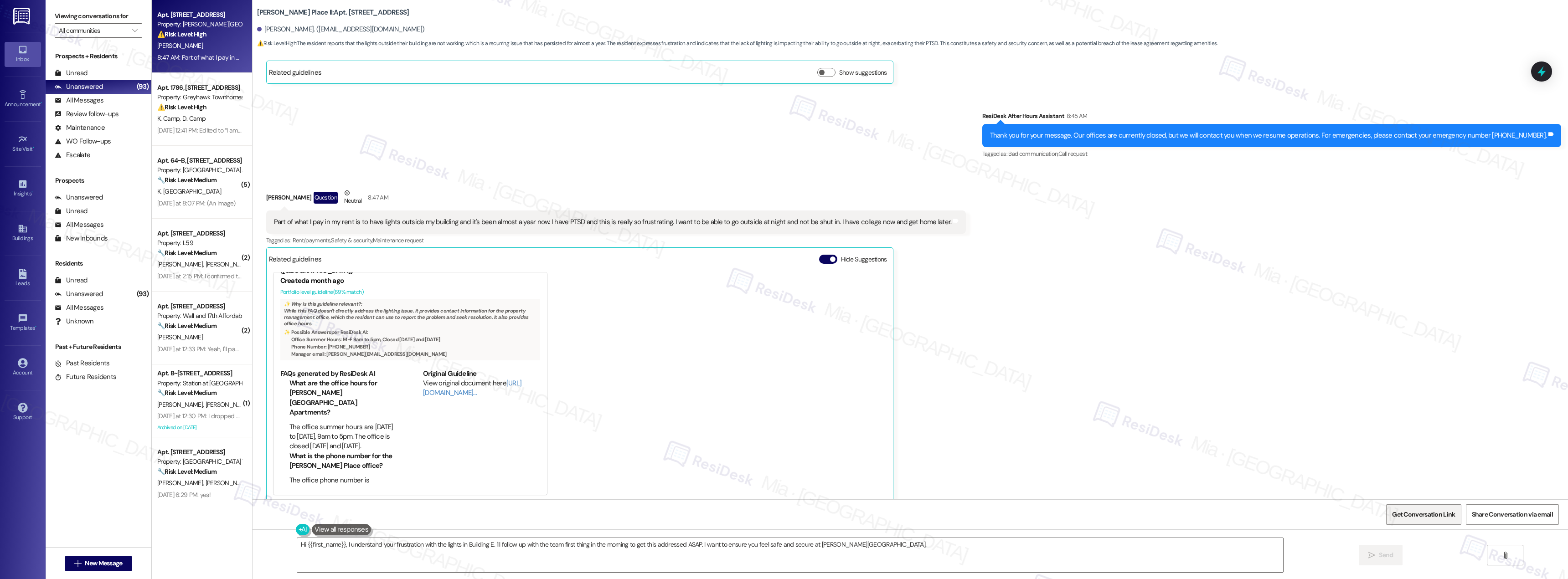
click at [1424, 518] on span "Get Conversation Link" at bounding box center [1423, 515] width 63 height 10
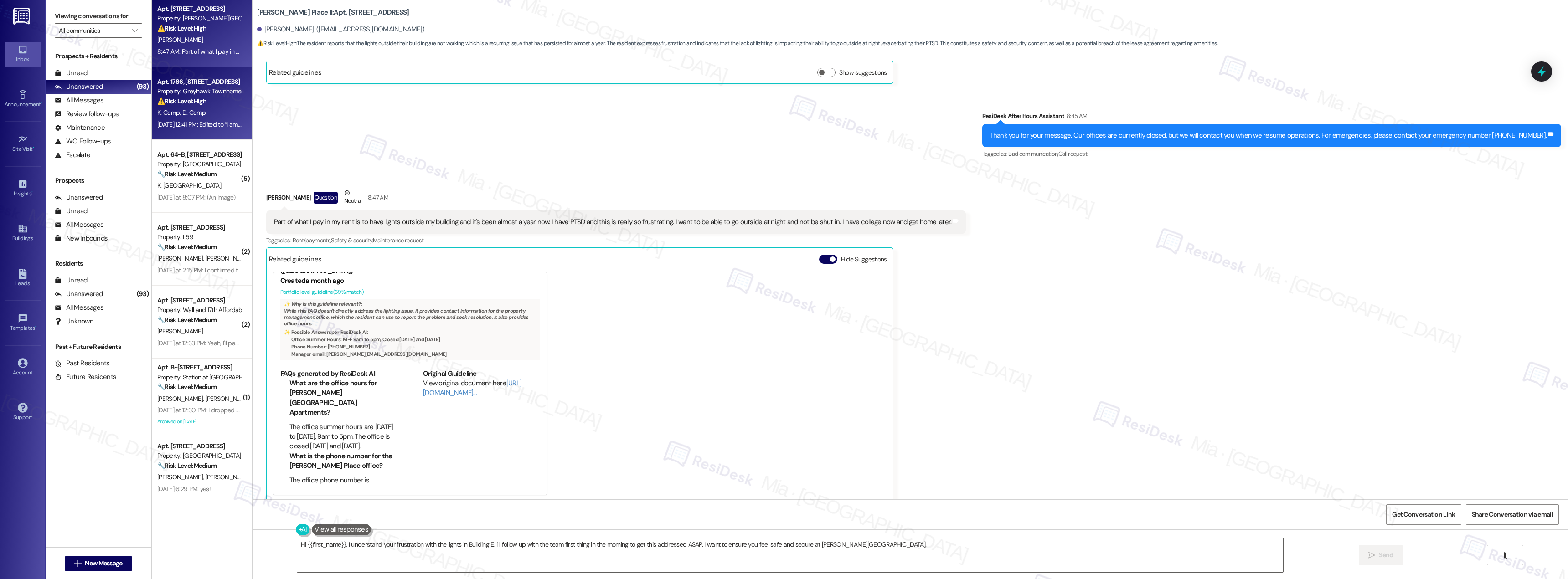
scroll to position [0, 0]
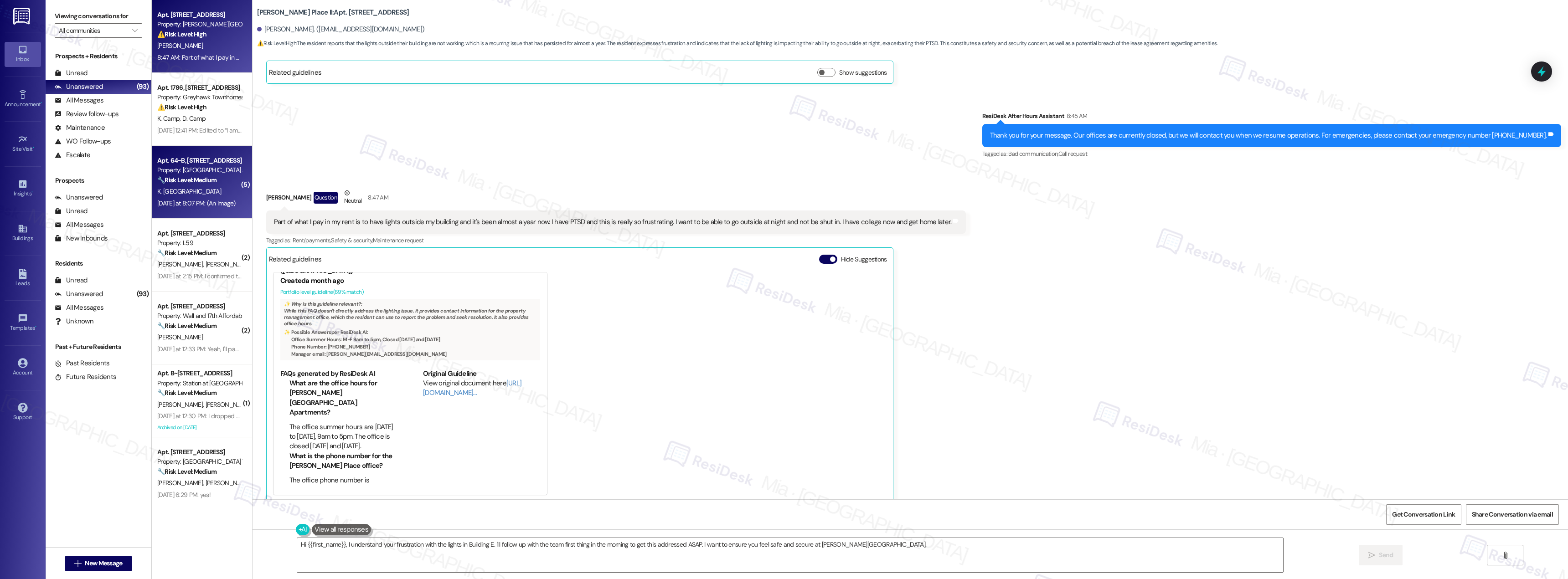
click at [214, 176] on div "🔧 Risk Level: Medium The resident is reporting issues with paint mismatch and c…" at bounding box center [199, 180] width 85 height 10
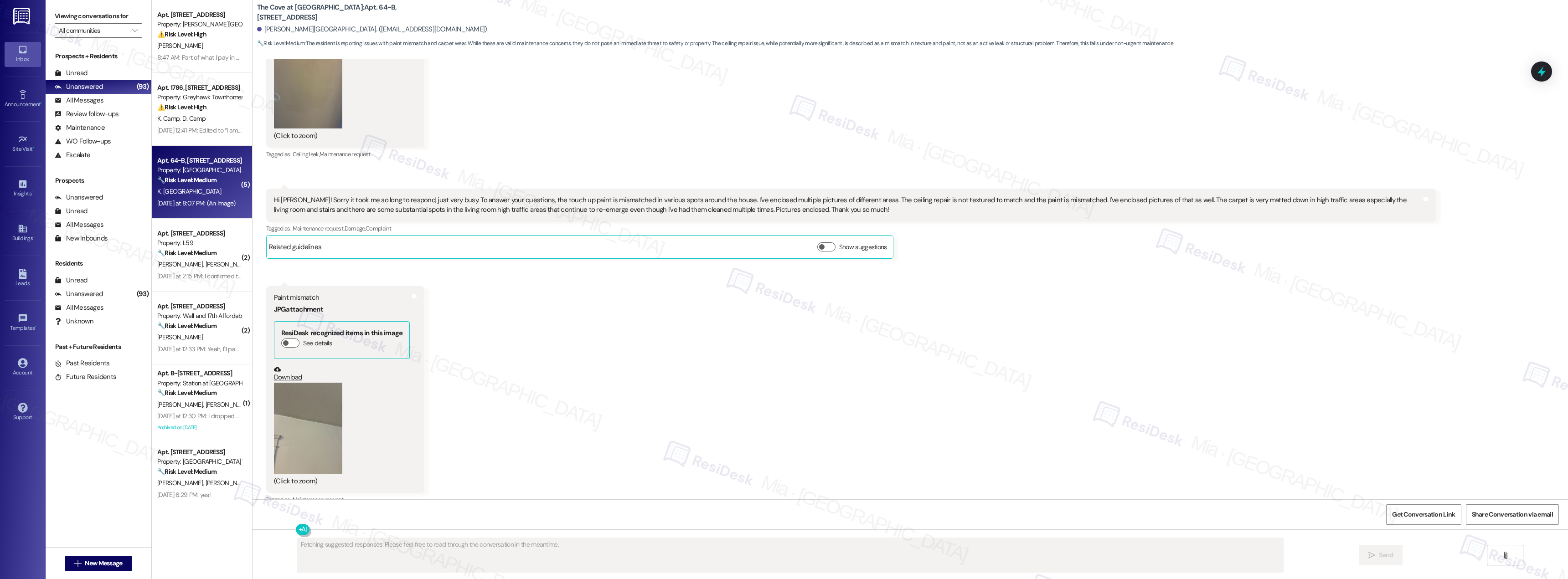
scroll to position [1634, 0]
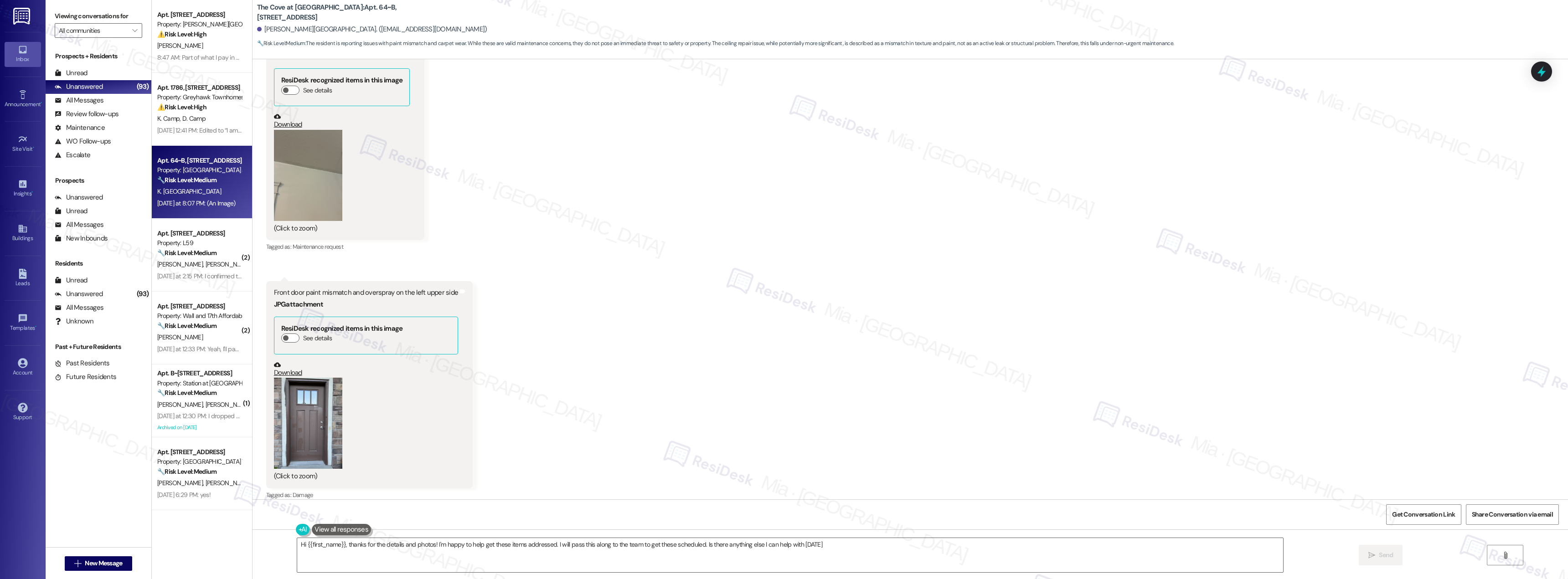
type textarea "Hi {{first_name}}, thanks for the details and photos! I'm happy to help get the…"
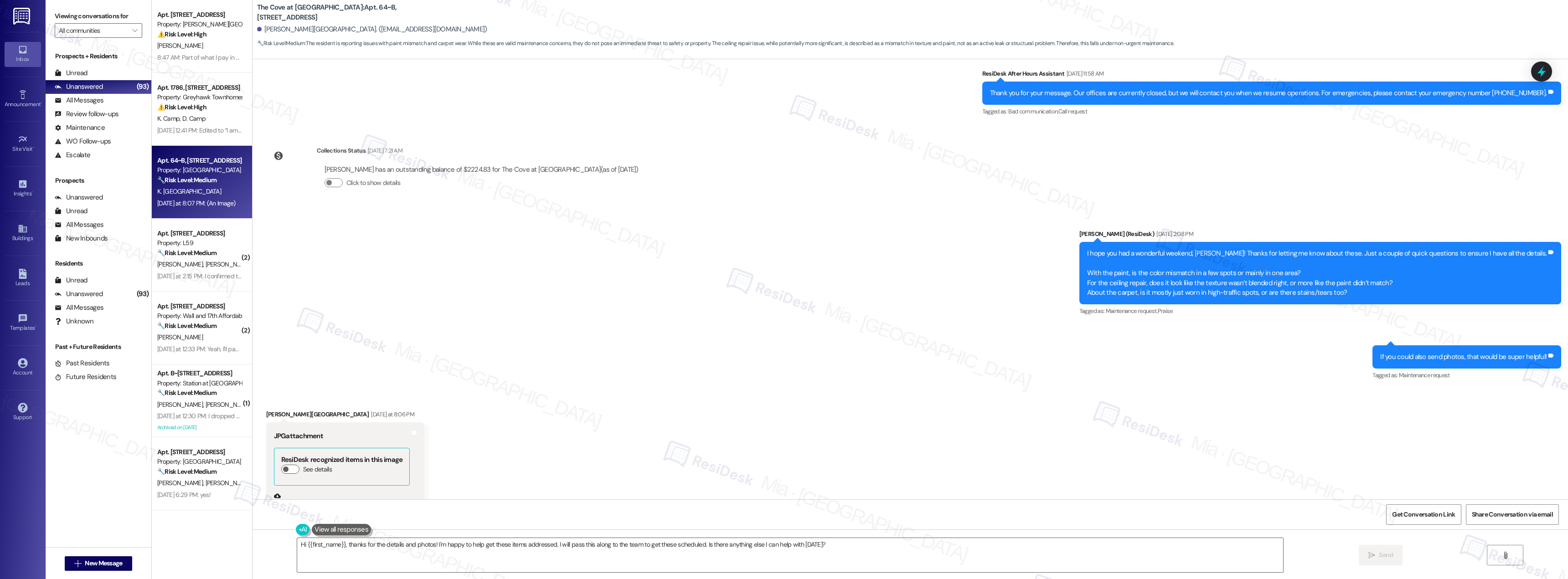
scroll to position [587, 0]
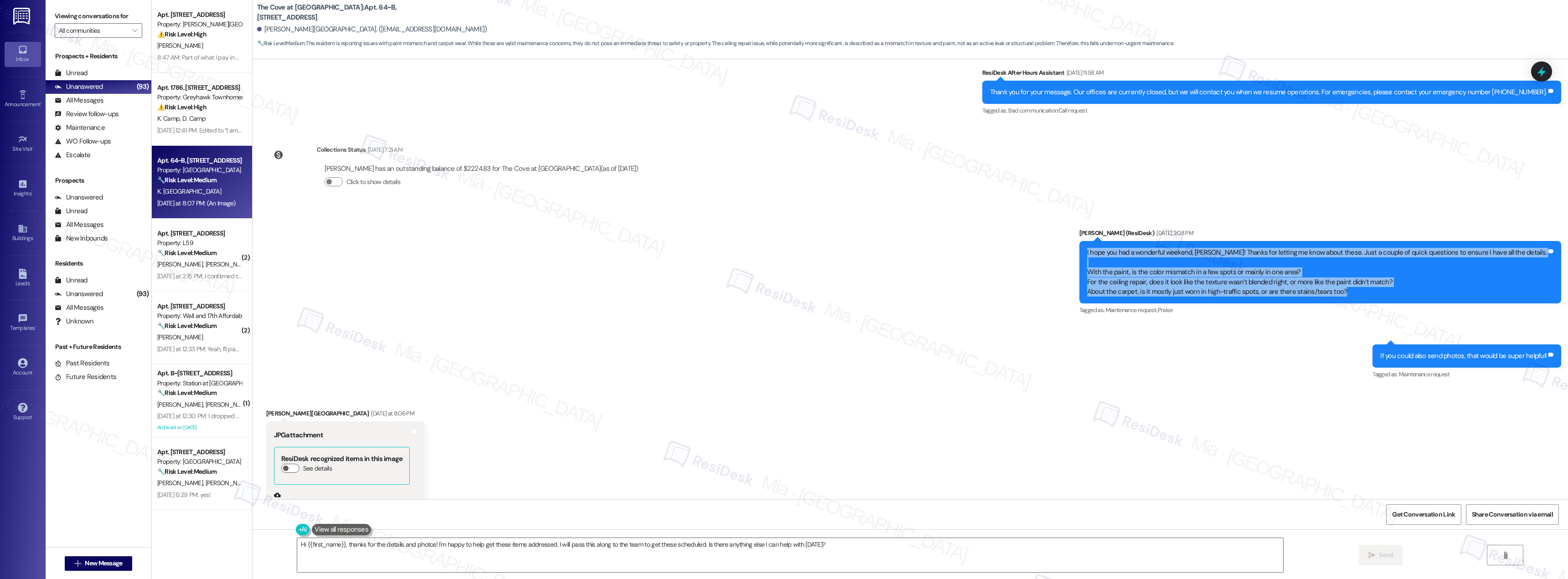
drag, startPoint x: 1393, startPoint y: 282, endPoint x: 1127, endPoint y: 244, distance: 268.7
click at [1127, 244] on div "I hope you had a wonderful weekend, Kari! Thanks for letting me know about thes…" at bounding box center [1320, 272] width 482 height 63
copy div "I hope you had a wonderful weekend, Kari! Thanks for letting me know about thes…"
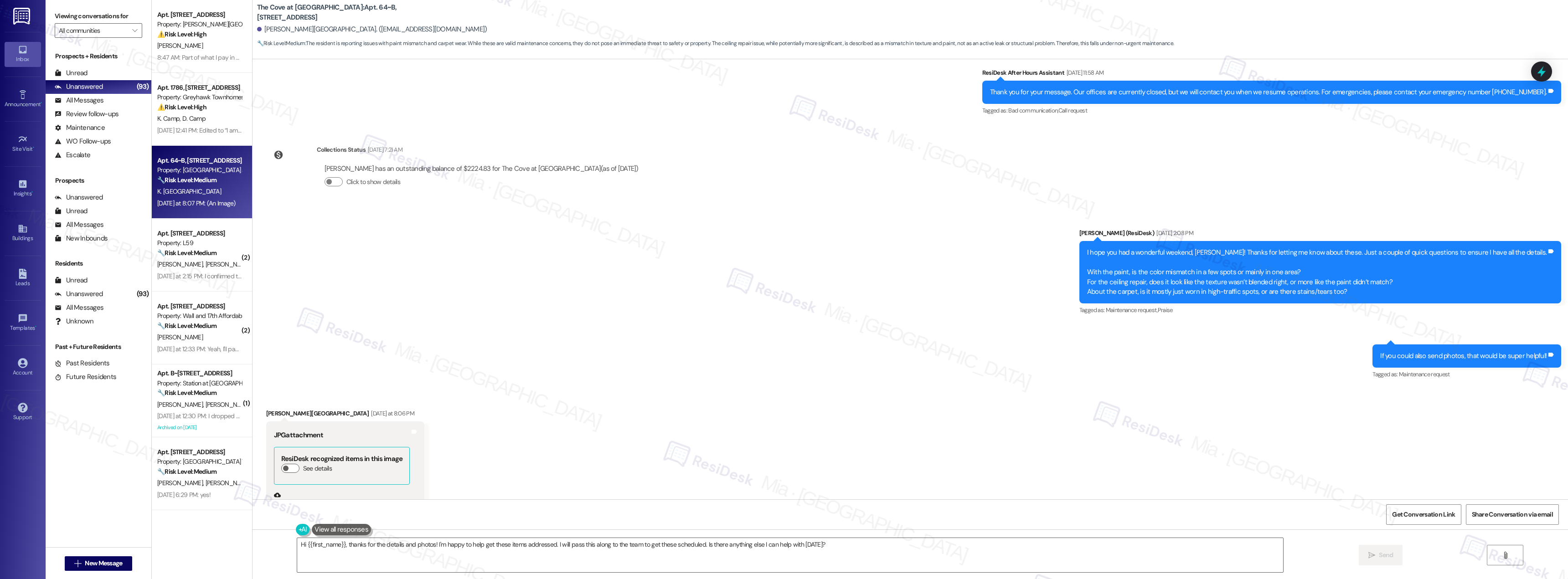
click at [192, 196] on div "K. [GEOGRAPHIC_DATA]" at bounding box center [200, 192] width 86 height 12
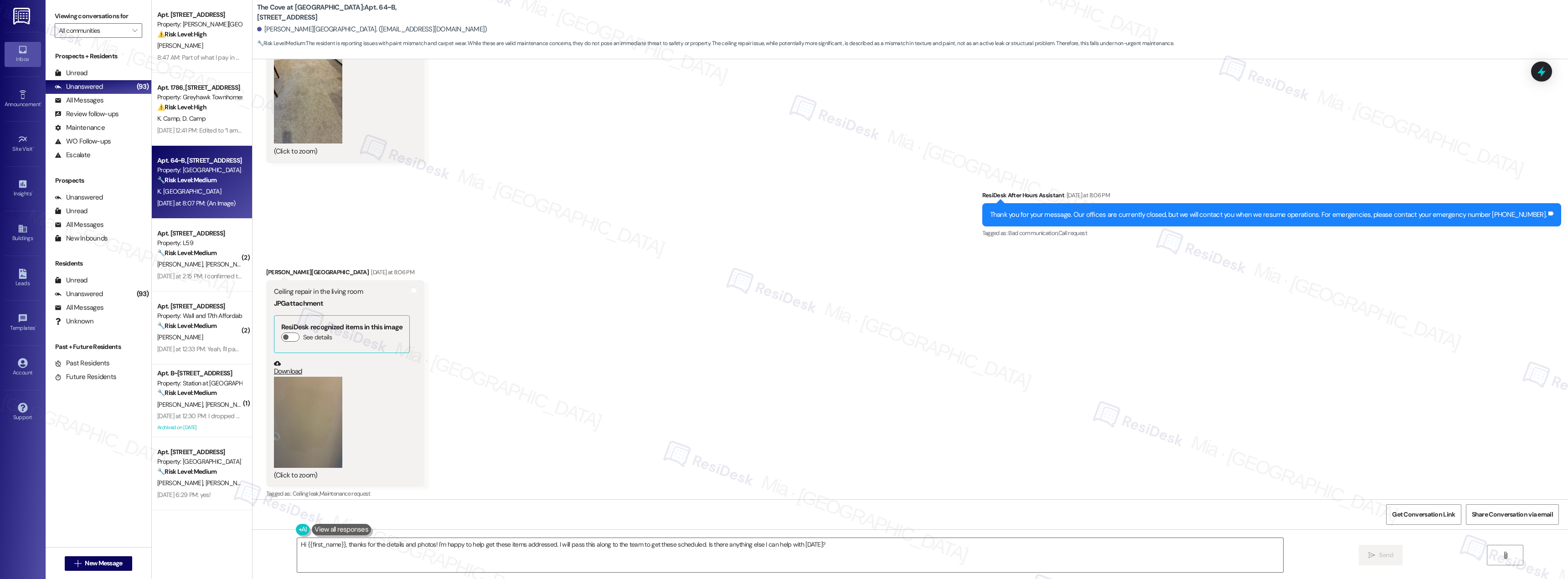
scroll to position [1270, 0]
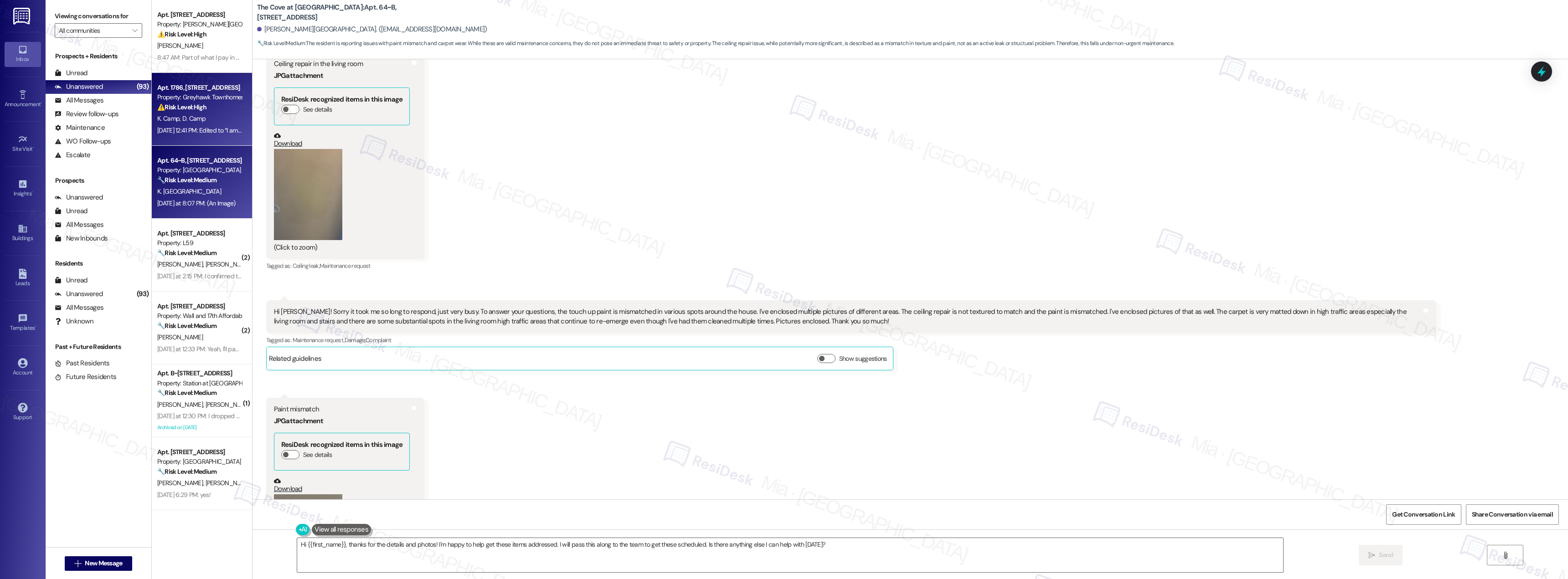
click at [200, 121] on div "K. Camp D. Camp" at bounding box center [200, 119] width 86 height 12
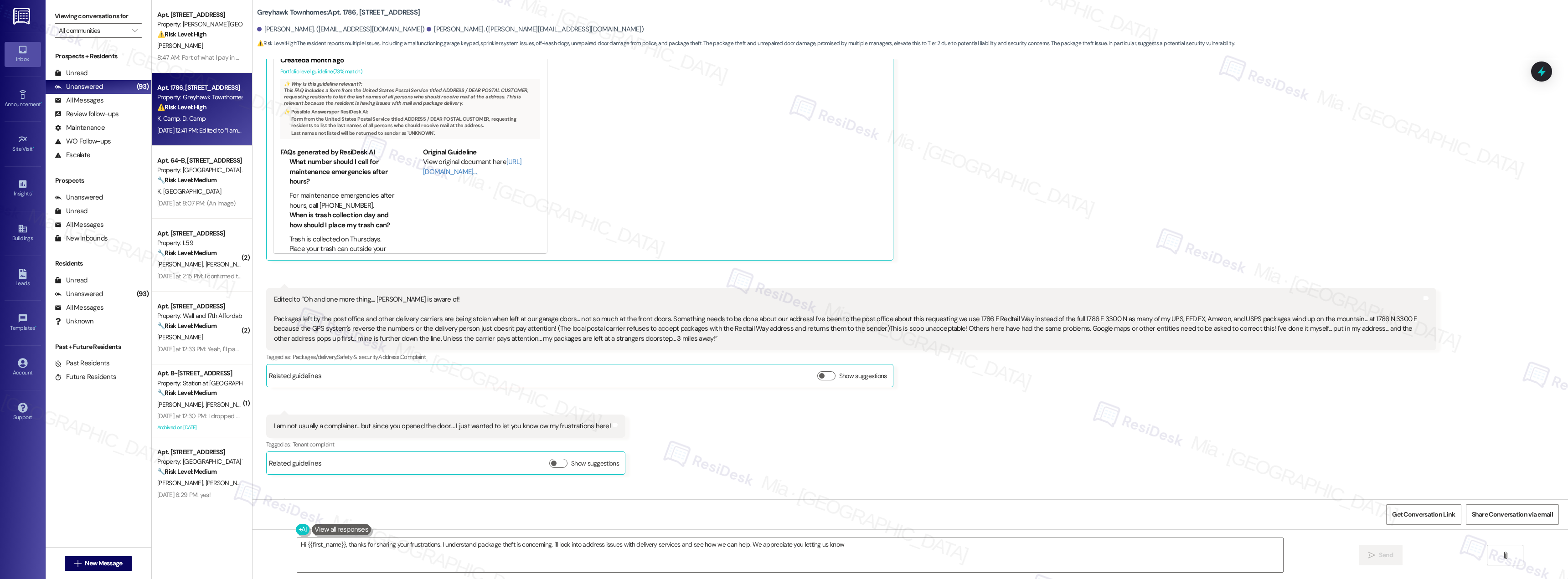
type textarea "Hi {{first_name}}, thanks for sharing your frustrations. I understand package t…"
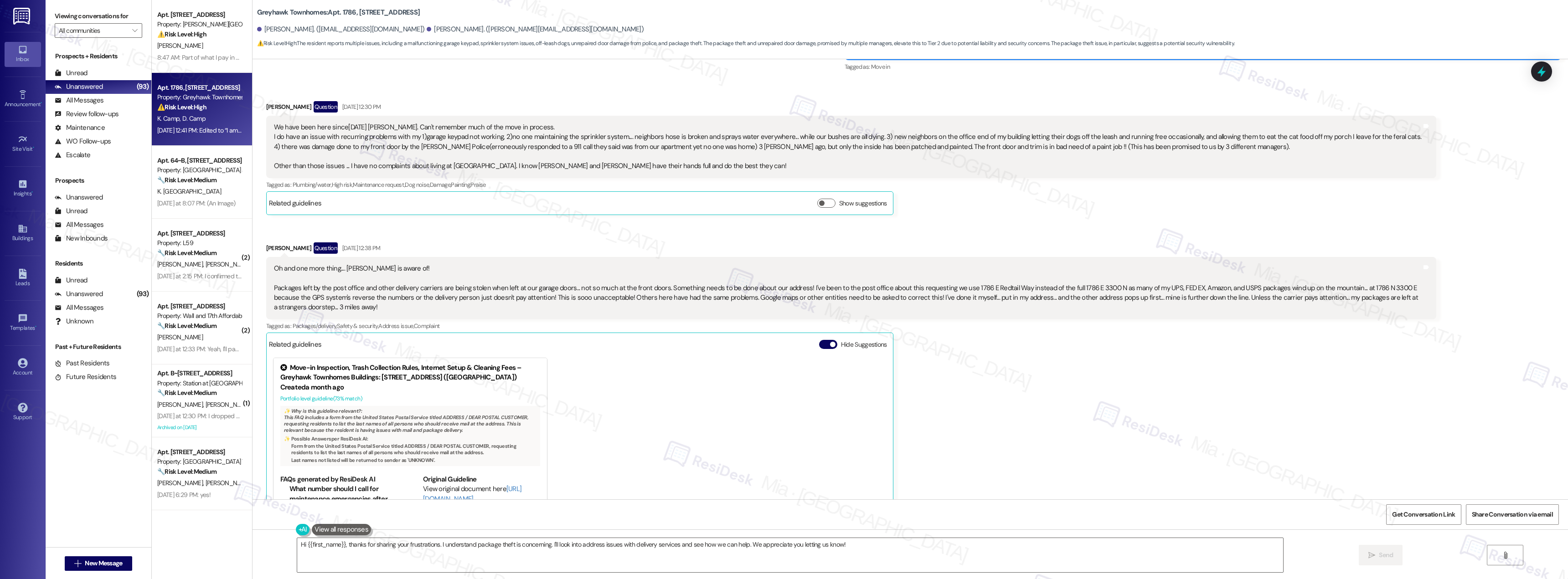
scroll to position [158, 0]
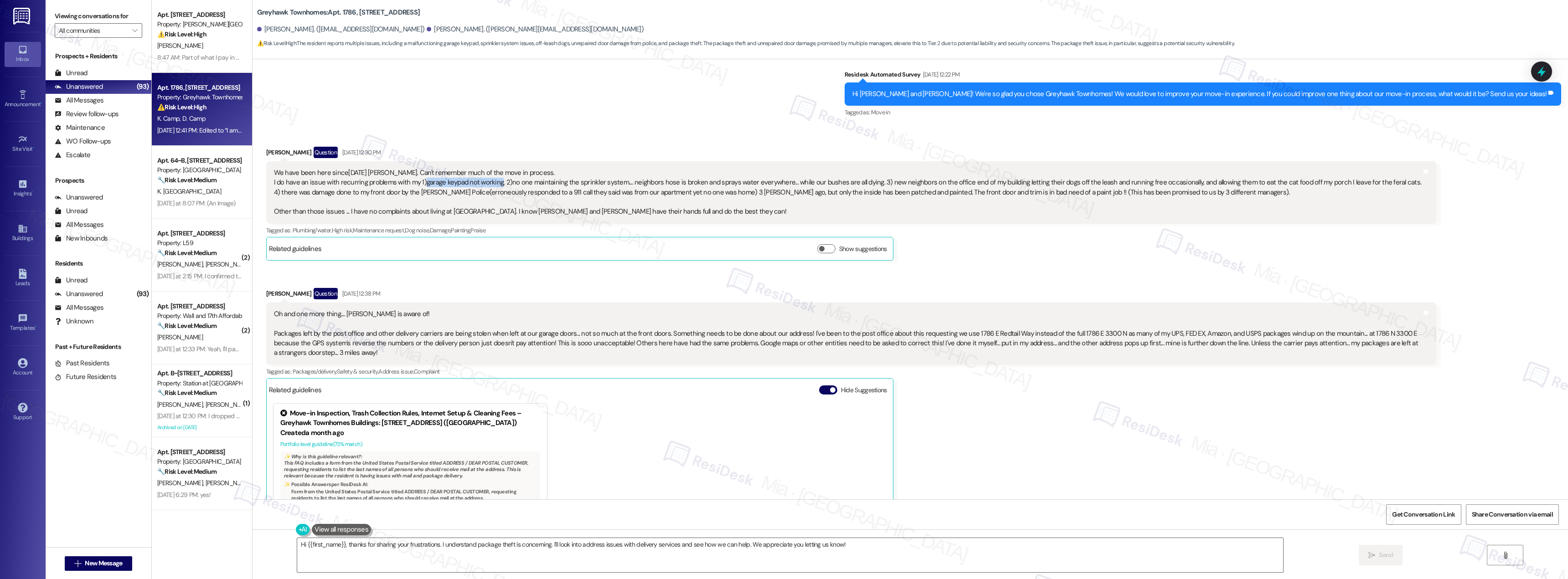
drag, startPoint x: 415, startPoint y: 173, endPoint x: 490, endPoint y: 171, distance: 75.0
click at [490, 171] on div "We have been here since2019 Sarah. Can't remember much of the move in process. …" at bounding box center [848, 192] width 1148 height 49
copy div "garage keypad not working"
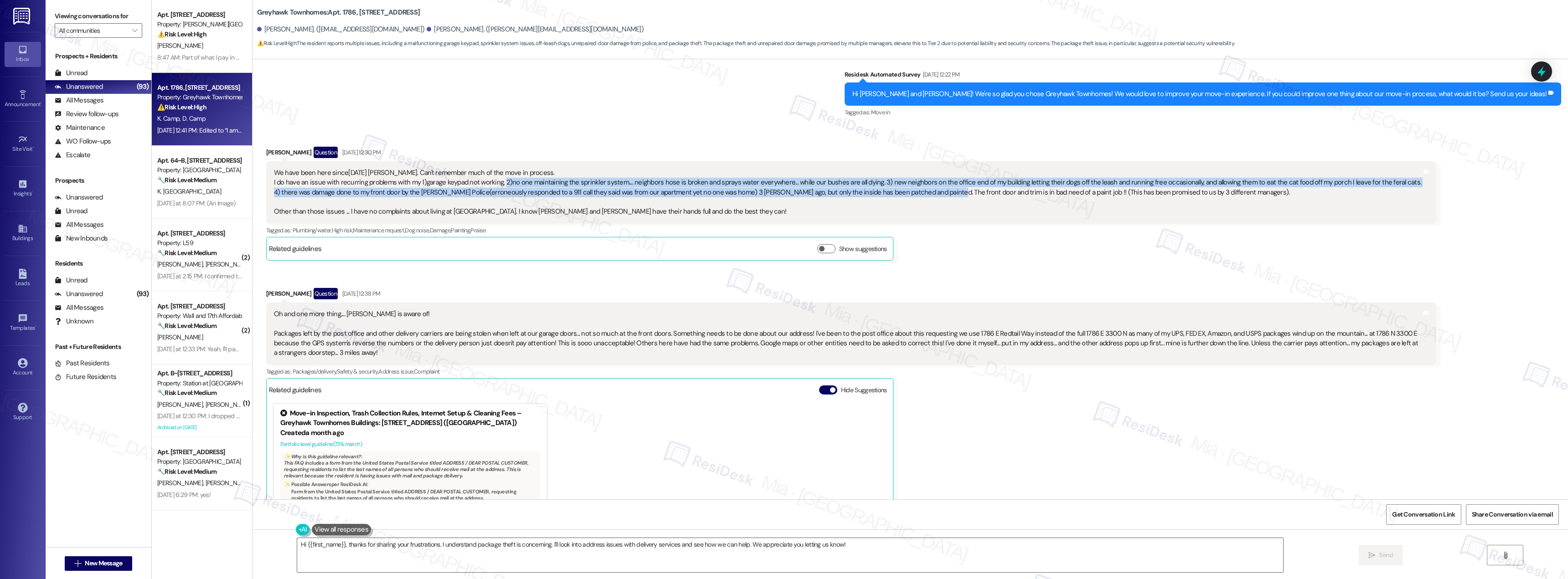
drag, startPoint x: 494, startPoint y: 173, endPoint x: 908, endPoint y: 183, distance: 414.1
click at [908, 183] on div "We have been here since2019 Sarah. Can't remember much of the move in process. …" at bounding box center [848, 192] width 1148 height 49
drag, startPoint x: 410, startPoint y: 173, endPoint x: 1189, endPoint y: 182, distance: 779.1
click at [1189, 182] on div "We have been here since2019 Sarah. Can't remember much of the move in process. …" at bounding box center [848, 192] width 1148 height 49
copy div "1)garage keypad not working, 2)no one maintaining the sprinkler system.... neig…"
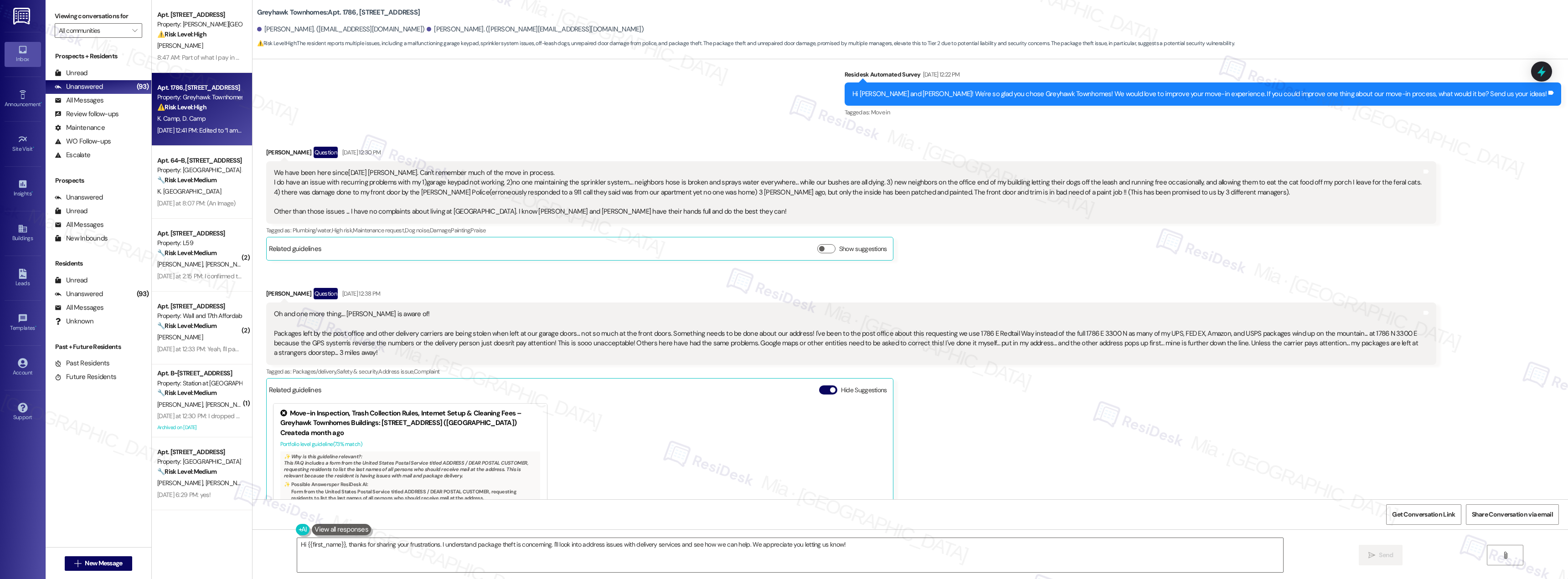
click at [581, 314] on div "Oh and one more thing.... Alex is aware of! Packages left by the post office an…" at bounding box center [848, 333] width 1148 height 49
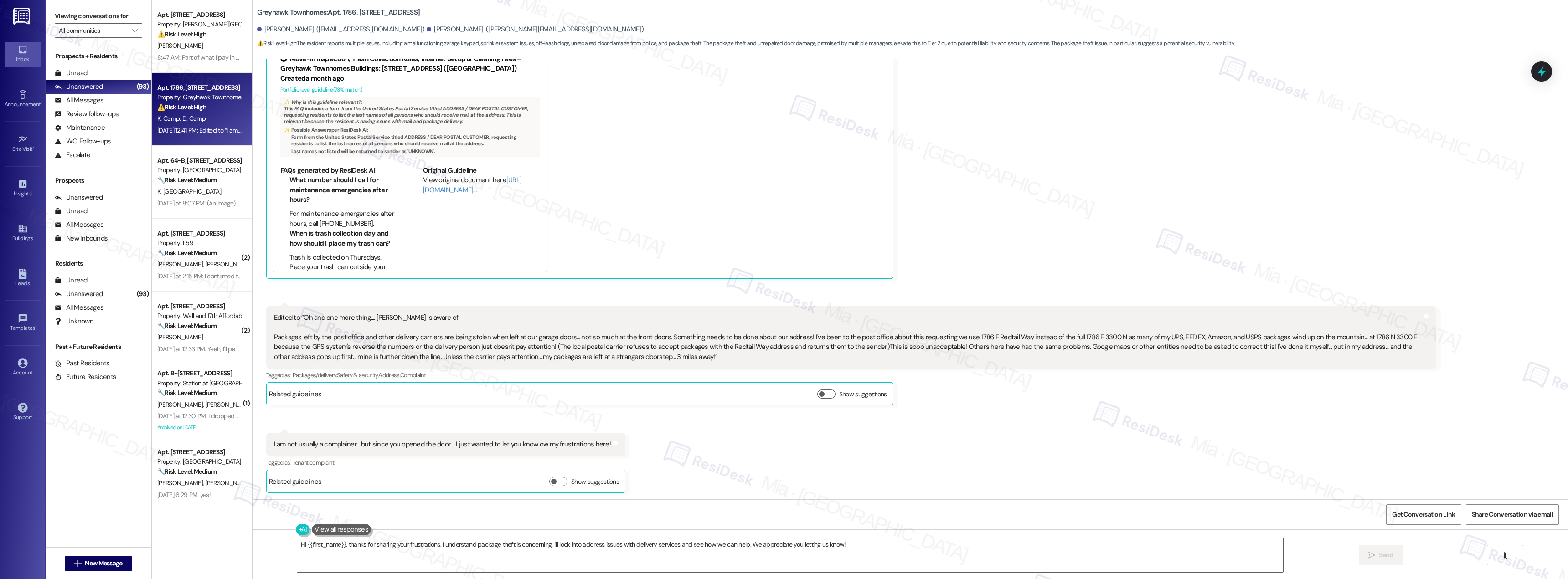
scroll to position [522, 0]
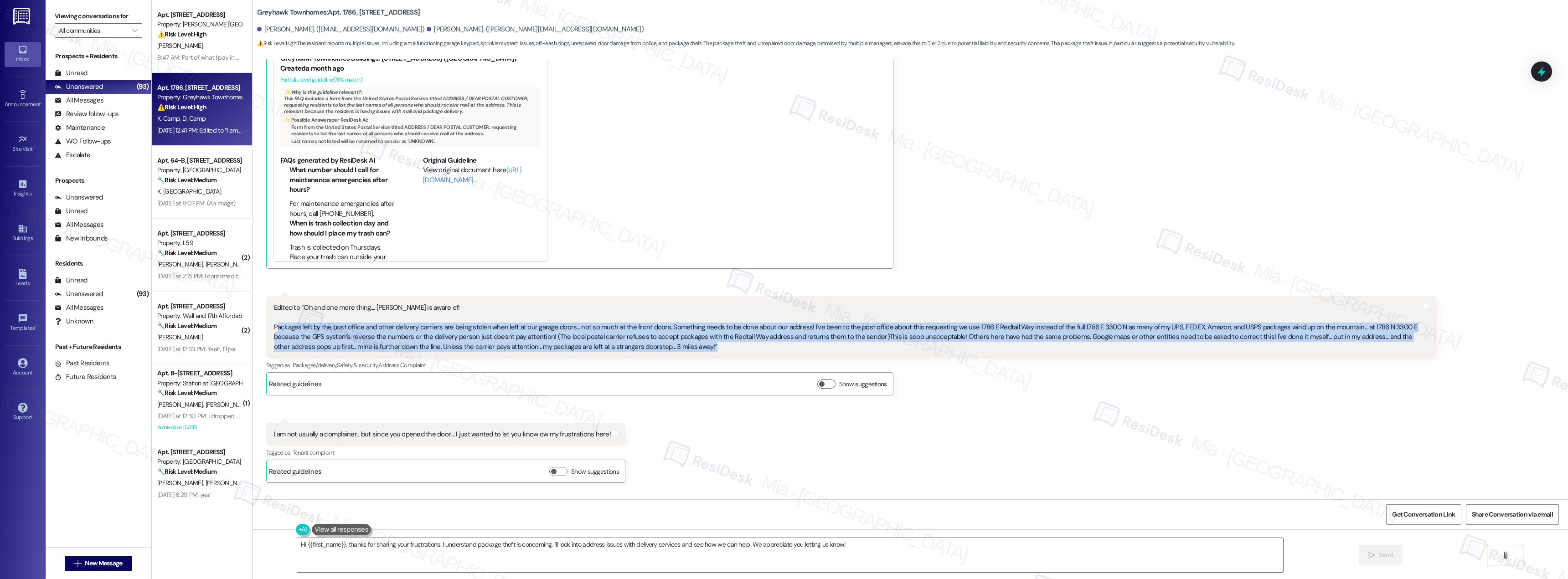
drag, startPoint x: 270, startPoint y: 317, endPoint x: 821, endPoint y: 333, distance: 551.2
click at [821, 333] on div "Edited to “Oh and one more thing.... Alex is aware of! Packages left by the pos…" at bounding box center [848, 327] width 1148 height 49
copy div "ackages left by the post office and other delivery carriers are being stolen wh…"
click at [444, 170] on link "[URL][DOMAIN_NAME]…" at bounding box center [472, 175] width 99 height 19
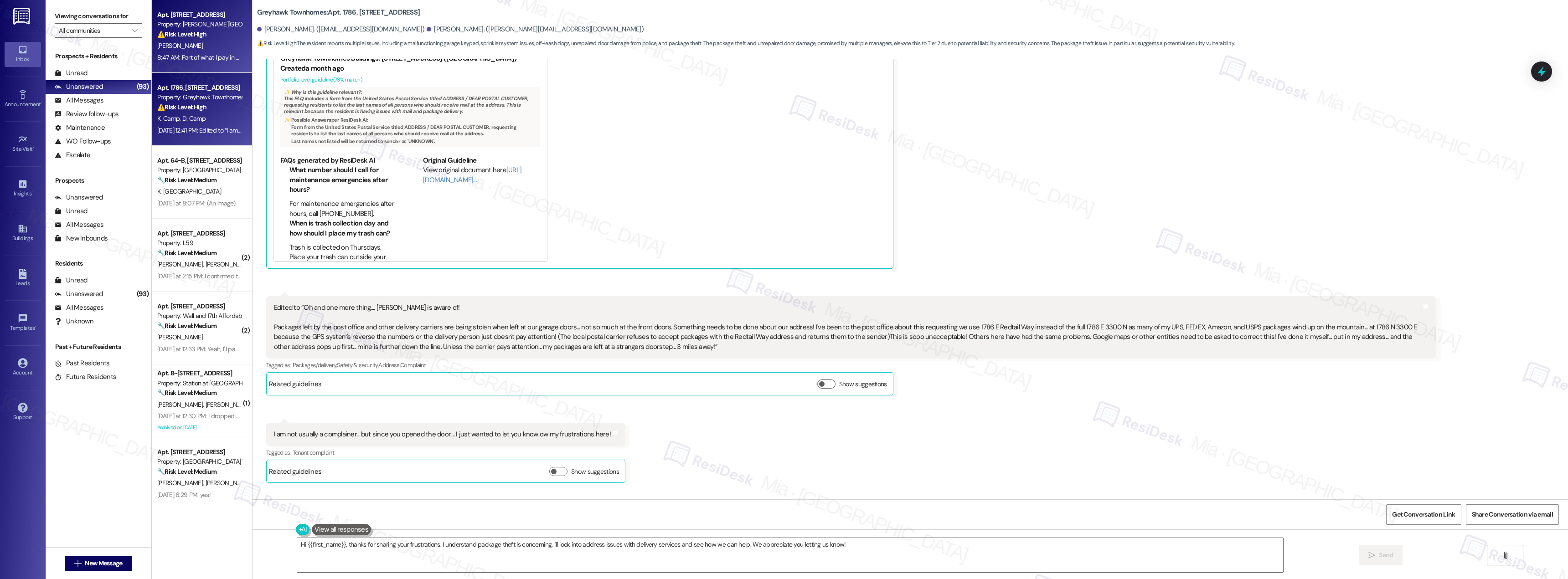
click at [213, 40] on div "Apt. E126, 160 II East 800 South Property: Brigham Place II ⚠️ Risk Level: High…" at bounding box center [200, 24] width 86 height 31
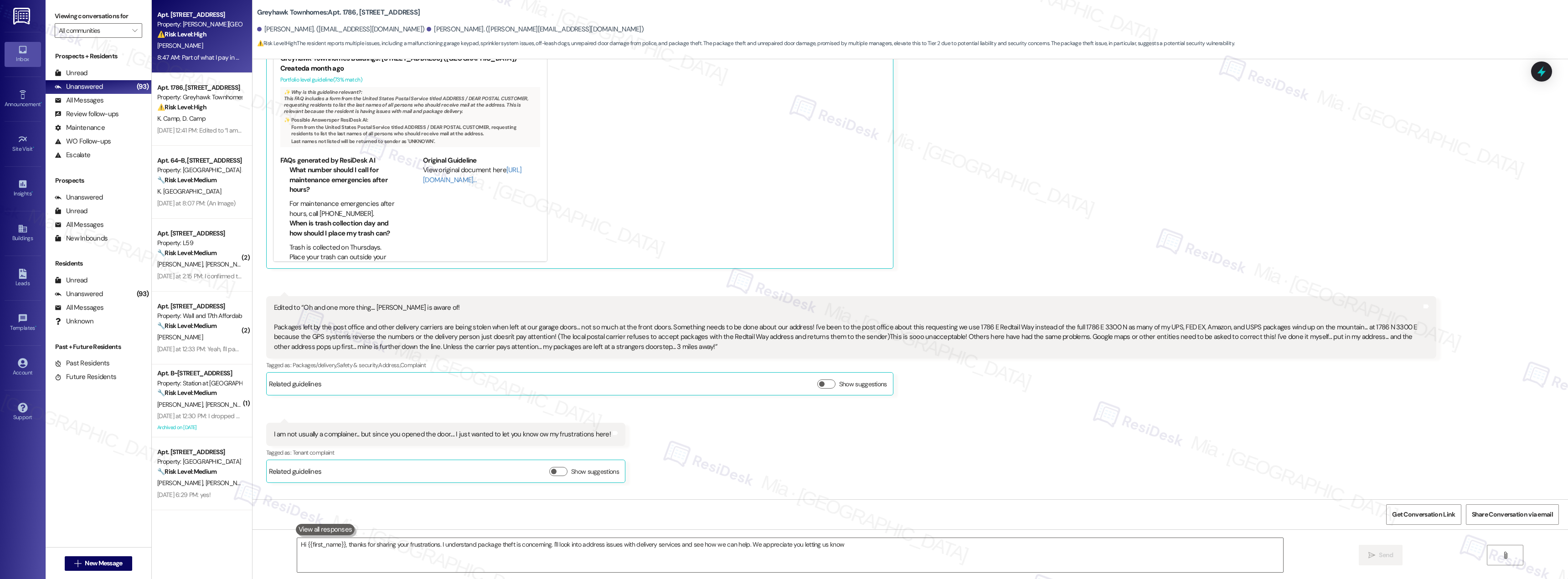
type textarea "Hi {{first_name}}, thanks for sharing your frustrations. I understand package t…"
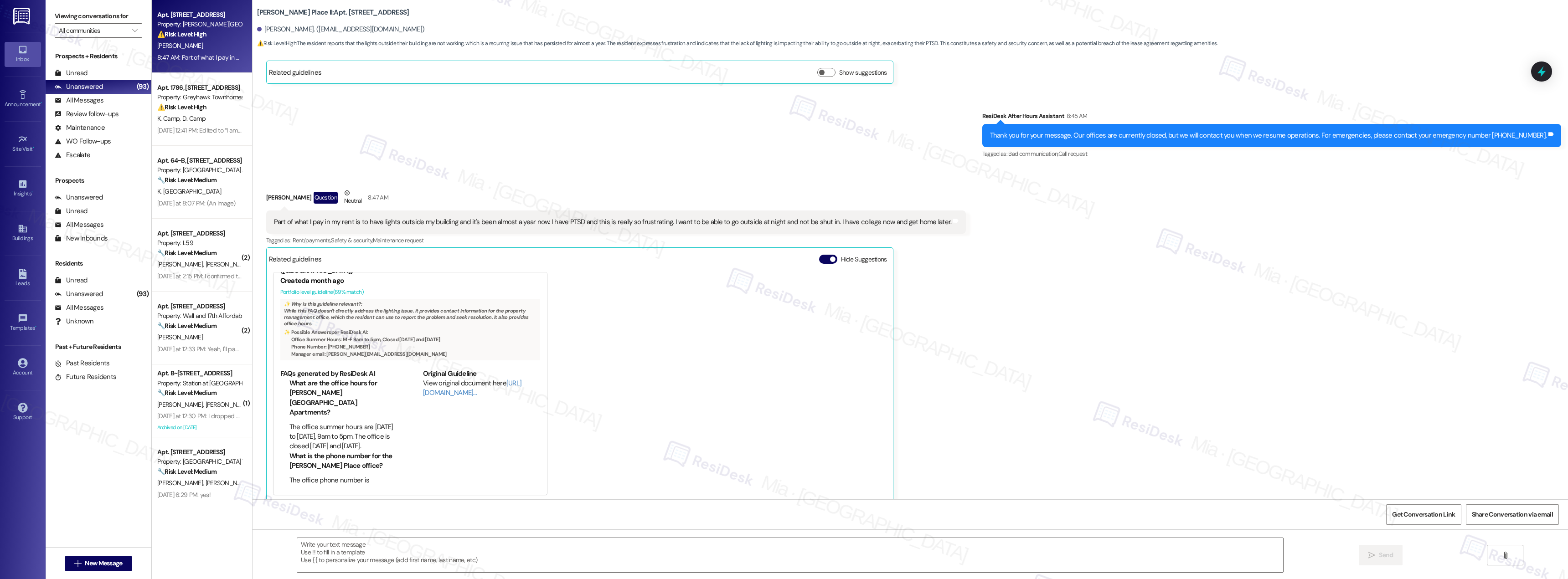
scroll to position [1914, 0]
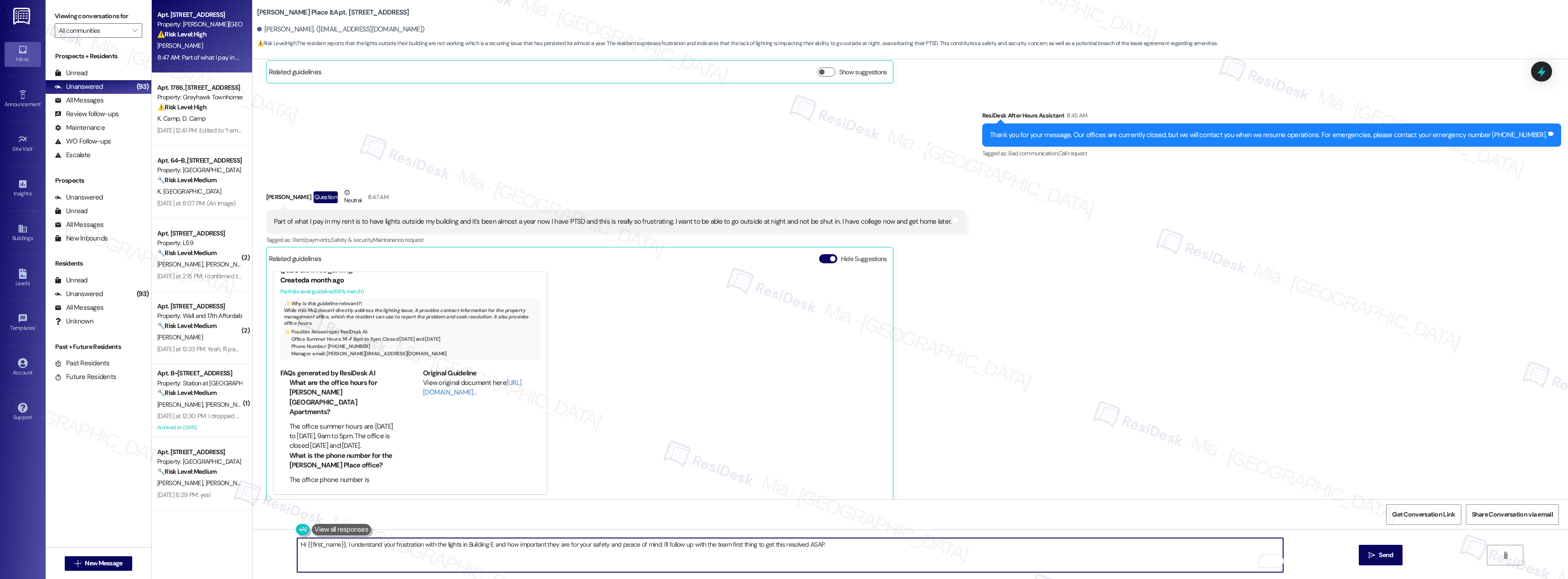
drag, startPoint x: 830, startPoint y: 546, endPoint x: 295, endPoint y: 545, distance: 535.0
click at [297, 545] on textarea "Hi {{first_name}}, I understand your frustration with the lights in Building E …" at bounding box center [790, 555] width 986 height 34
paste textarea "Sarah, thank you for reaching out and bringing this to our attention. I’m truly…"
click at [297, 561] on textarea "Hi Sarah, thank you for reaching out and bringing this to our attention. I’m tr…" at bounding box center [790, 555] width 986 height 34
drag, startPoint x: 755, startPoint y: 546, endPoint x: 748, endPoint y: 546, distance: 7.0
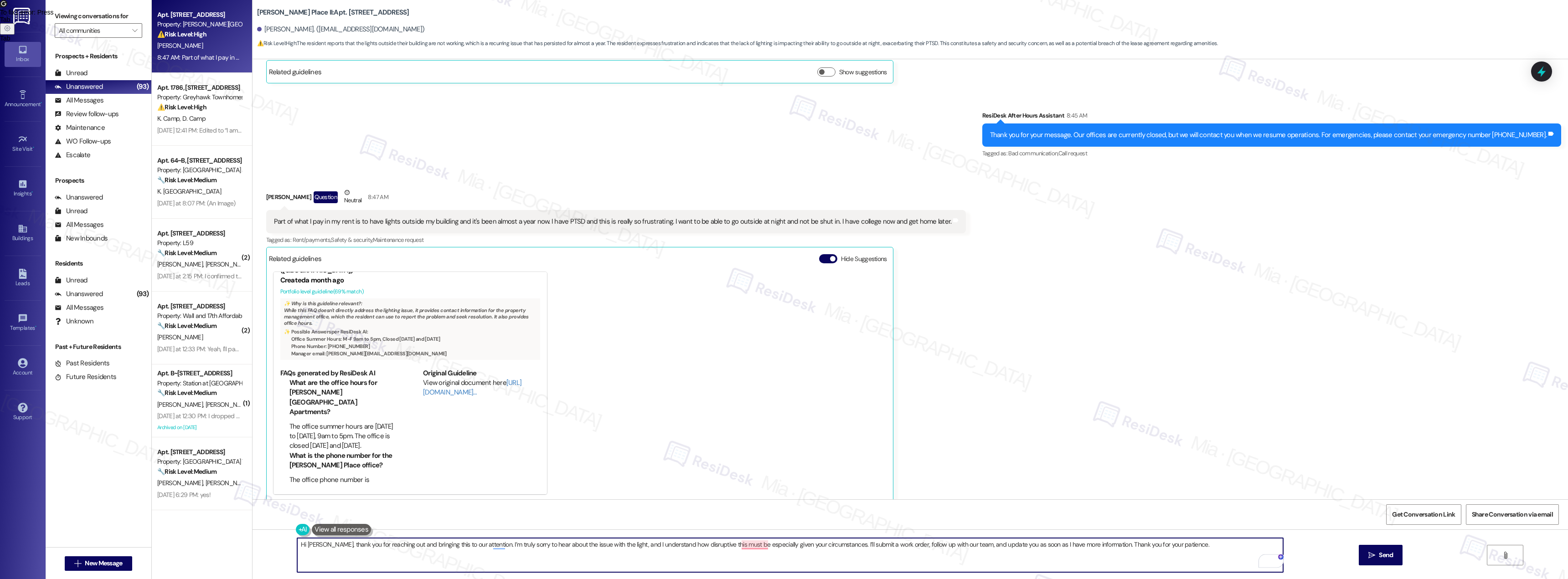
click at [748, 546] on textarea "Hi Sarah, thank you for reaching out and bringing this to our attention. I’m tr…" at bounding box center [790, 555] width 986 height 34
drag, startPoint x: 748, startPoint y: 546, endPoint x: 1271, endPoint y: 560, distance: 523.2
click at [1278, 560] on div "Open Grammarly. 2 suggestions." at bounding box center [1281, 556] width 6 height 6
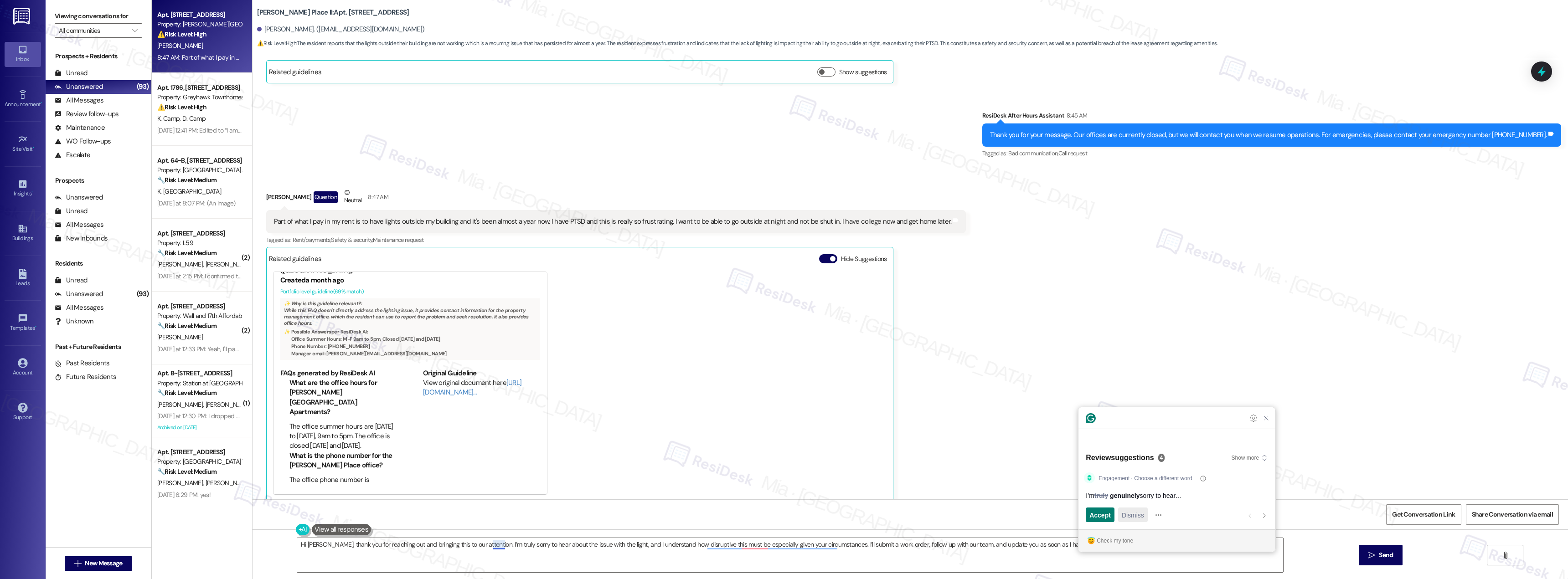
click at [1143, 519] on span "Dismiss" at bounding box center [1133, 515] width 23 height 10
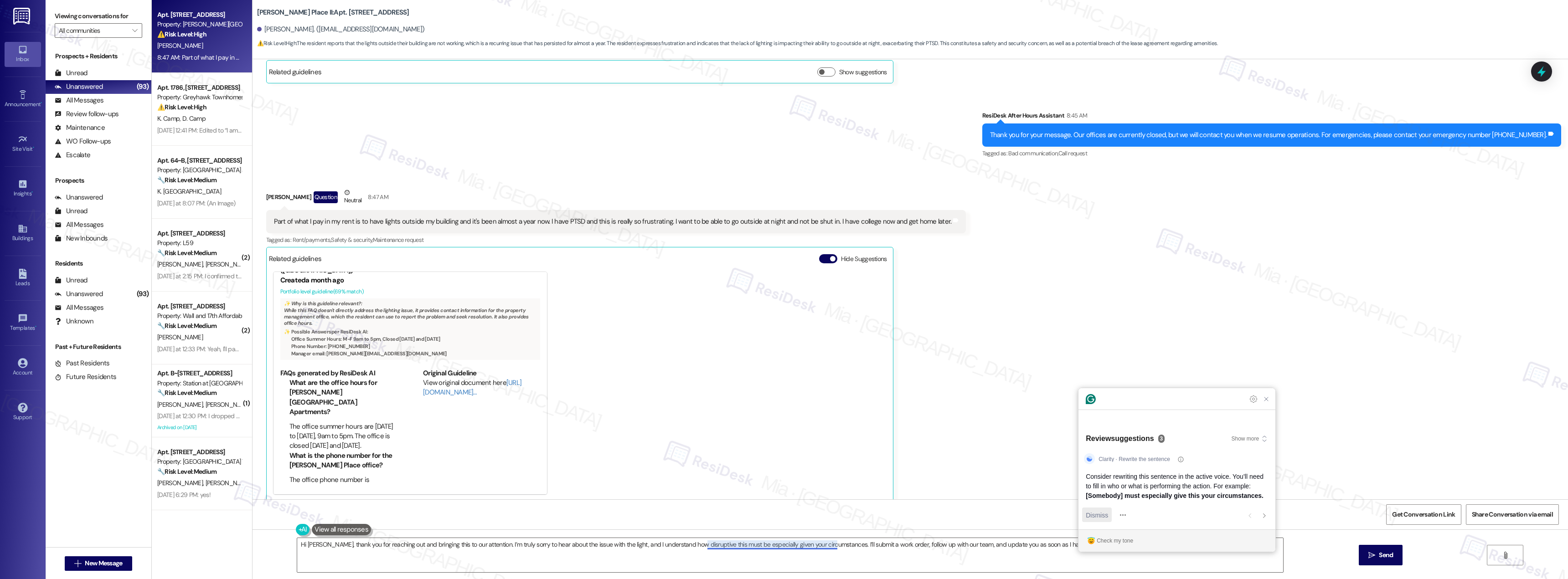
click at [1104, 516] on span "Dismiss" at bounding box center [1097, 515] width 23 height 10
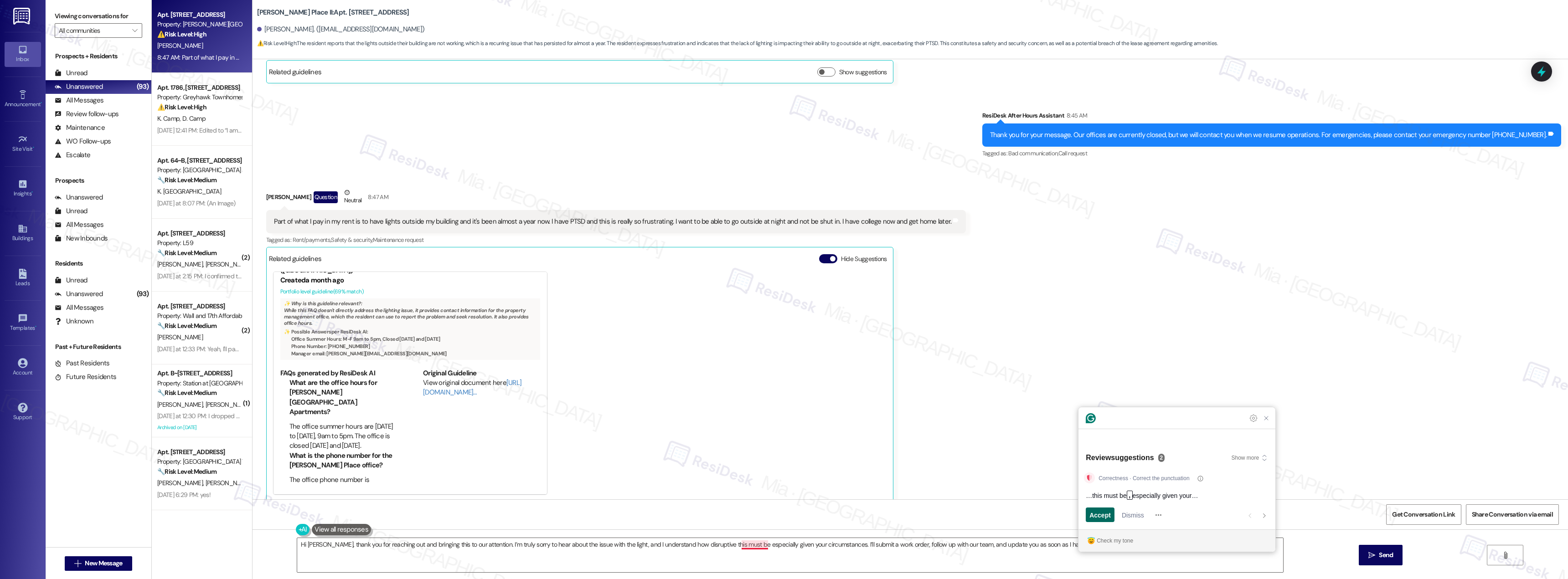
click at [1109, 518] on span "Accept" at bounding box center [1100, 515] width 21 height 10
click at [1091, 515] on span "Rephrase" at bounding box center [1104, 515] width 29 height 10
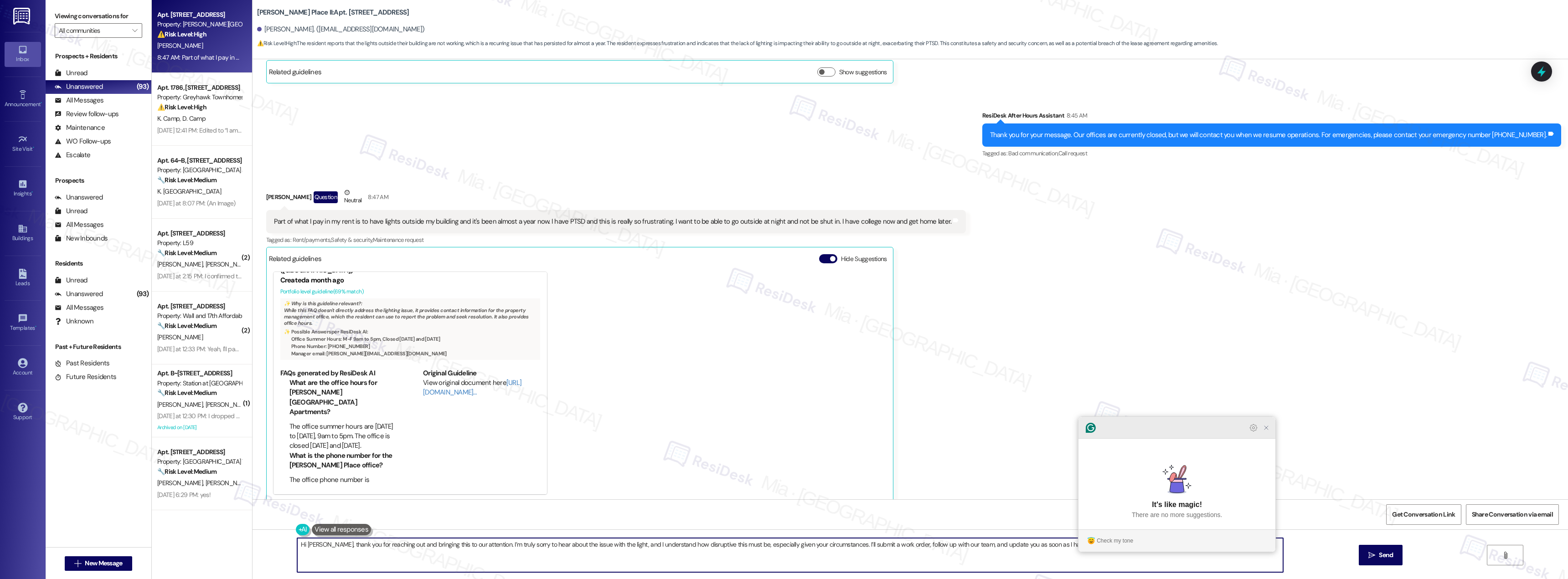
click at [1270, 431] on icon "Close Grammarly Assistant" at bounding box center [1266, 428] width 7 height 7
type textarea "Hi [PERSON_NAME], thank you for reaching out and bringing this to our attention…"
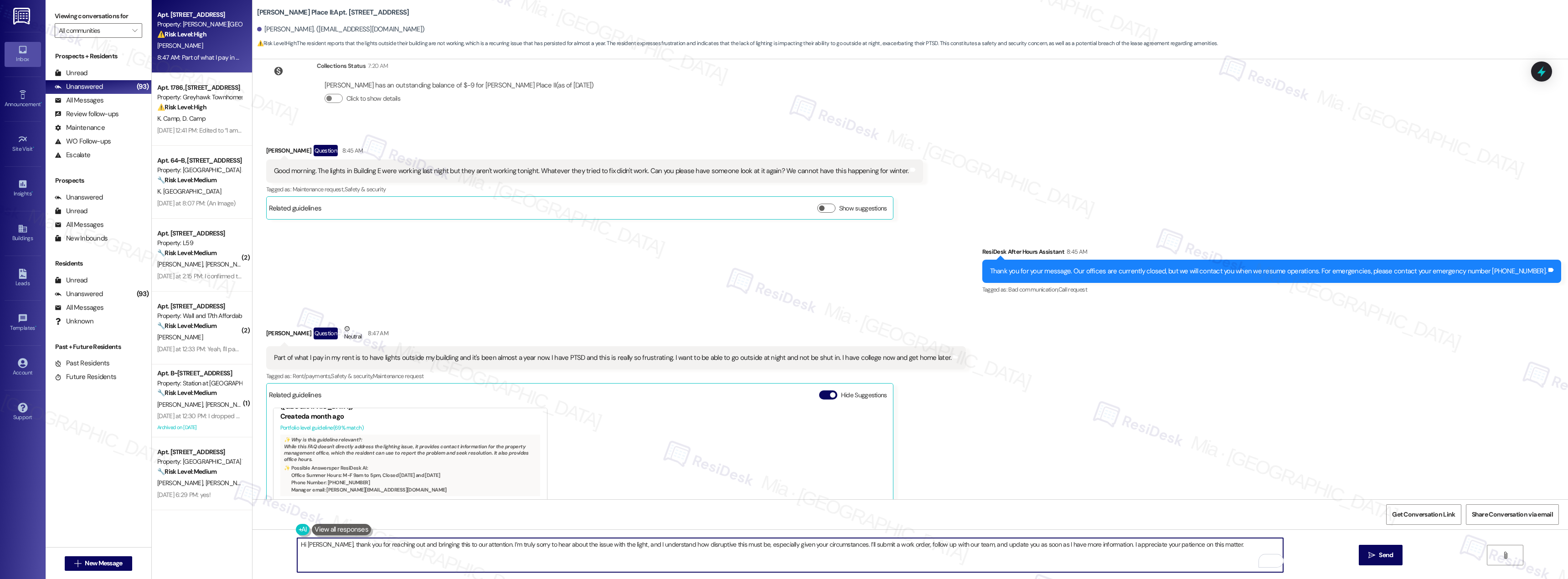
scroll to position [1777, 0]
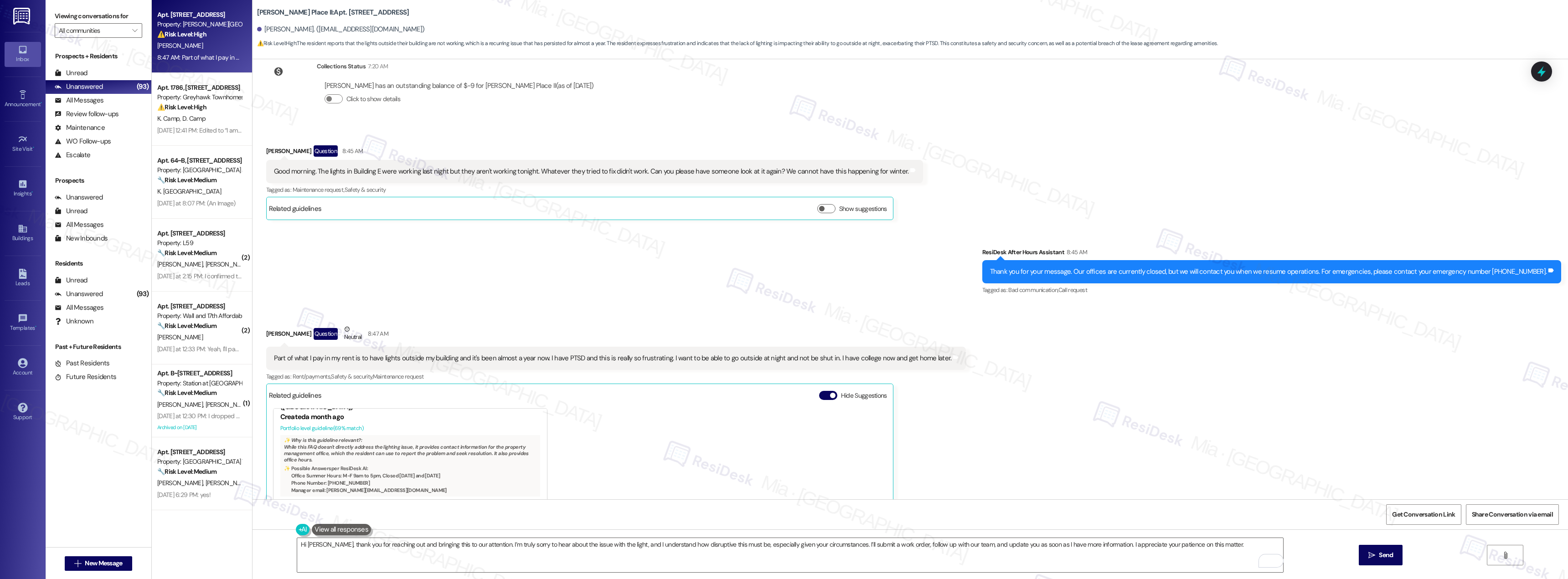
click at [310, 167] on div "Good morning. The lights in Building E were working last night but they aren't …" at bounding box center [591, 172] width 635 height 10
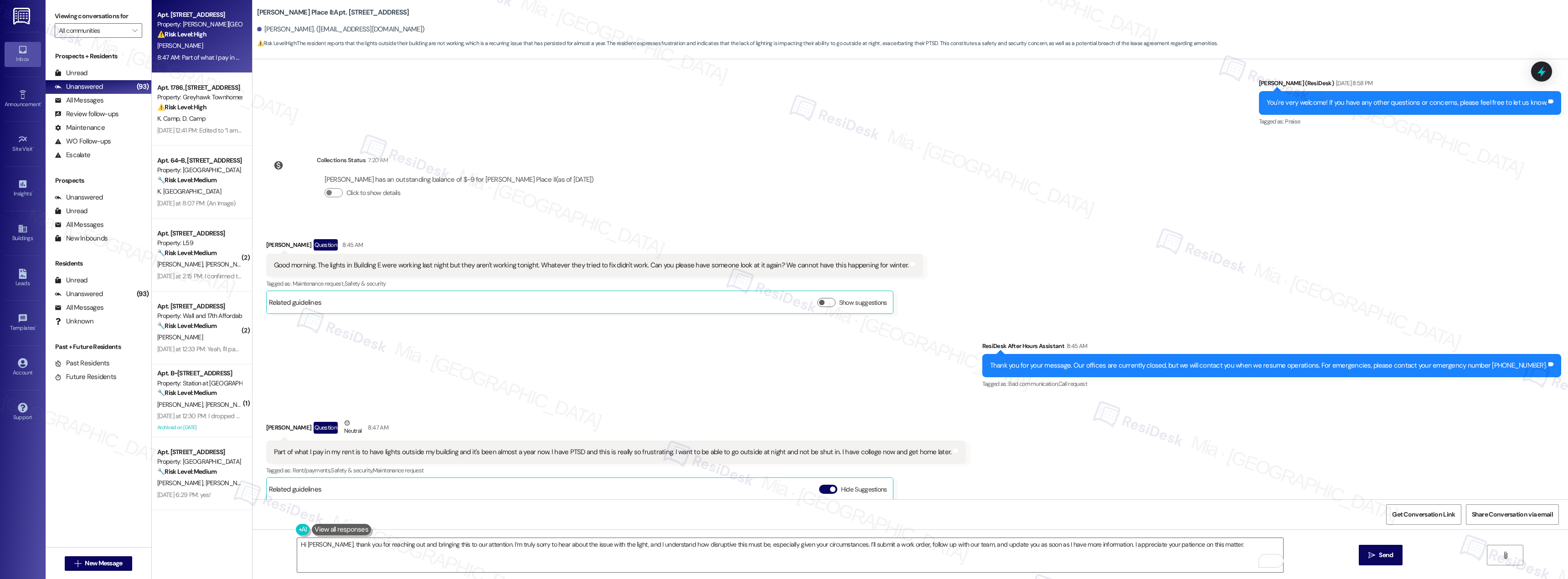
scroll to position [1686, 0]
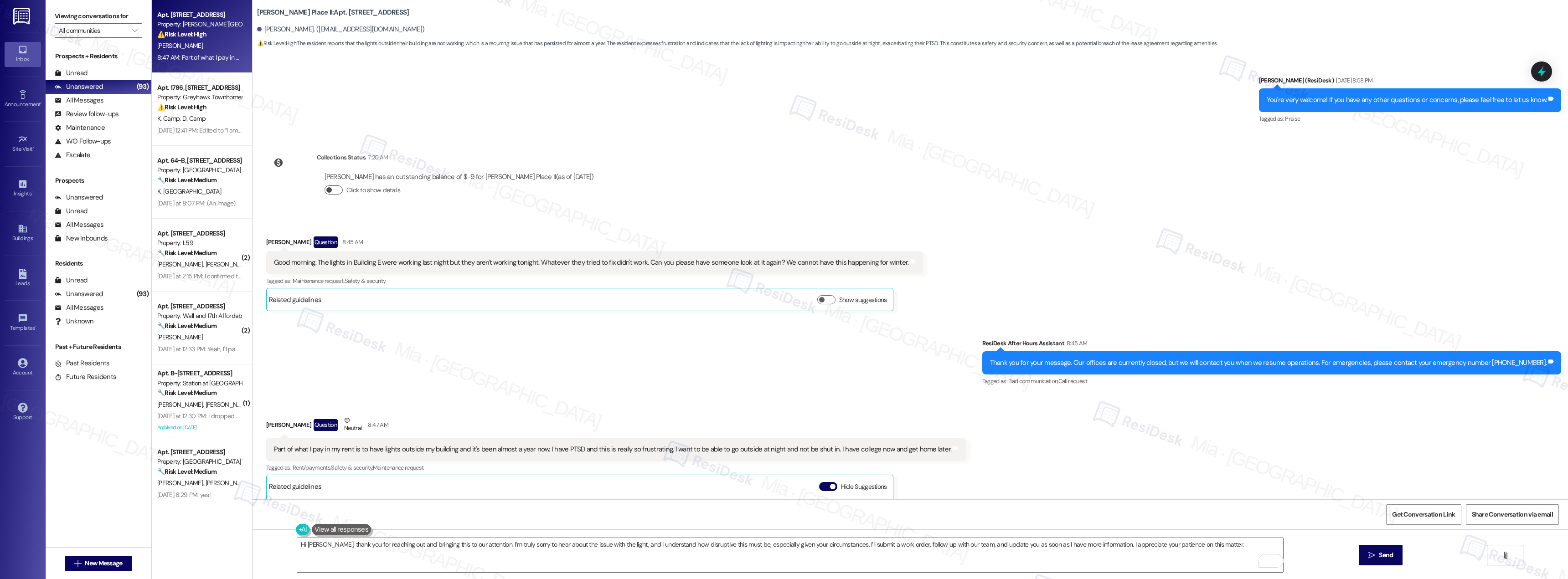
click at [333, 185] on button "Click to show details" at bounding box center [334, 190] width 18 height 9
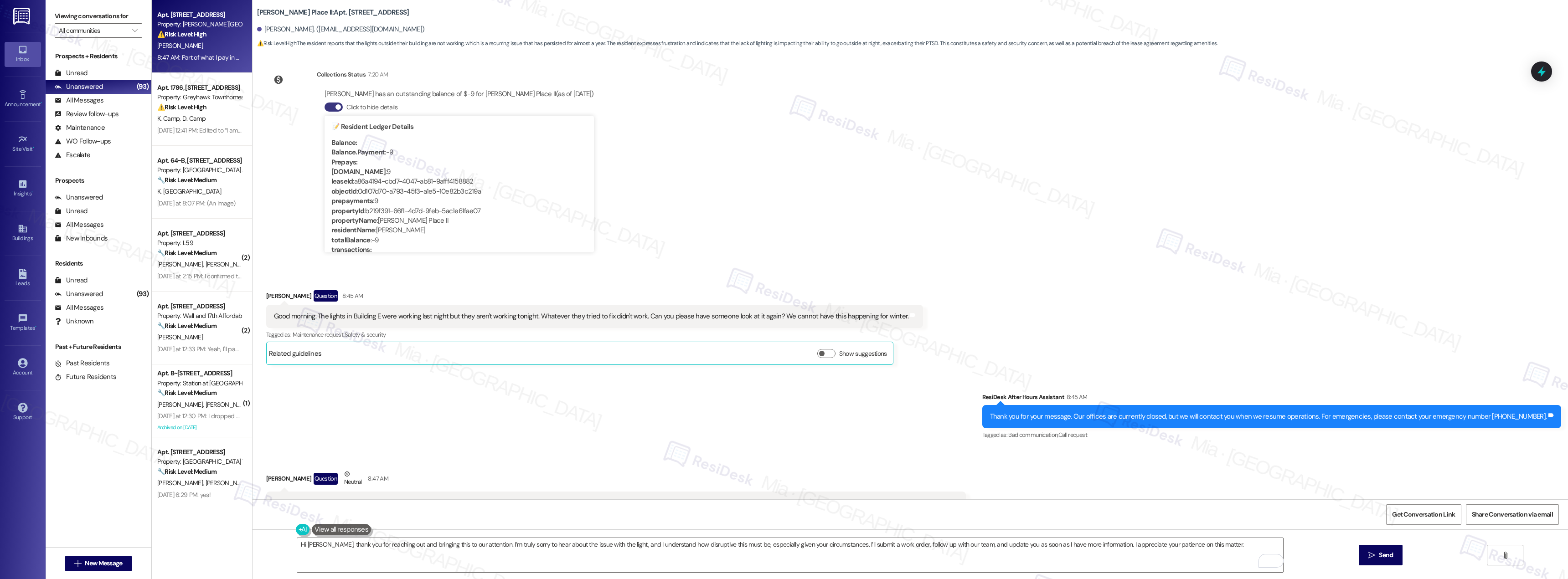
scroll to position [1777, 0]
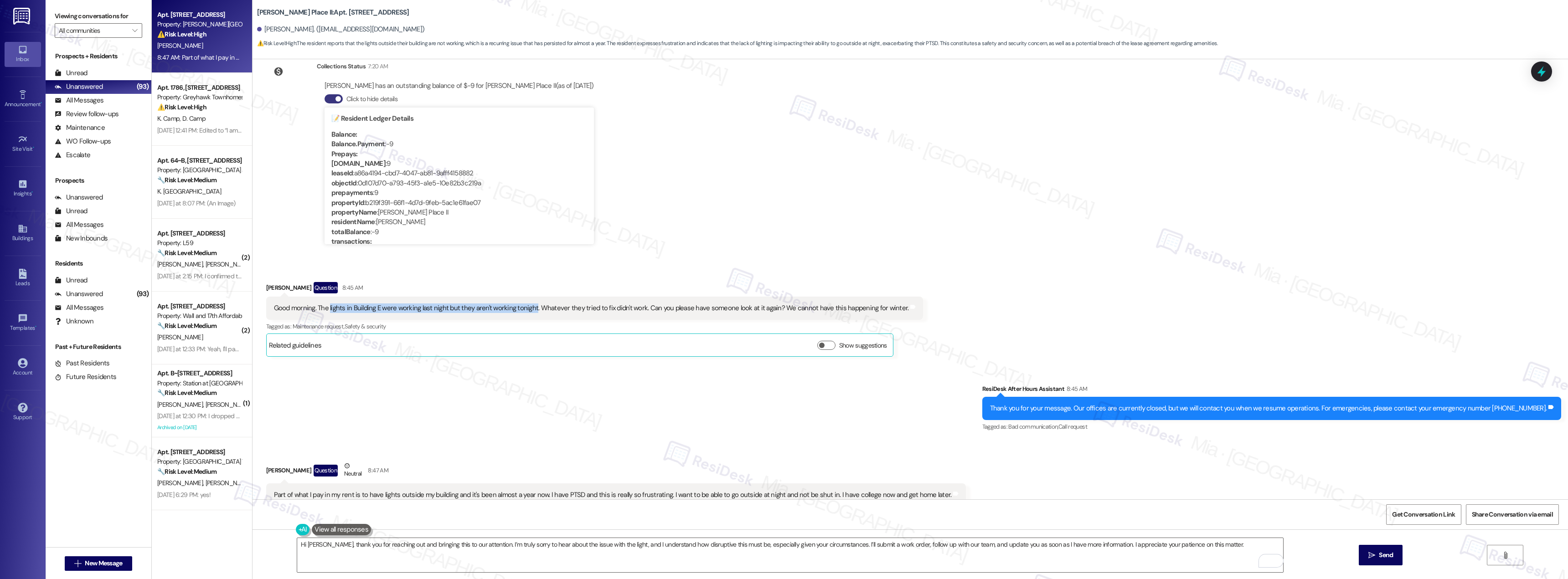
drag, startPoint x: 322, startPoint y: 297, endPoint x: 525, endPoint y: 297, distance: 203.0
click at [525, 303] on div "Good morning. The lights in Building E were working last night but they aren't …" at bounding box center [591, 308] width 635 height 10
click at [446, 303] on div "Good morning. The lights in Building E were working last night but they aren't …" at bounding box center [591, 308] width 635 height 10
drag, startPoint x: 323, startPoint y: 300, endPoint x: 373, endPoint y: 299, distance: 50.0
click at [373, 303] on div "Good morning. The lights in Building E were working last night but they aren't …" at bounding box center [591, 308] width 635 height 10
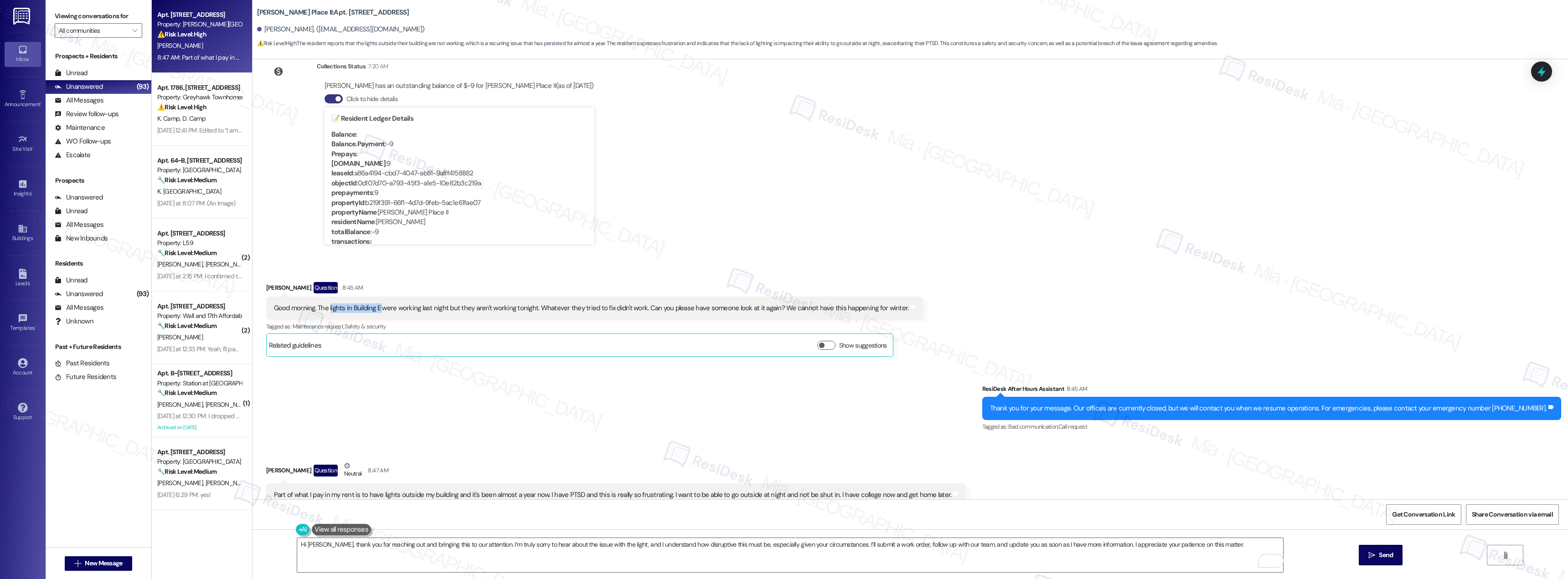
copy div "ights in Building E"
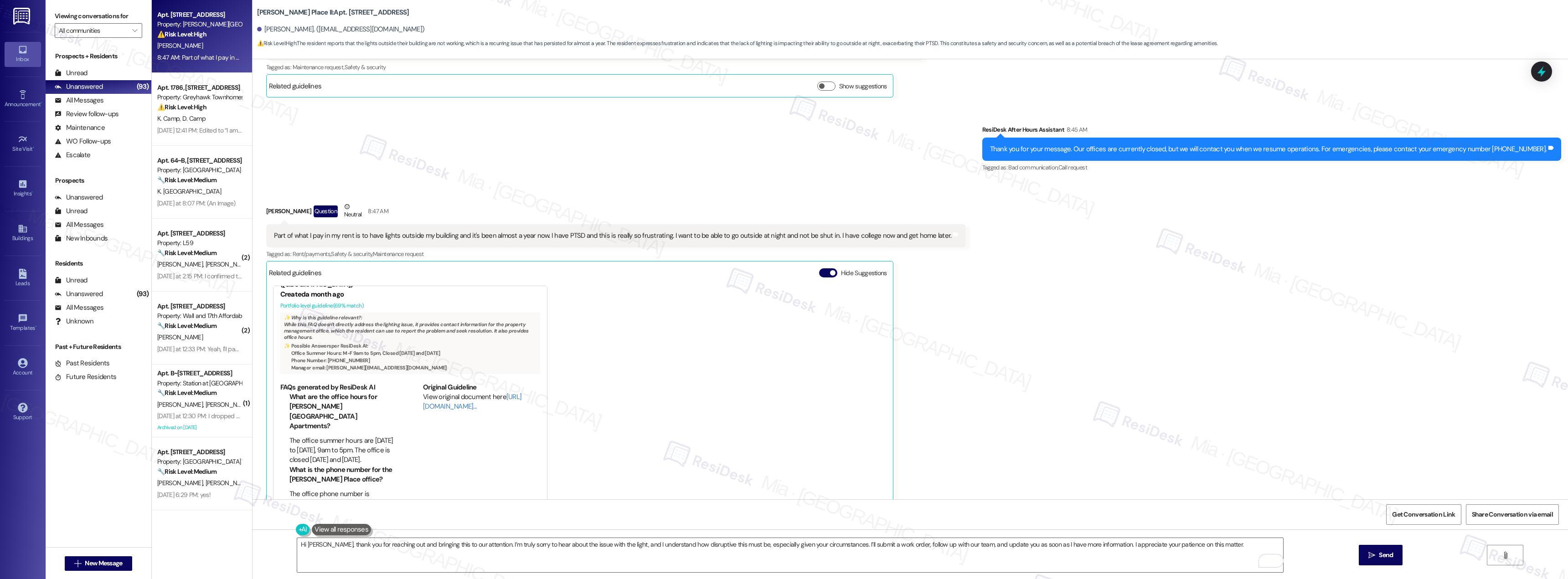
scroll to position [2050, 0]
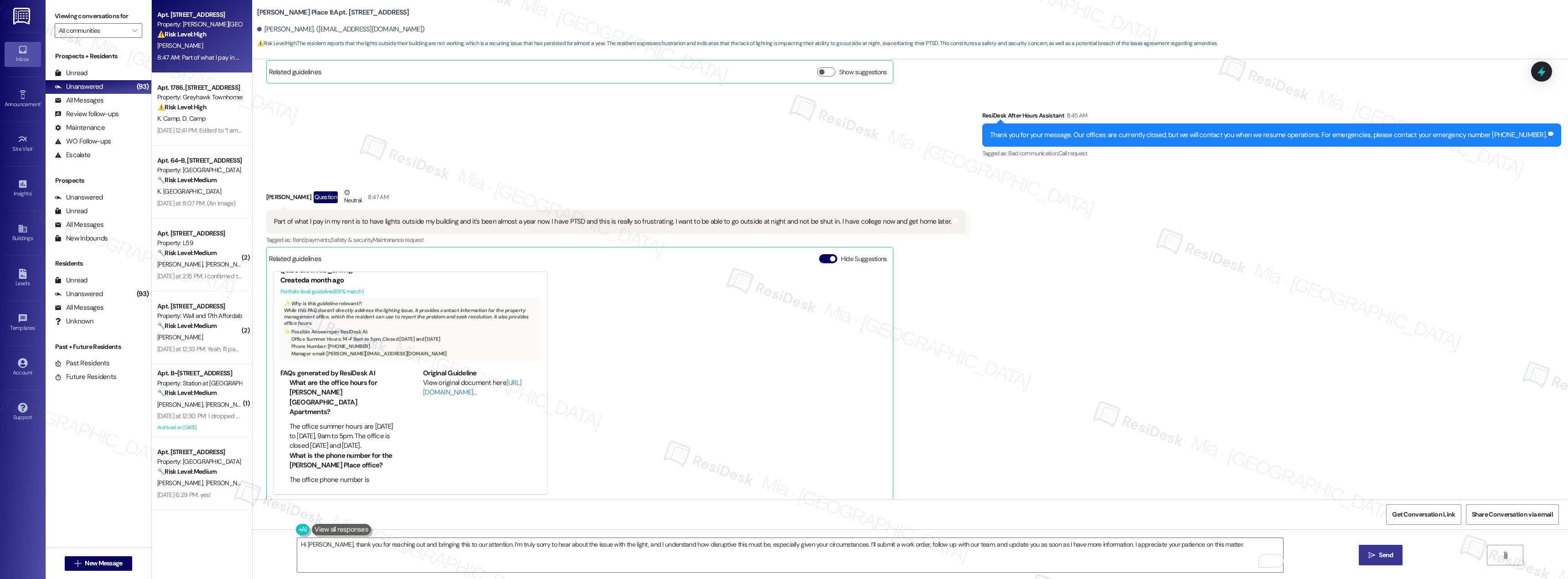
click at [1375, 554] on span " Send" at bounding box center [1381, 555] width 29 height 10
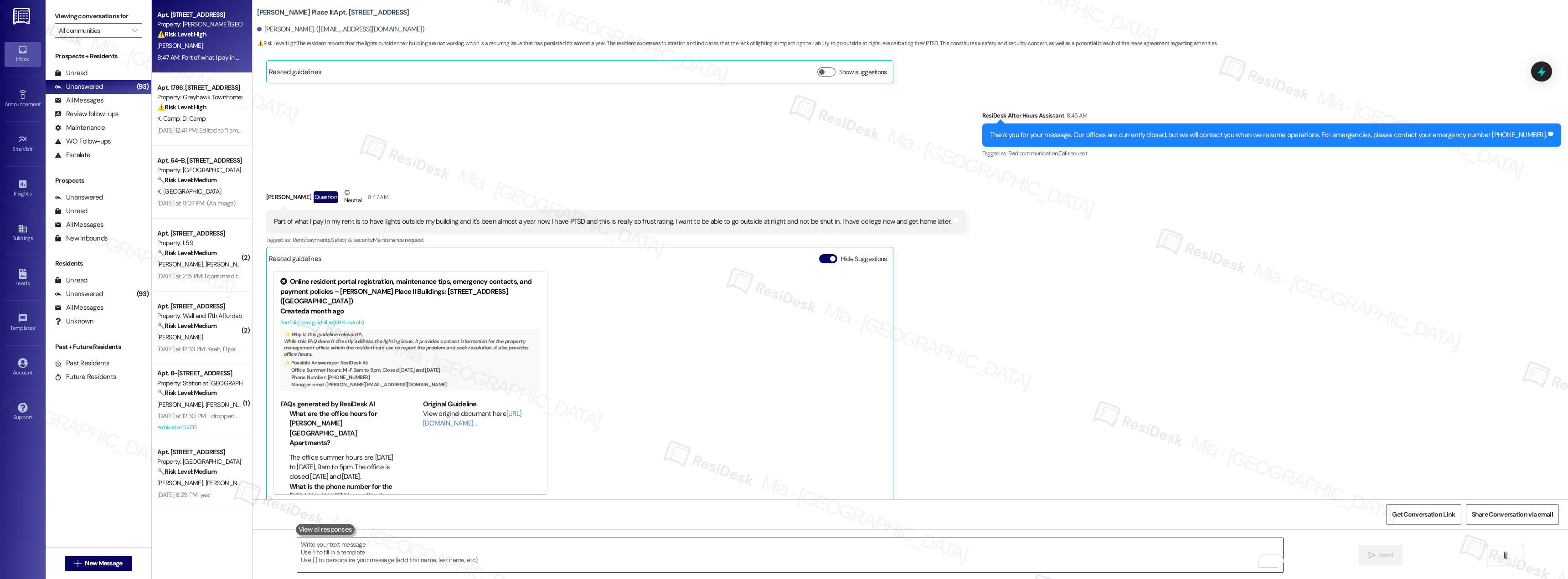
scroll to position [2050, 0]
click at [1004, 554] on textarea "To enrich screen reader interactions, please activate Accessibility in Grammarl…" at bounding box center [790, 555] width 986 height 34
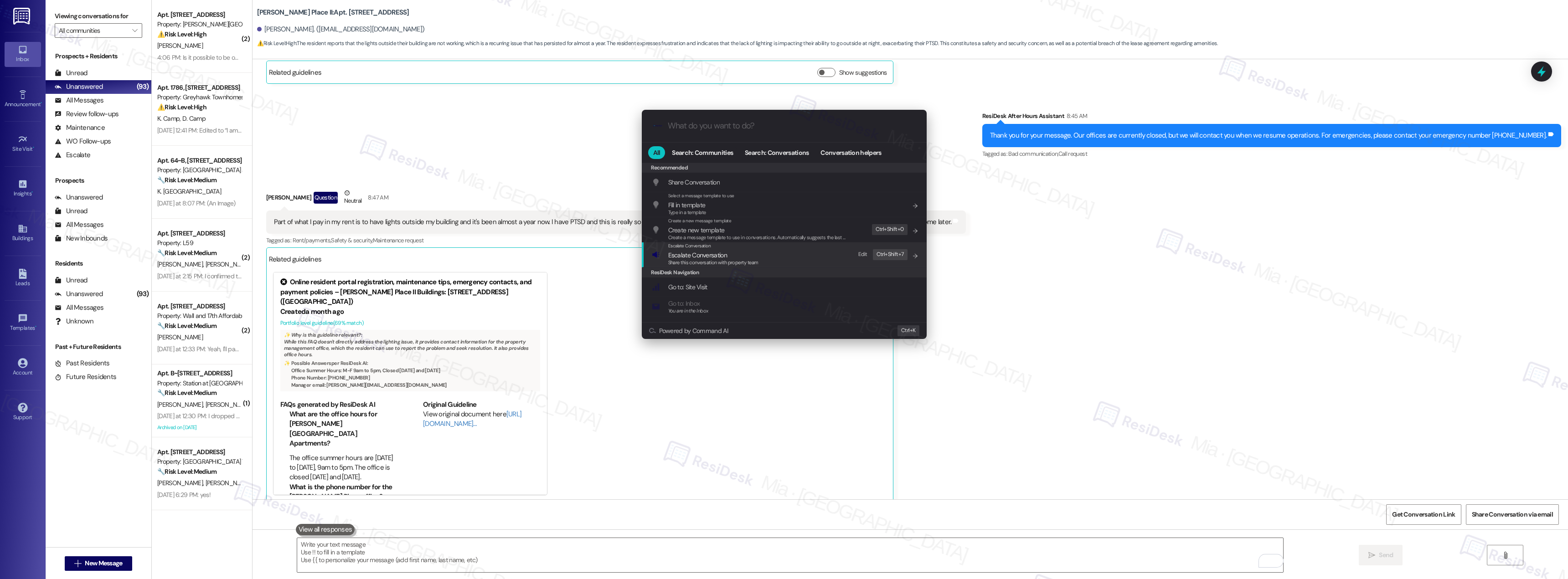
click at [696, 253] on span "Escalate Conversation" at bounding box center [698, 255] width 59 height 8
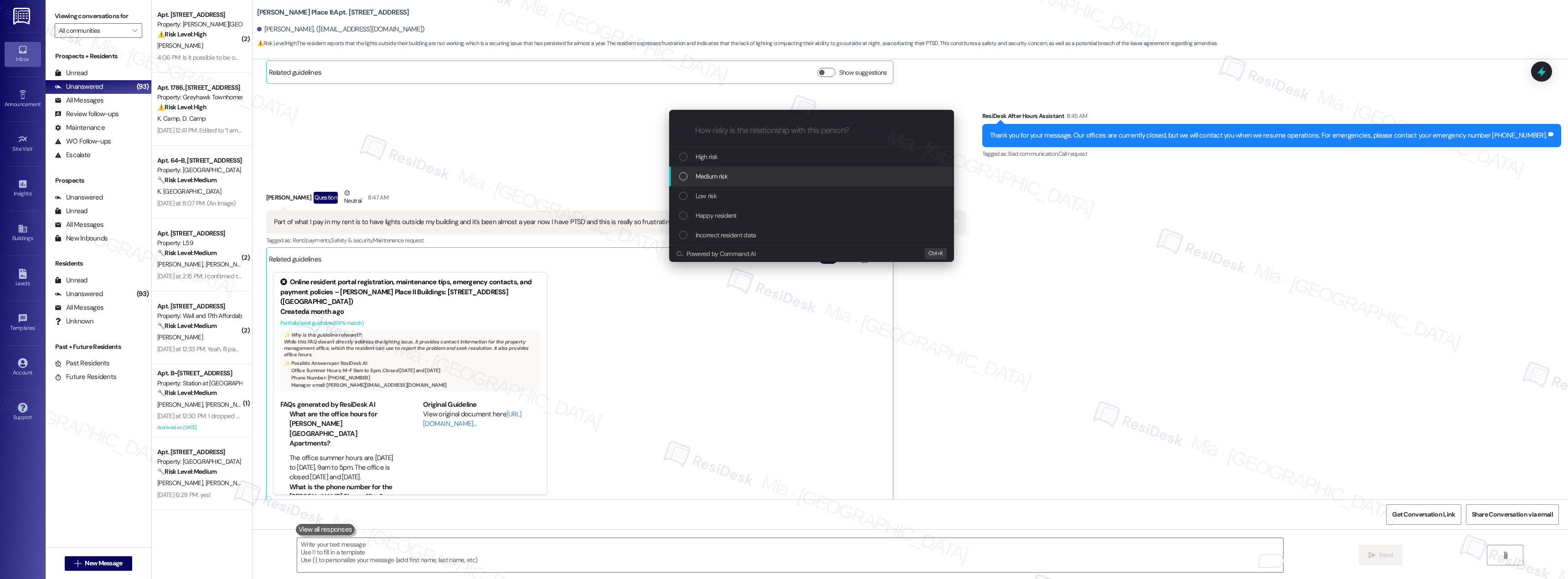
click at [684, 177] on div "List of options" at bounding box center [683, 176] width 8 height 8
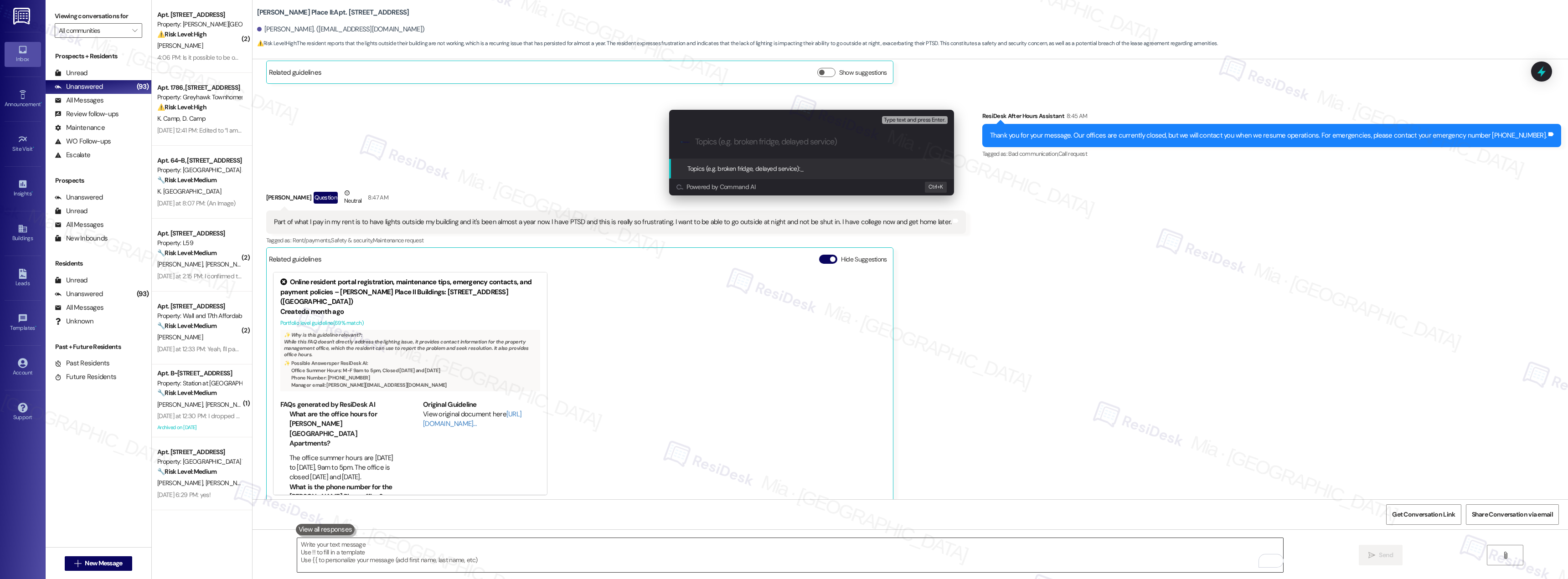
click at [1161, 551] on div "Escalate Conversation Medium risk Topics (e.g. broken fridge, delayed service) …" at bounding box center [784, 290] width 1568 height 579
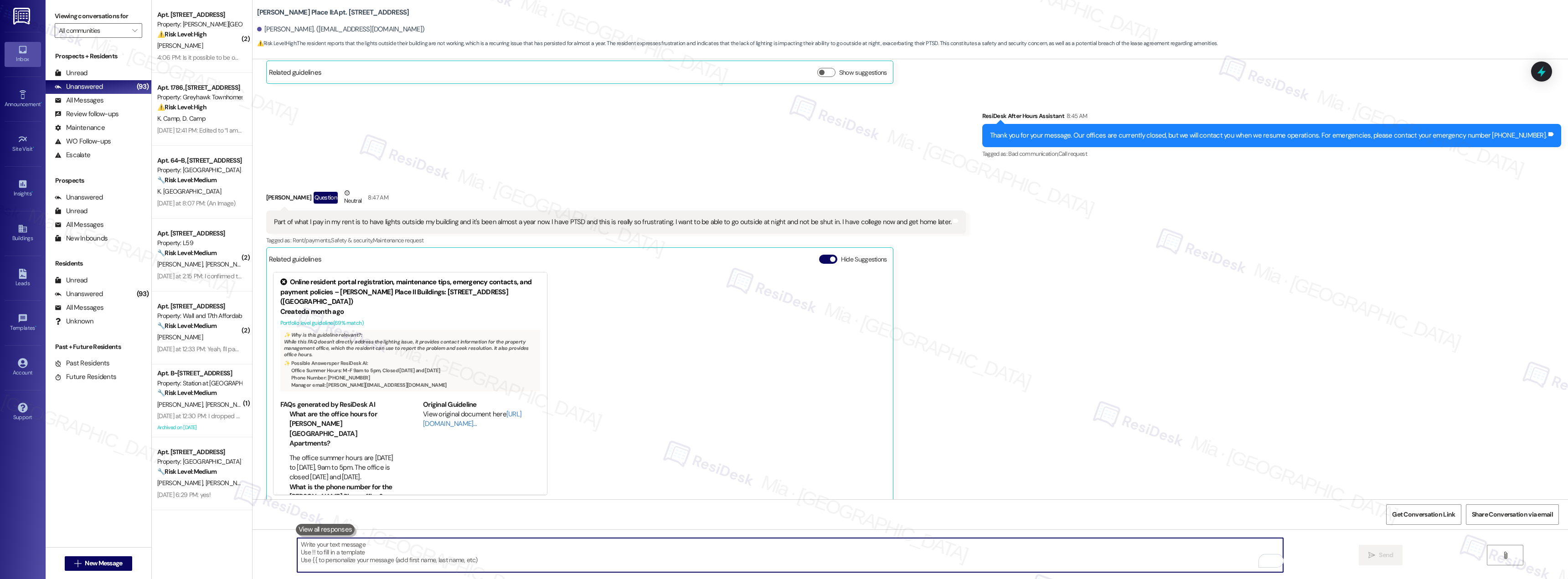
click at [1061, 558] on textarea "To enrich screen reader interactions, please activate Accessibility in Grammarl…" at bounding box center [790, 555] width 986 height 34
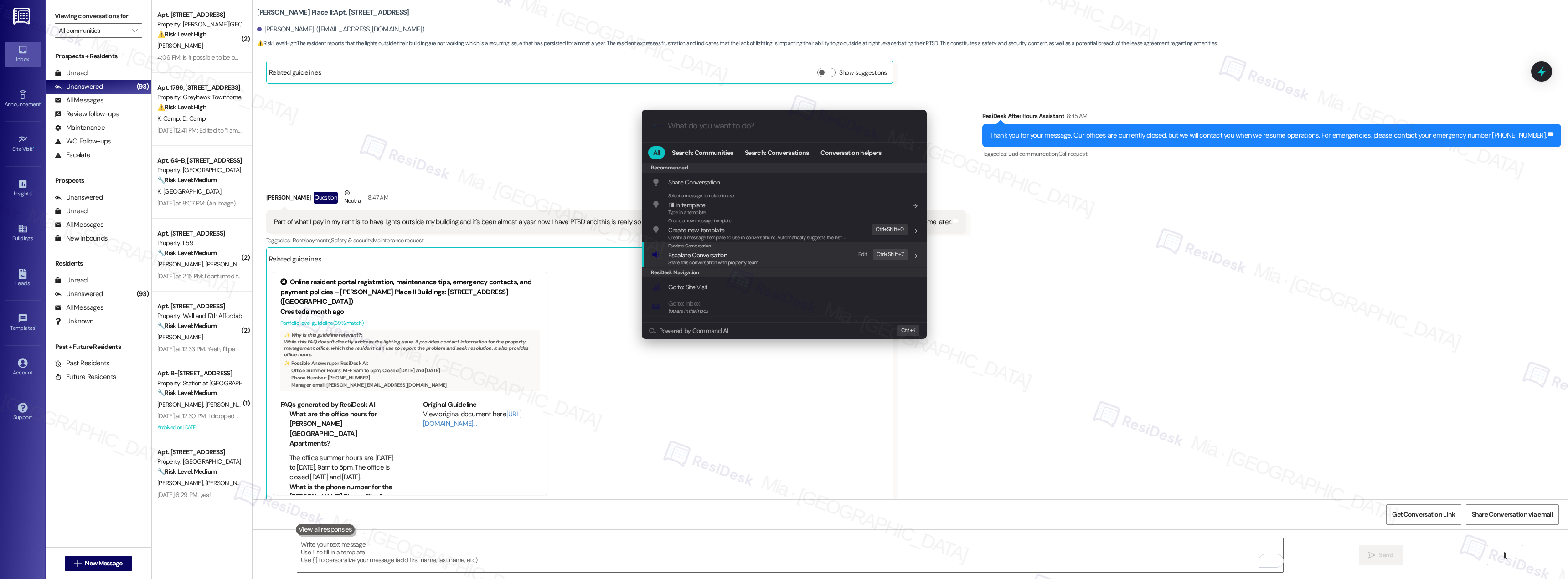
click at [685, 257] on span "Escalate Conversation" at bounding box center [698, 255] width 59 height 8
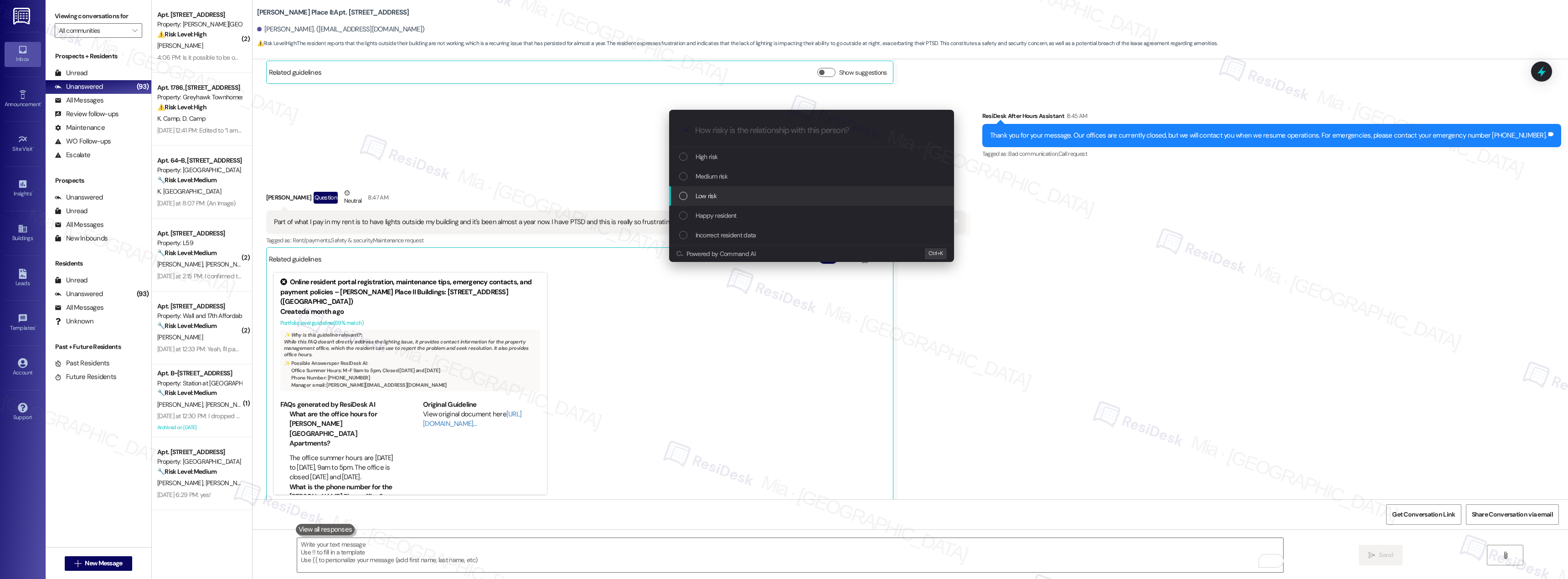
click at [688, 195] on div "Low risk" at bounding box center [813, 196] width 267 height 10
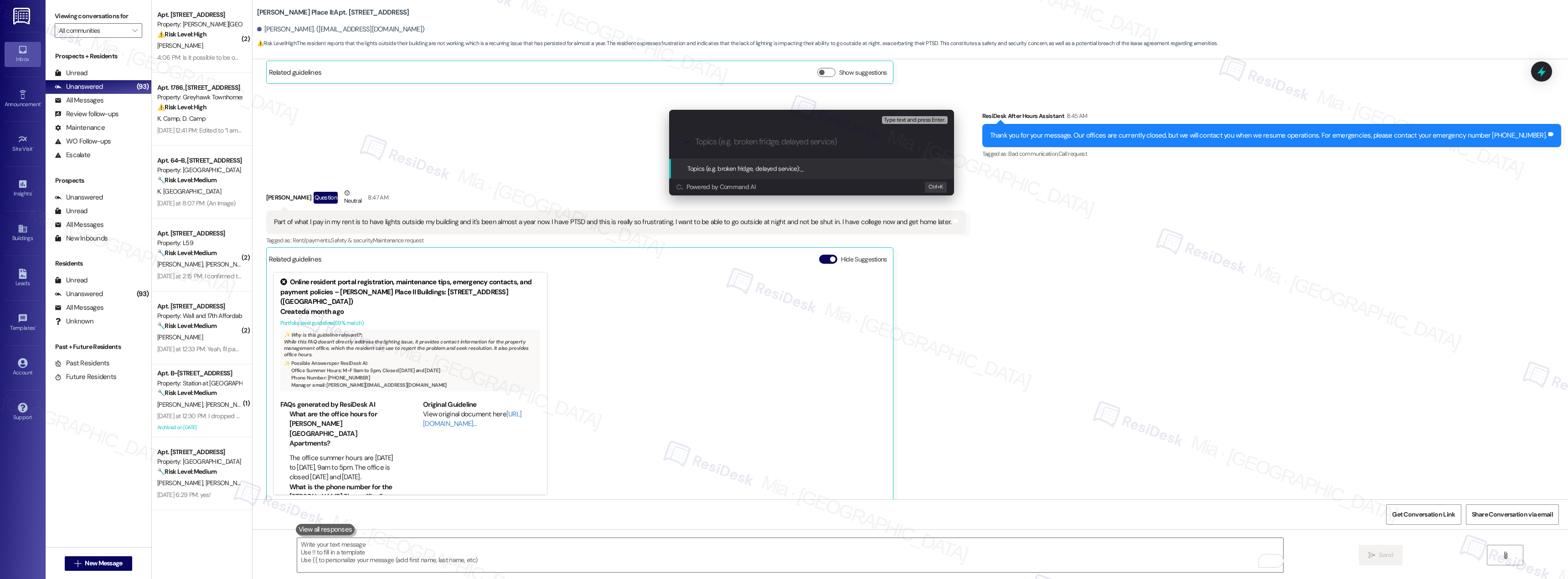
click at [733, 142] on input "Topics (e.g. broken fridge, delayed service)" at bounding box center [819, 142] width 248 height 10
type input "L"
paste input "Lights in Building E are not working"
type input "Lights in Building E are not working"
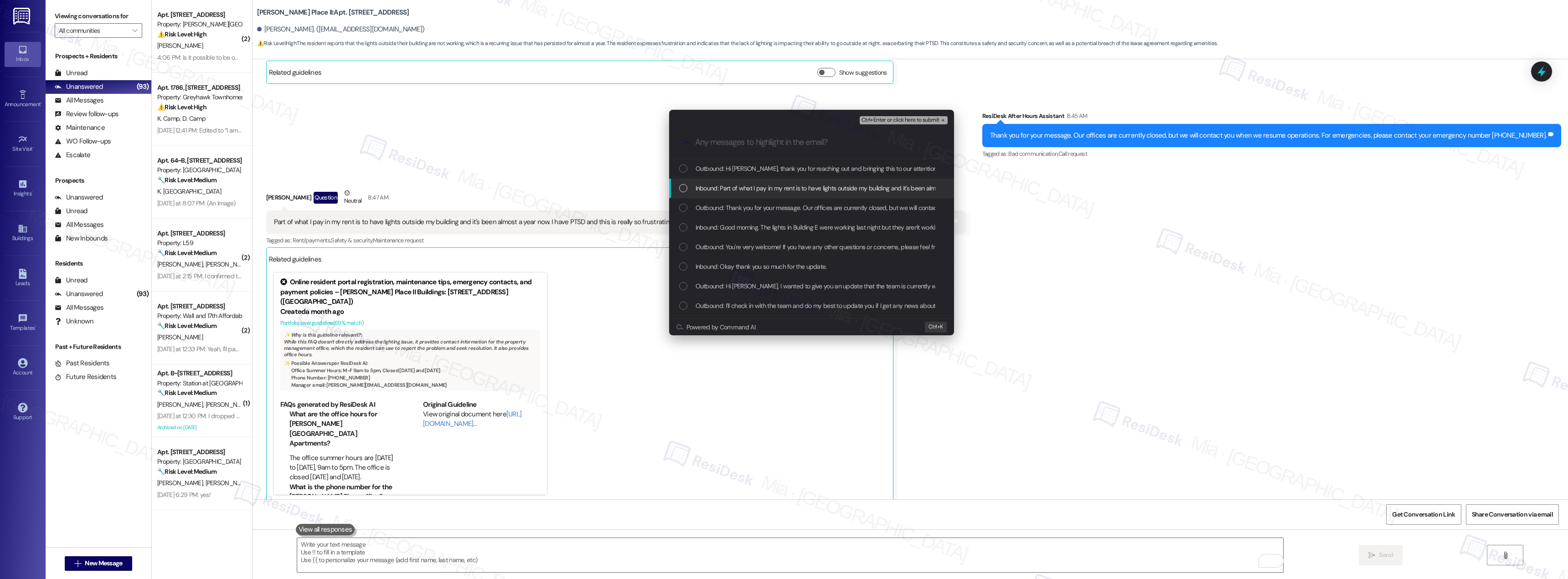
click at [682, 186] on div "List of options" at bounding box center [683, 188] width 8 height 8
click at [684, 226] on div "List of options" at bounding box center [683, 227] width 8 height 8
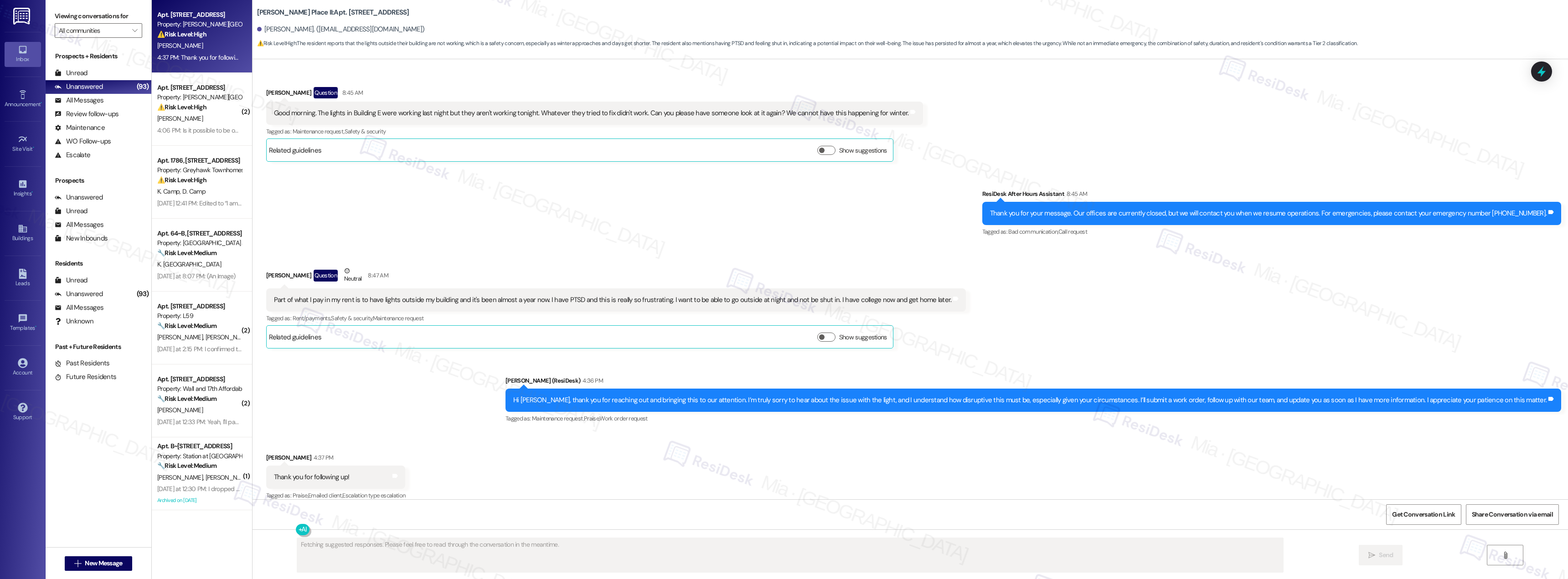
scroll to position [1836, 0]
type textarea "Hi {{first_name}}, I understand your frustration with the lights. I'm so sorry …"
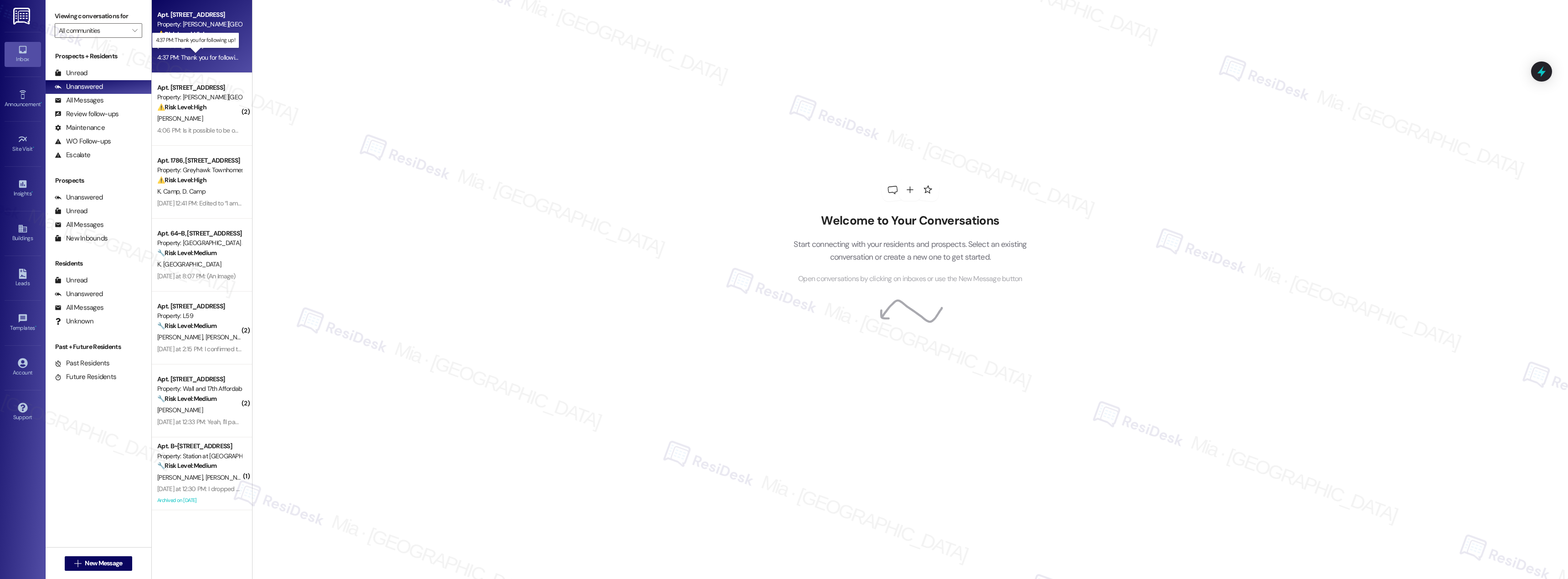
click at [203, 54] on div "4:37 PM: Thank you for following up! 4:37 PM: Thank you for following up!" at bounding box center [204, 57] width 94 height 8
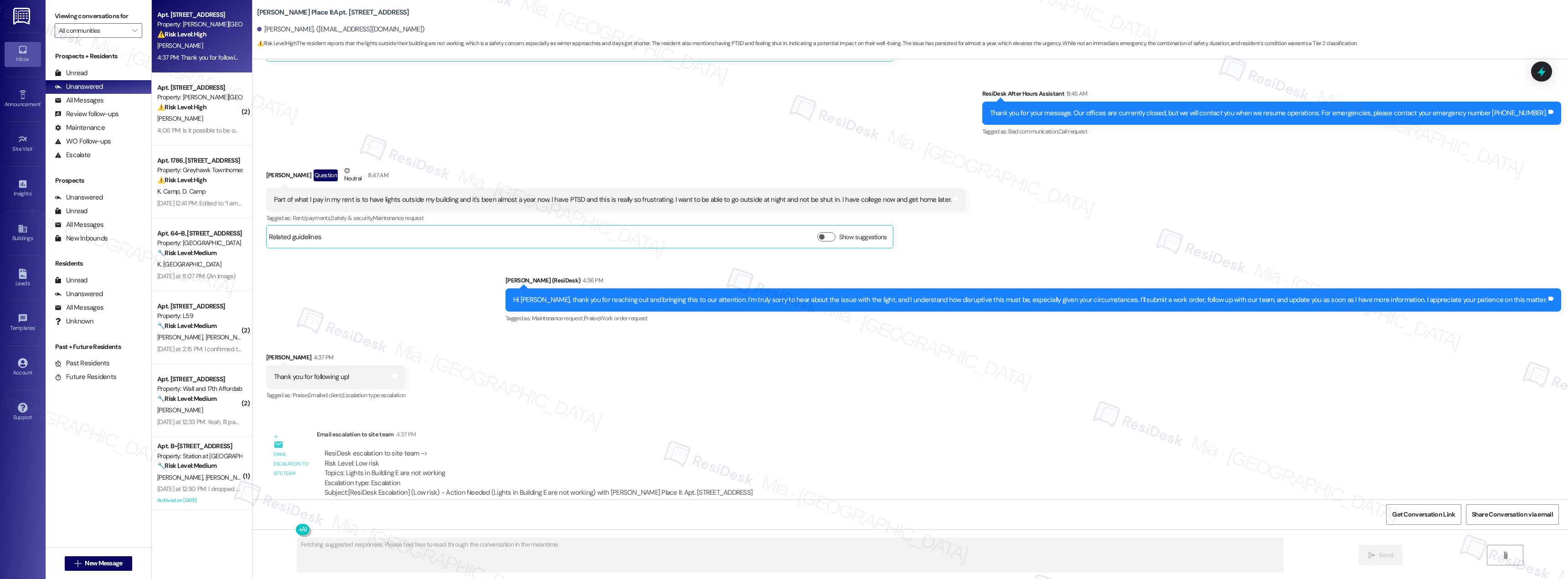
scroll to position [1938, 0]
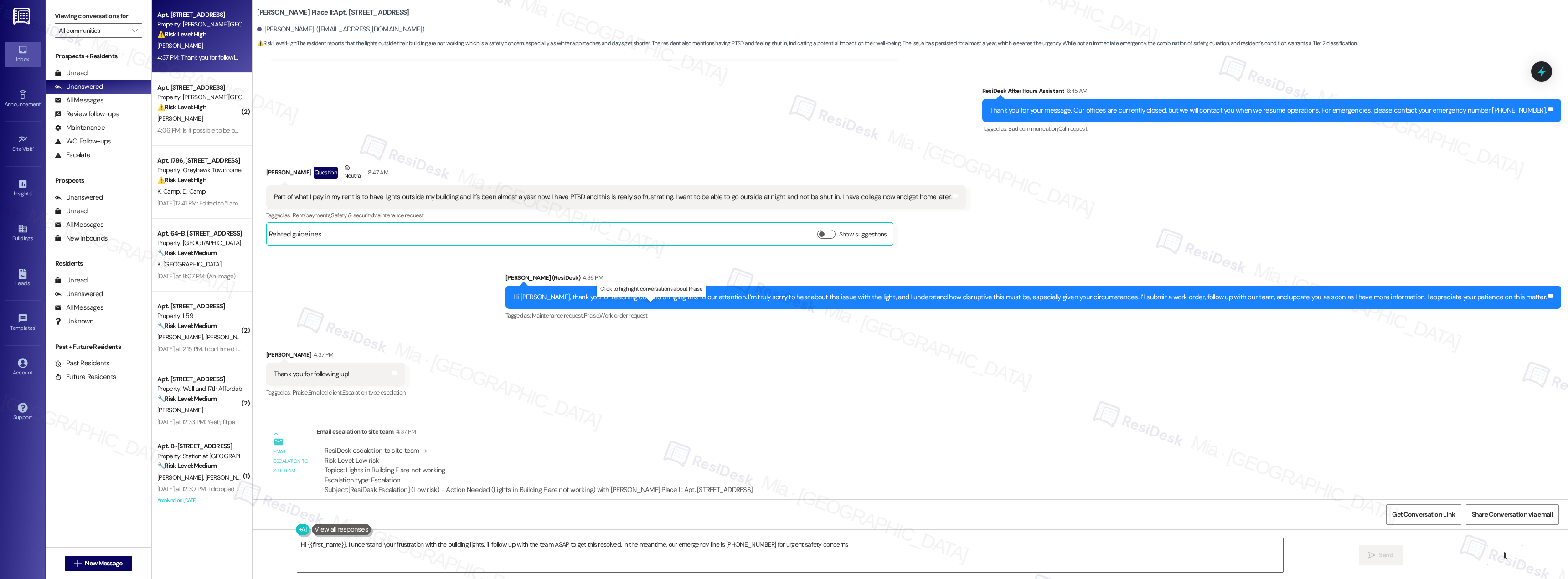
type textarea "Hi {{first_name}}, I understand your frustration with the building lights. I'll…"
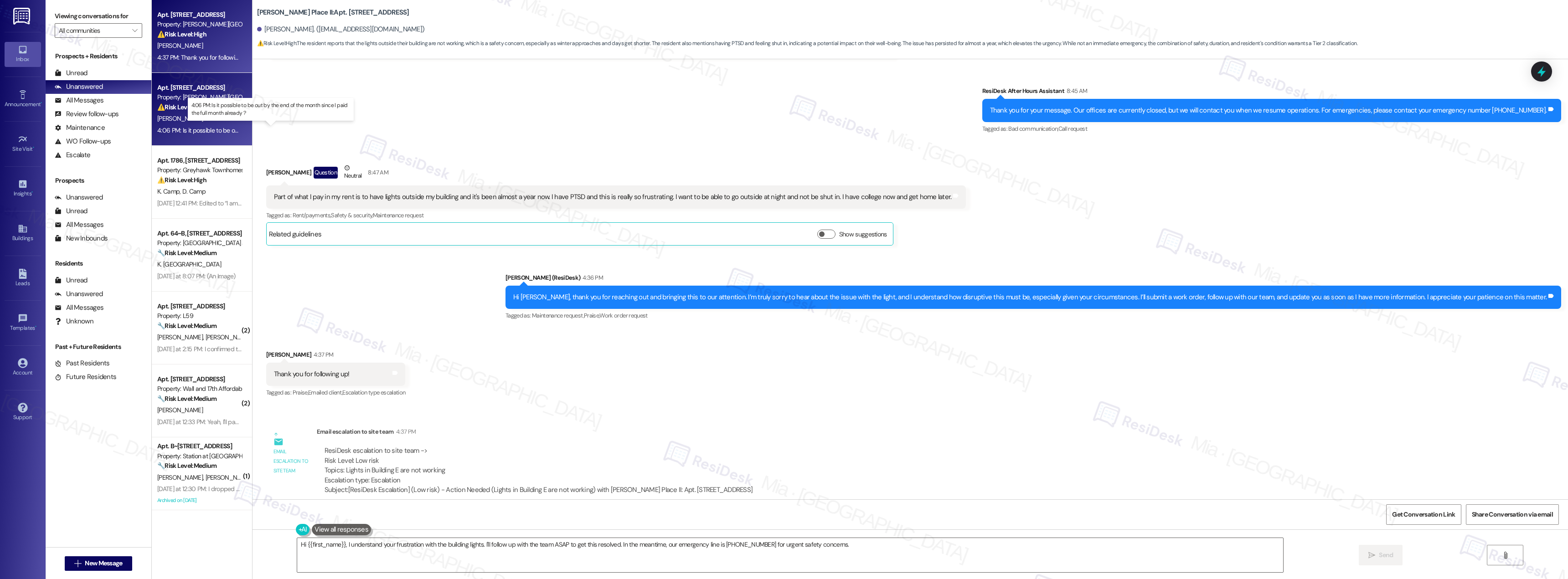
click at [211, 126] on div "4:06 PM: Is it possible to be out by the end of the month since I paid the full…" at bounding box center [279, 130] width 244 height 8
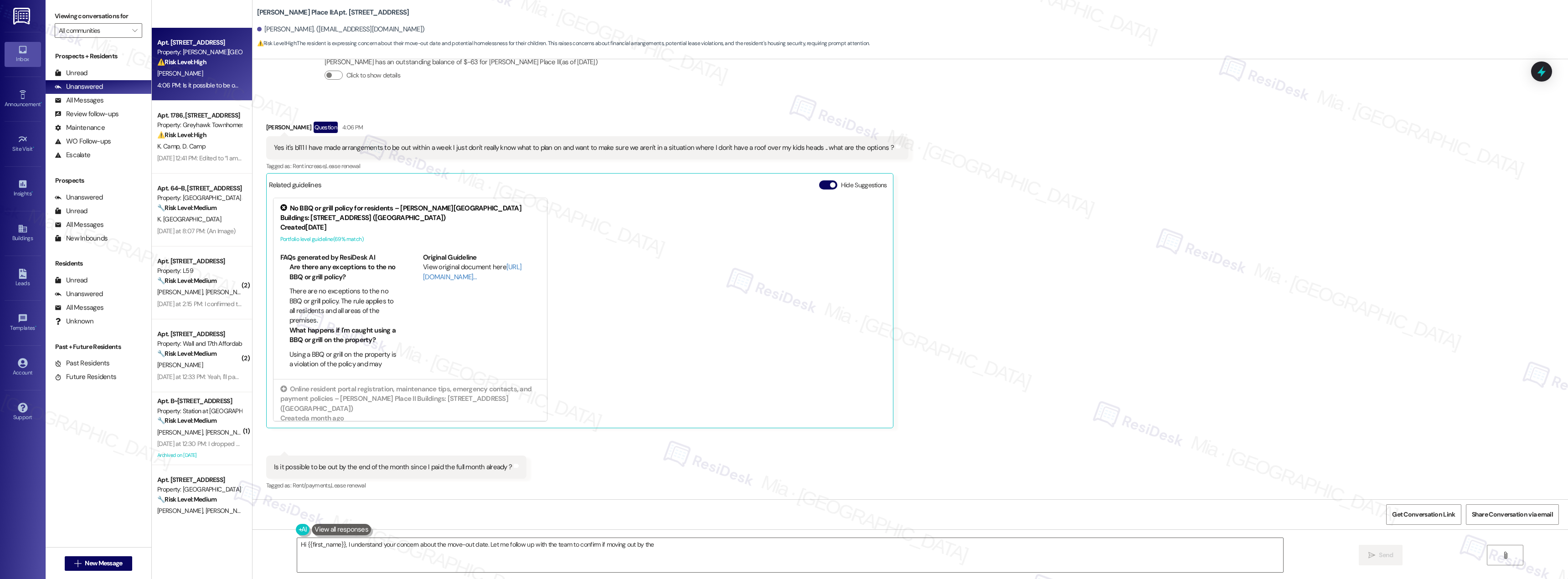
scroll to position [227, 0]
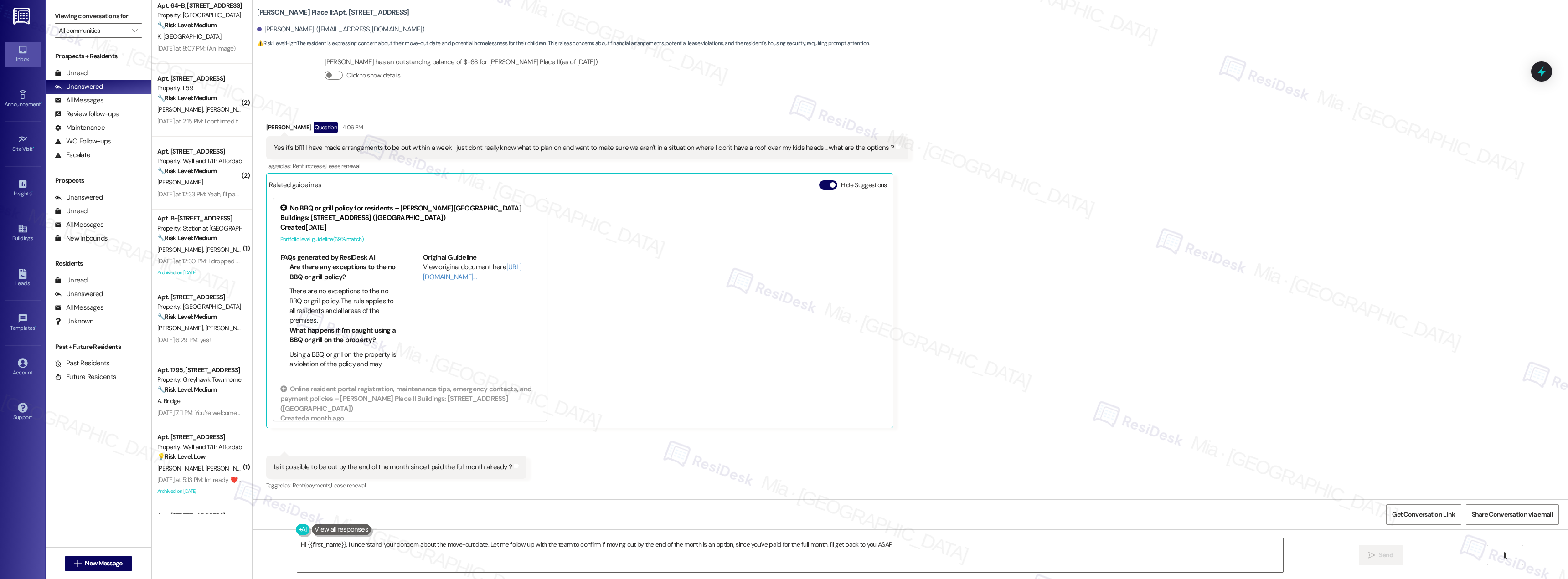
type textarea "Hi {{first_name}}, I understand your concern about the move-out date. Let me fo…"
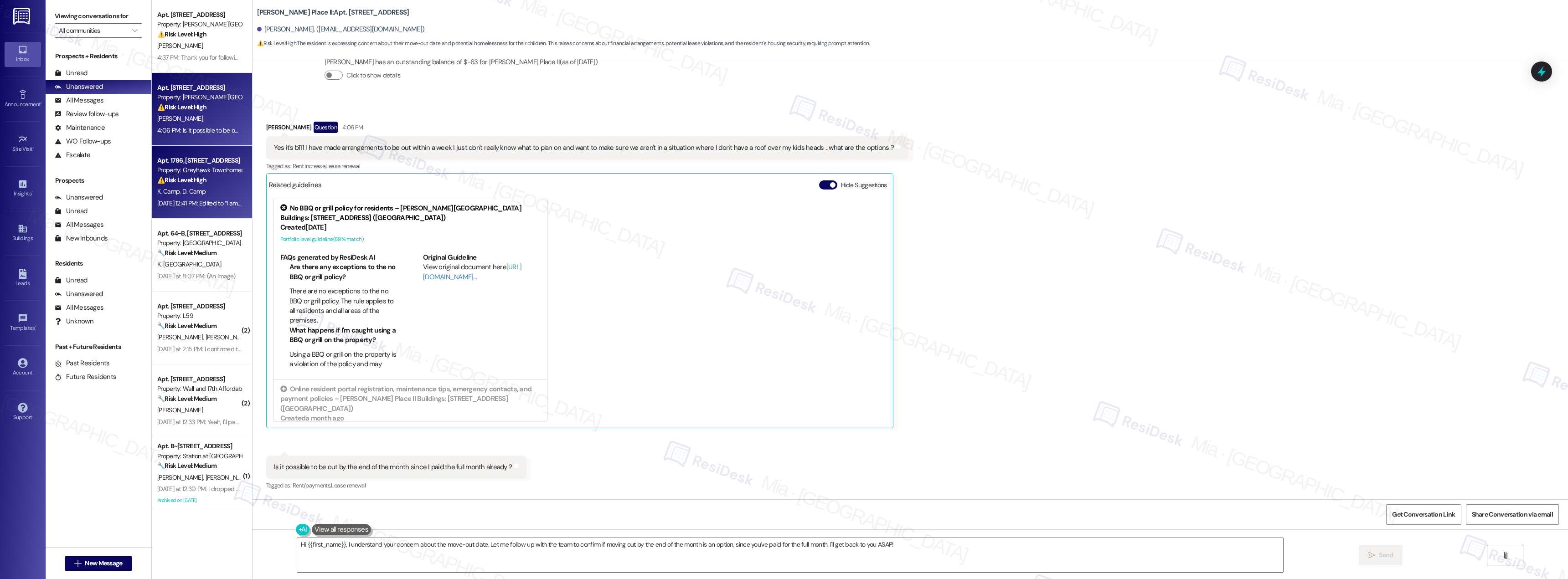
click at [205, 202] on div "[DATE] 12:41 PM: Edited to “I am not usually a complainer... but since you open…" at bounding box center [343, 203] width 373 height 8
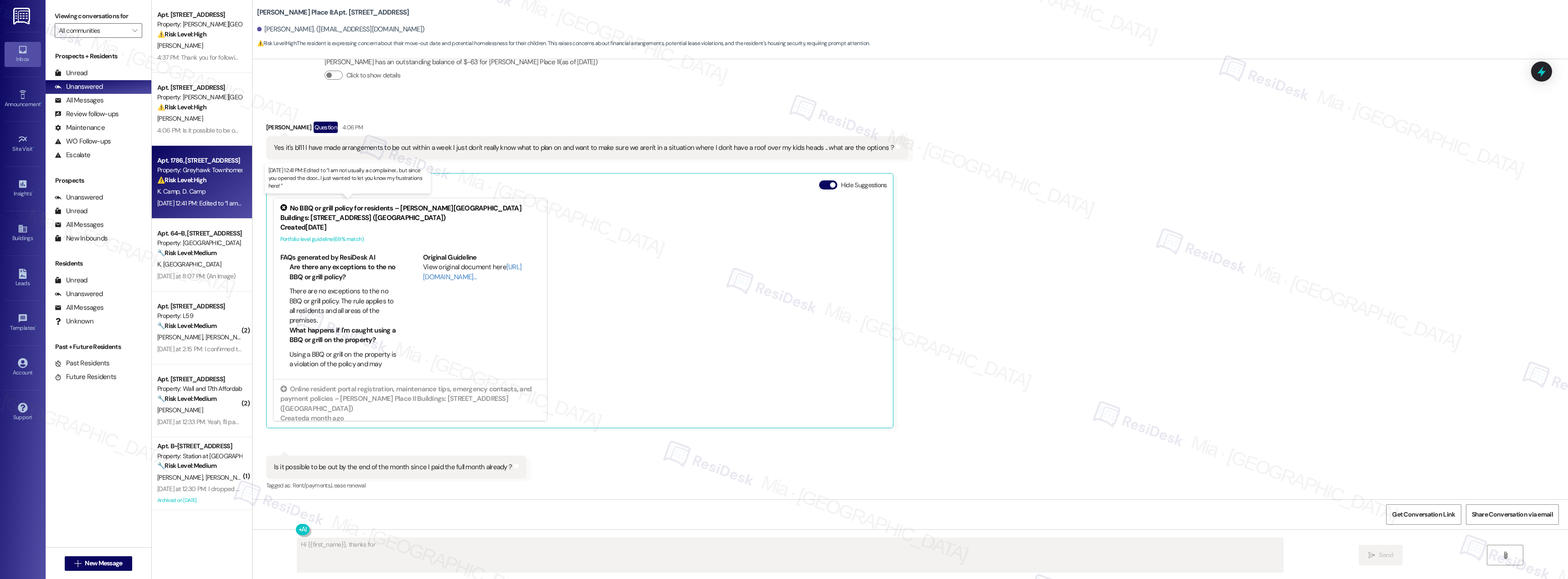
scroll to position [567, 0]
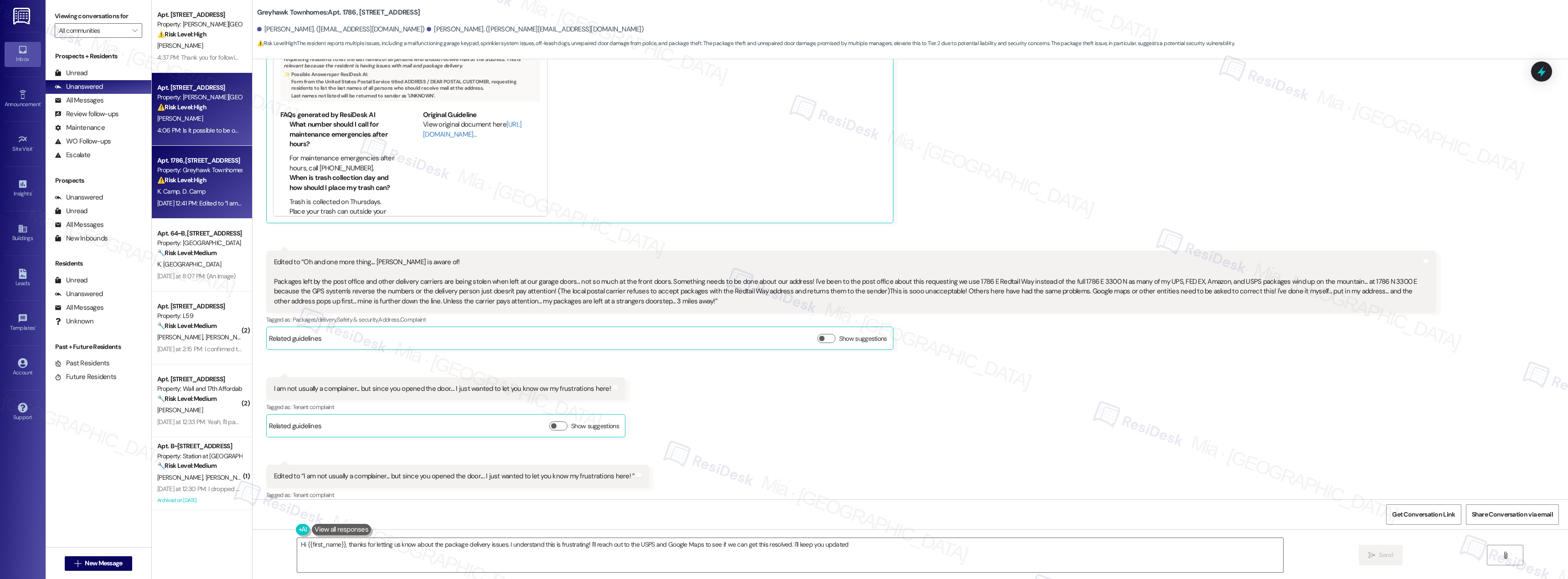
type textarea "Hi {{first_name}}, thanks for letting us know about the package delivery issues…"
click at [209, 113] on div "Apt. [STREET_ADDRESS] Property: [PERSON_NAME][GEOGRAPHIC_DATA] II ⚠️ Risk Level…" at bounding box center [200, 97] width 86 height 31
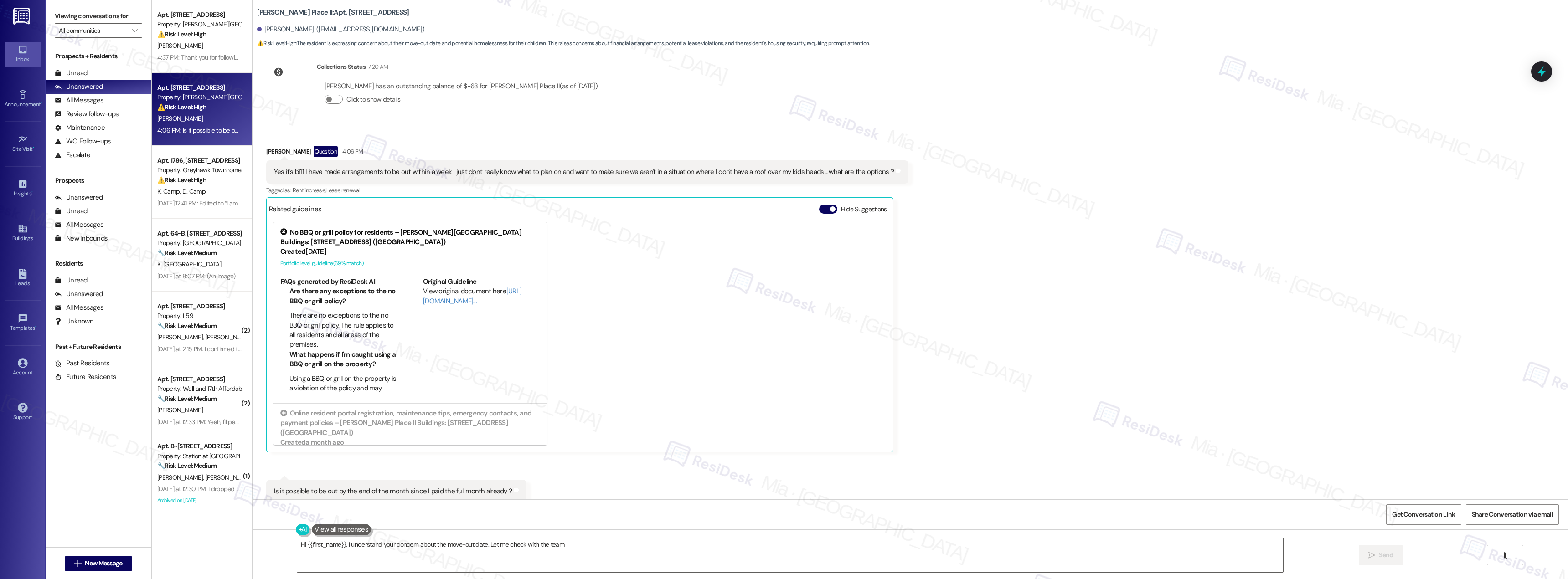
scroll to position [1042, 0]
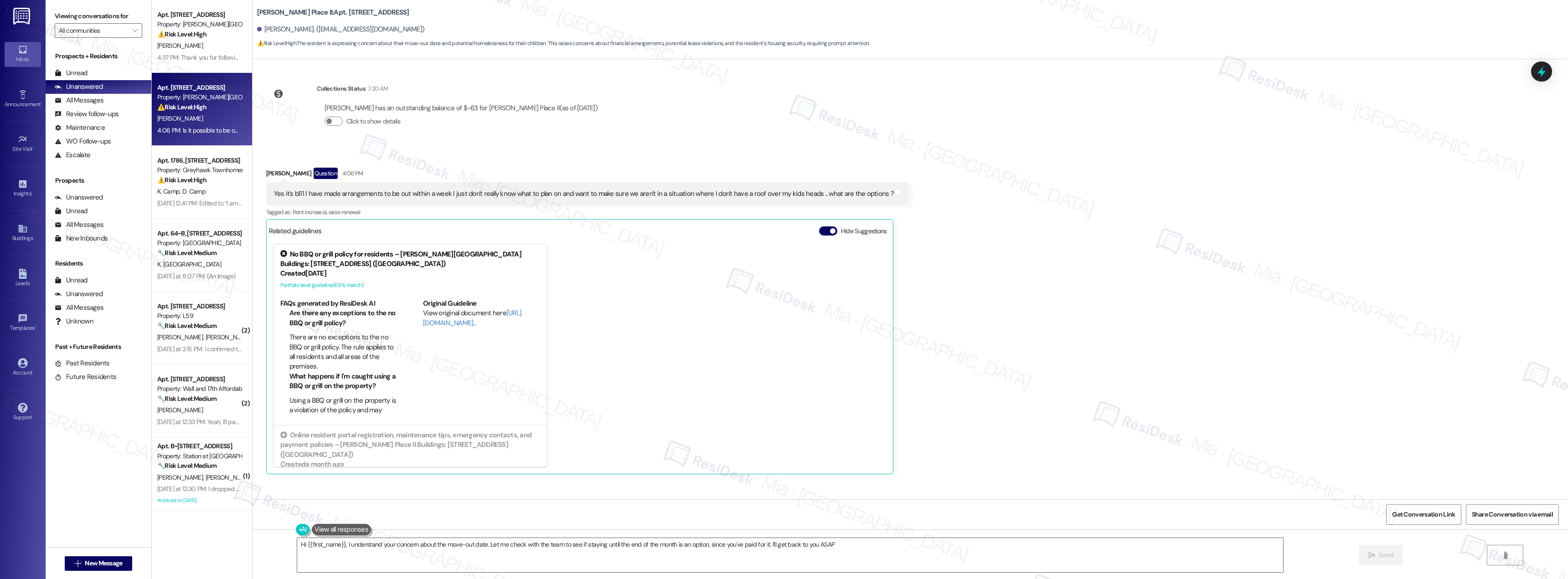
type textarea "Hi {{first_name}}, I understand your concern about the move-out date. Let me ch…"
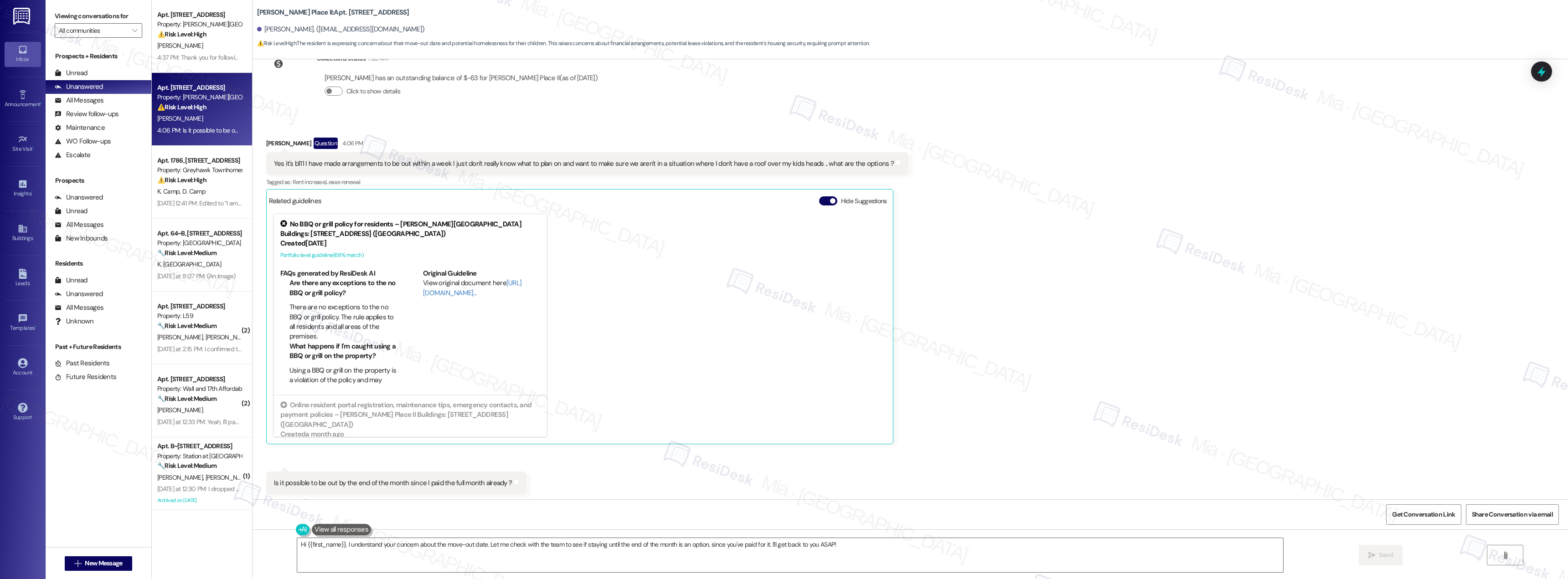
scroll to position [1089, 0]
